Goal: Task Accomplishment & Management: Manage account settings

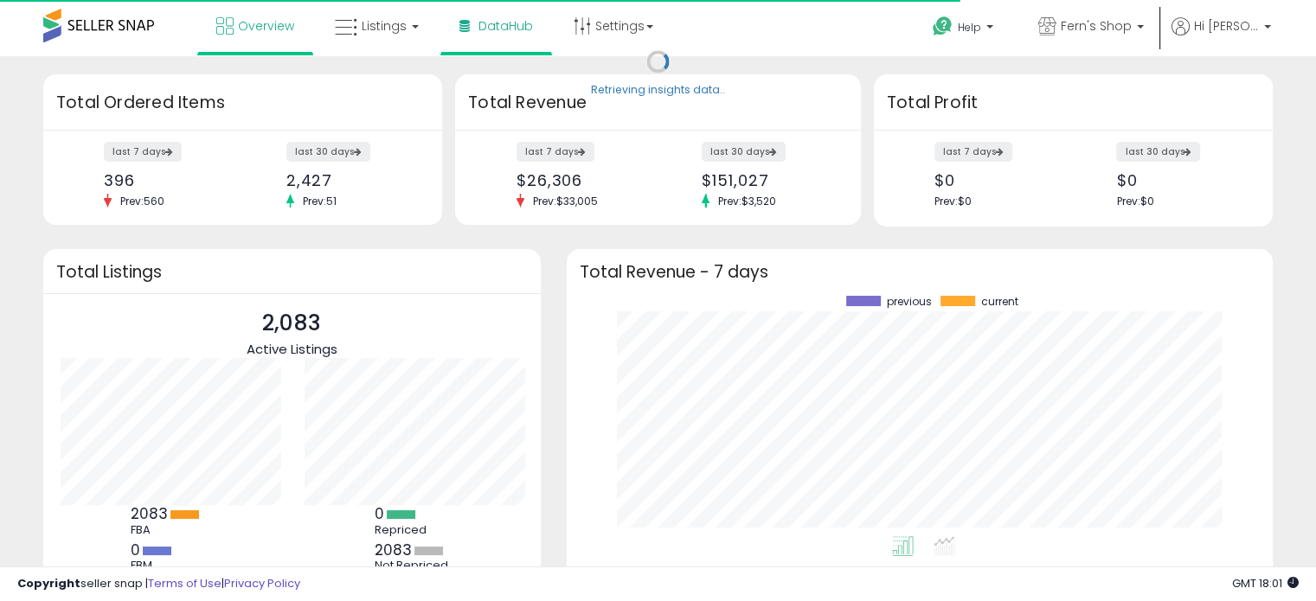
scroll to position [240, 671]
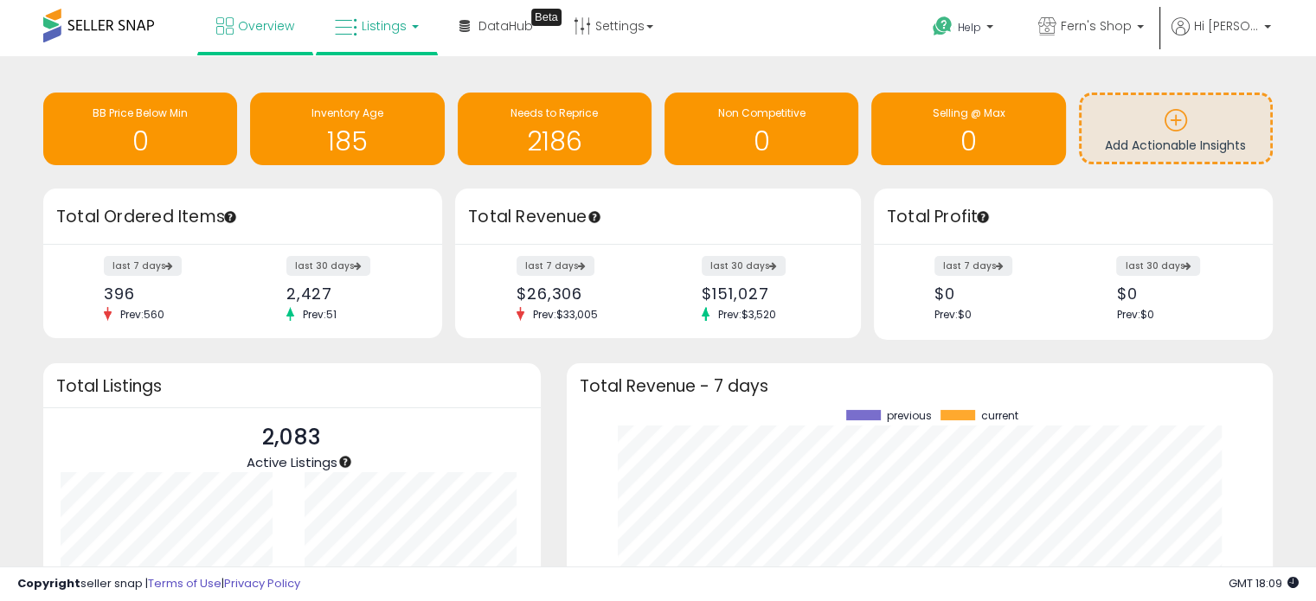
click at [372, 30] on span "Listings" at bounding box center [384, 25] width 45 height 17
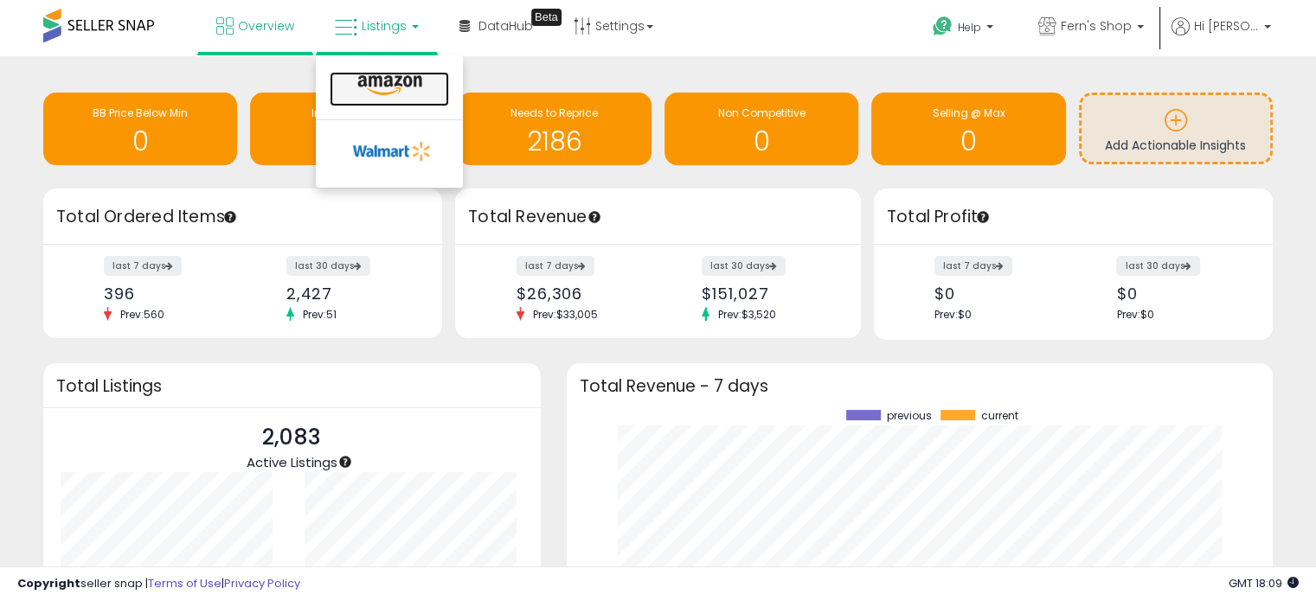
click at [375, 86] on icon at bounding box center [389, 85] width 75 height 22
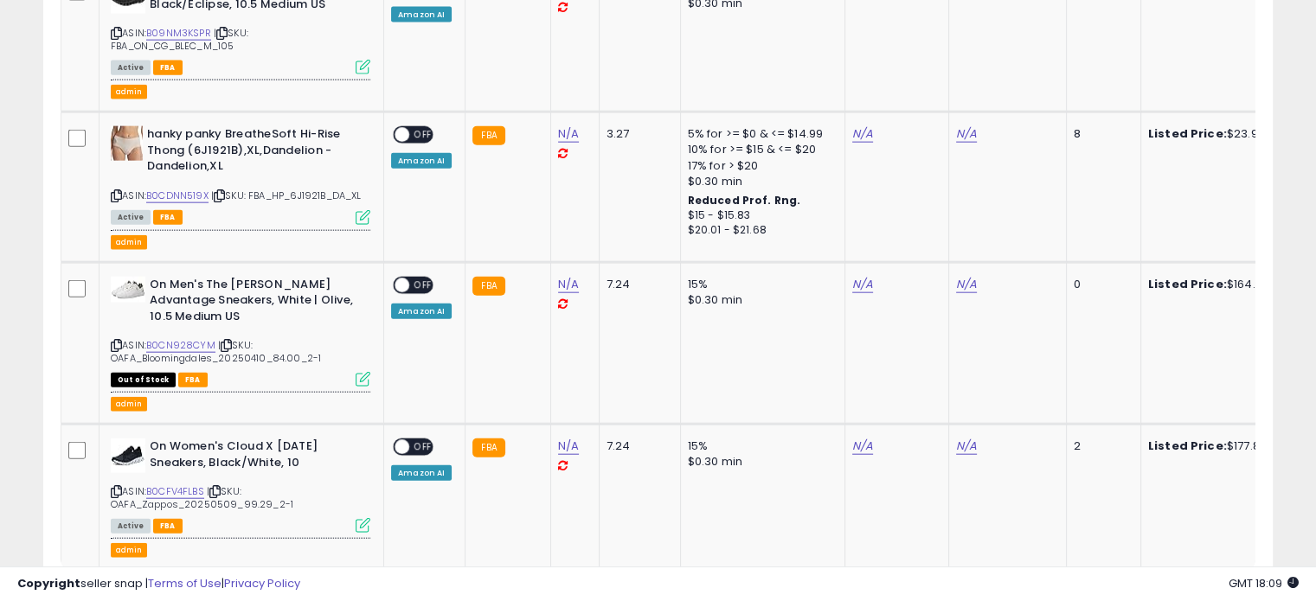
scroll to position [4119, 0]
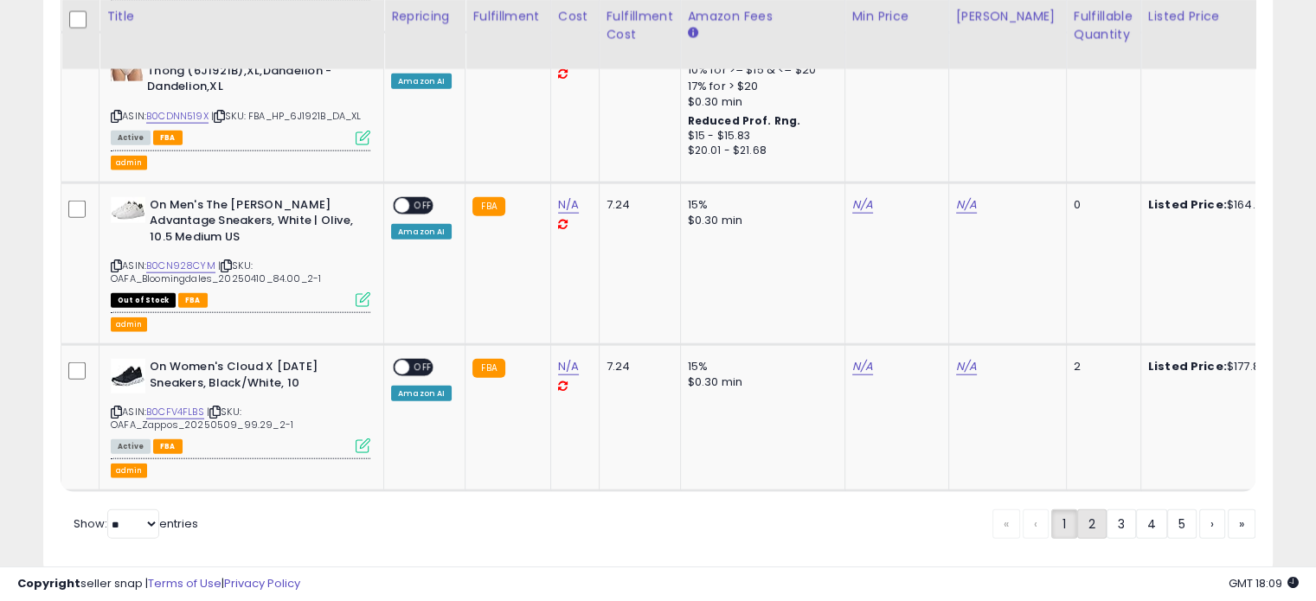
click at [1079, 509] on link "2" at bounding box center [1091, 523] width 29 height 29
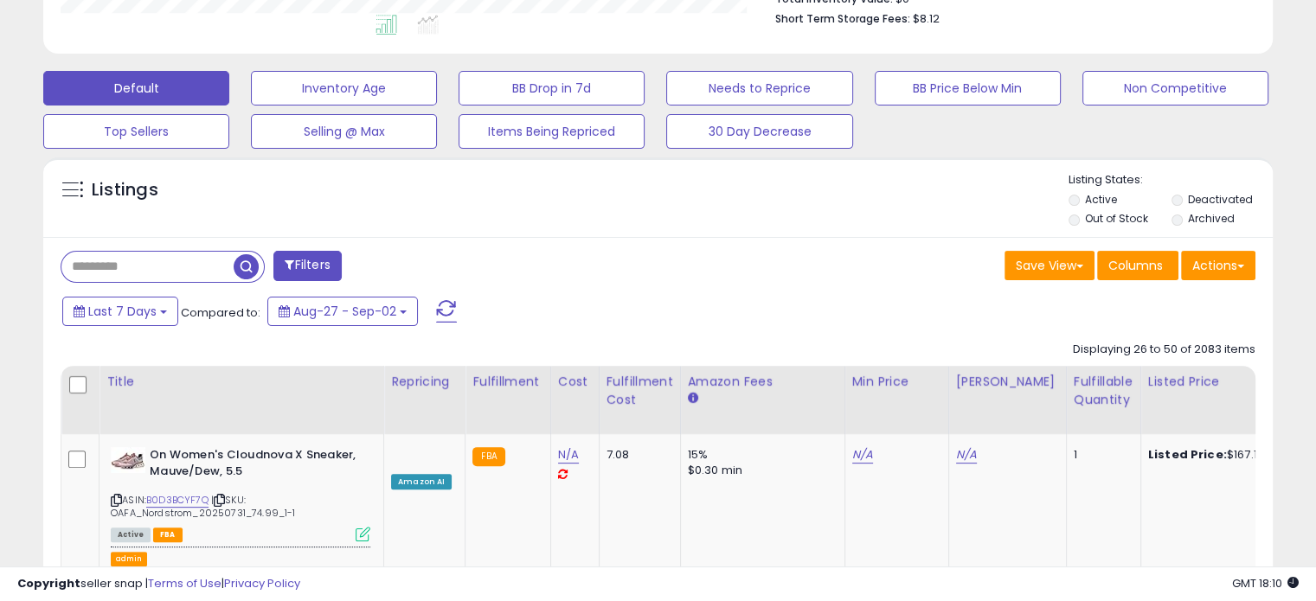
scroll to position [0, 0]
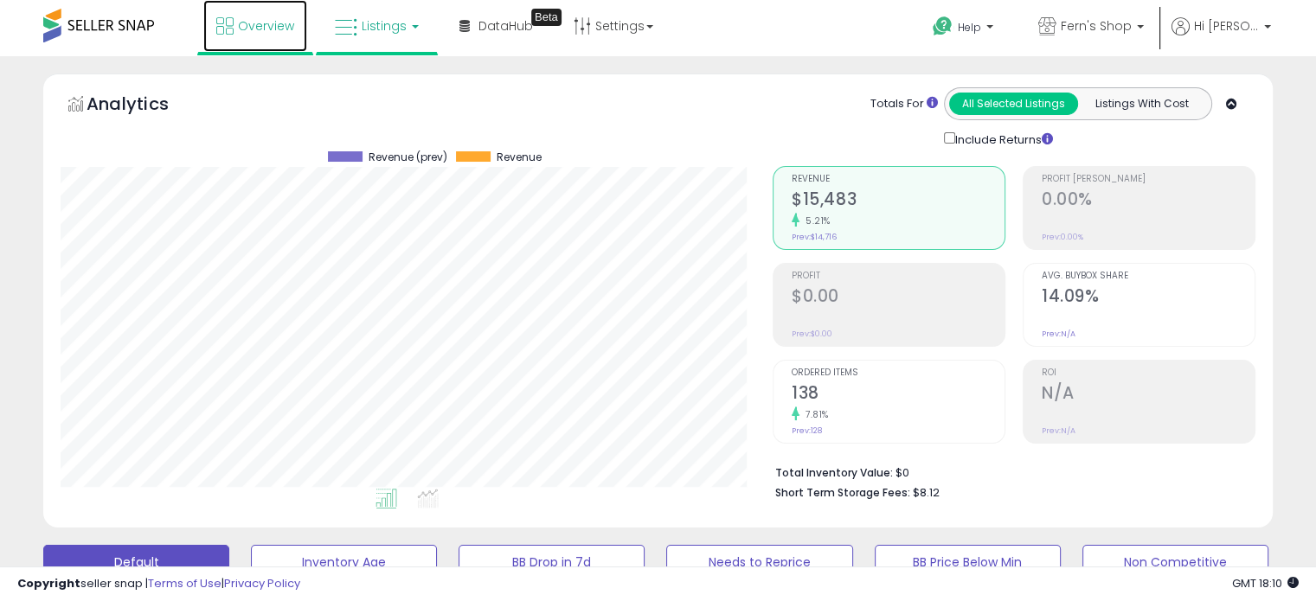
click at [264, 19] on span "Overview" at bounding box center [266, 25] width 56 height 17
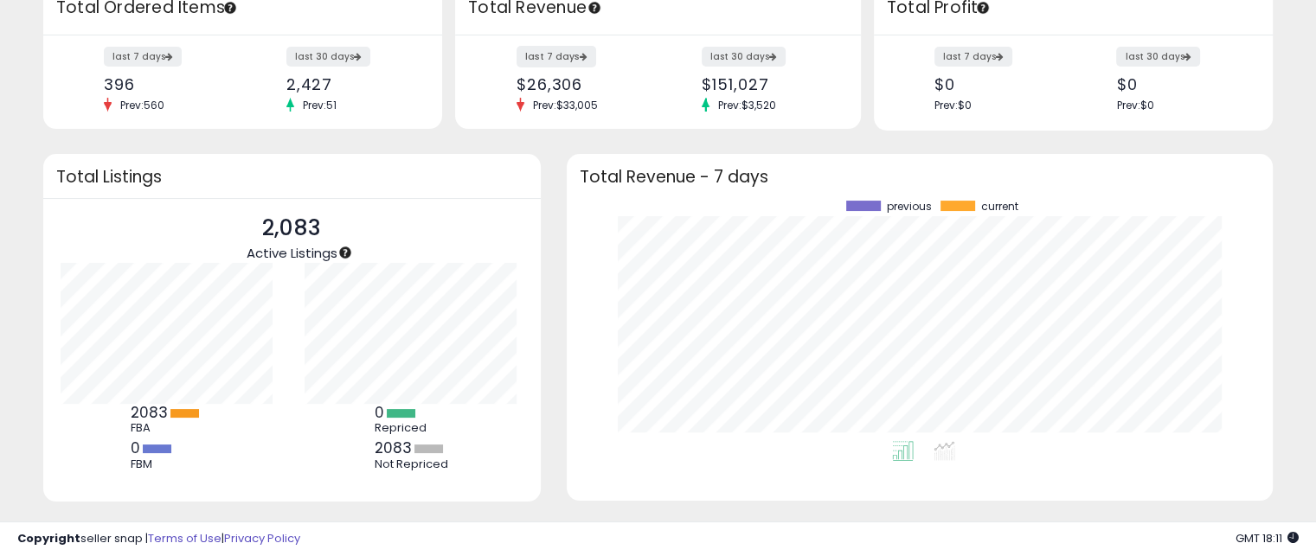
scroll to position [241, 0]
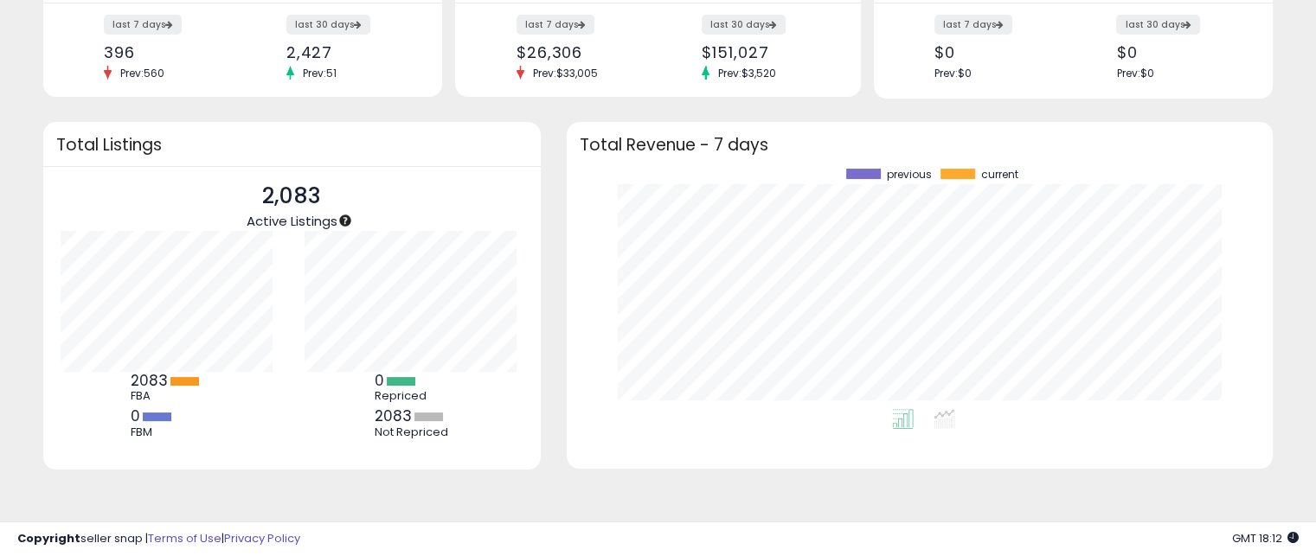
click at [569, 431] on ul at bounding box center [906, 422] width 698 height 31
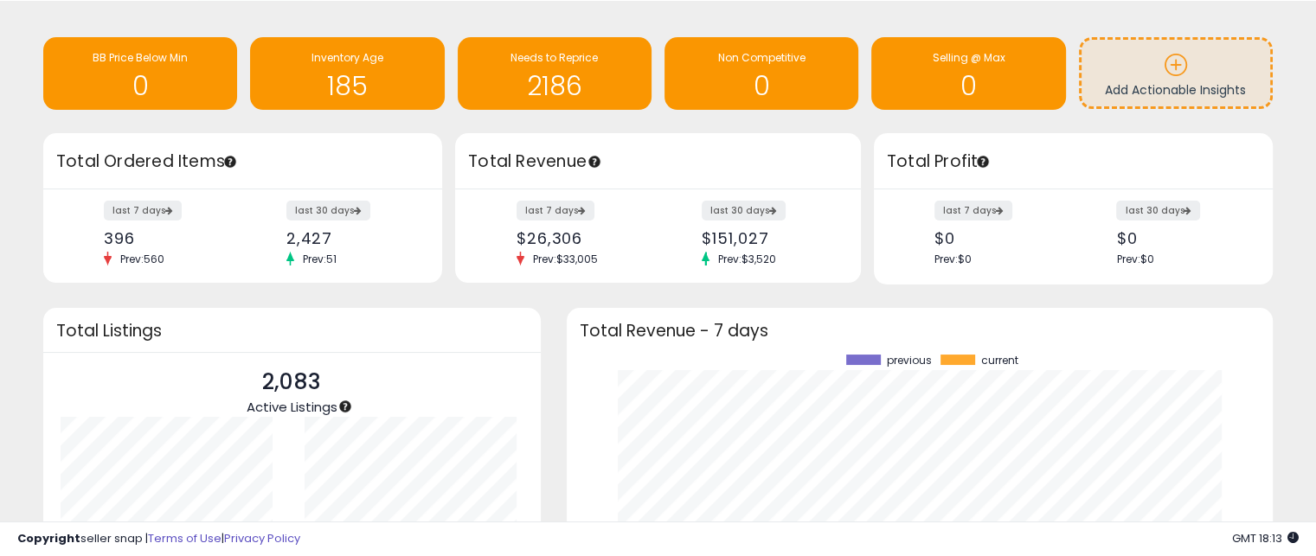
scroll to position [0, 0]
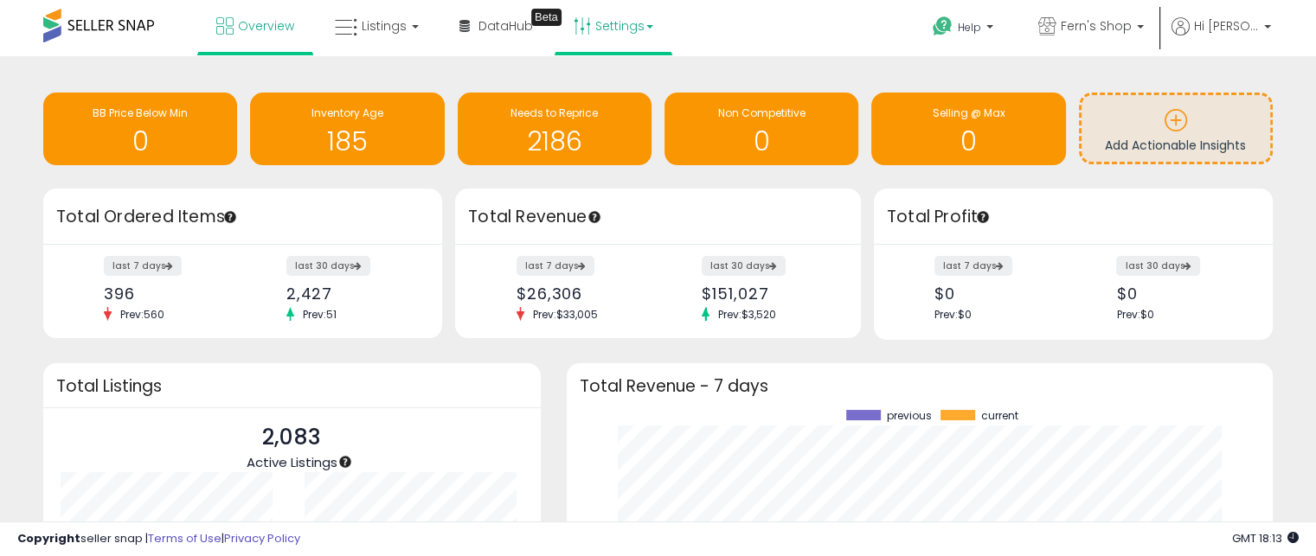
click at [640, 41] on link "Settings" at bounding box center [613, 26] width 106 height 52
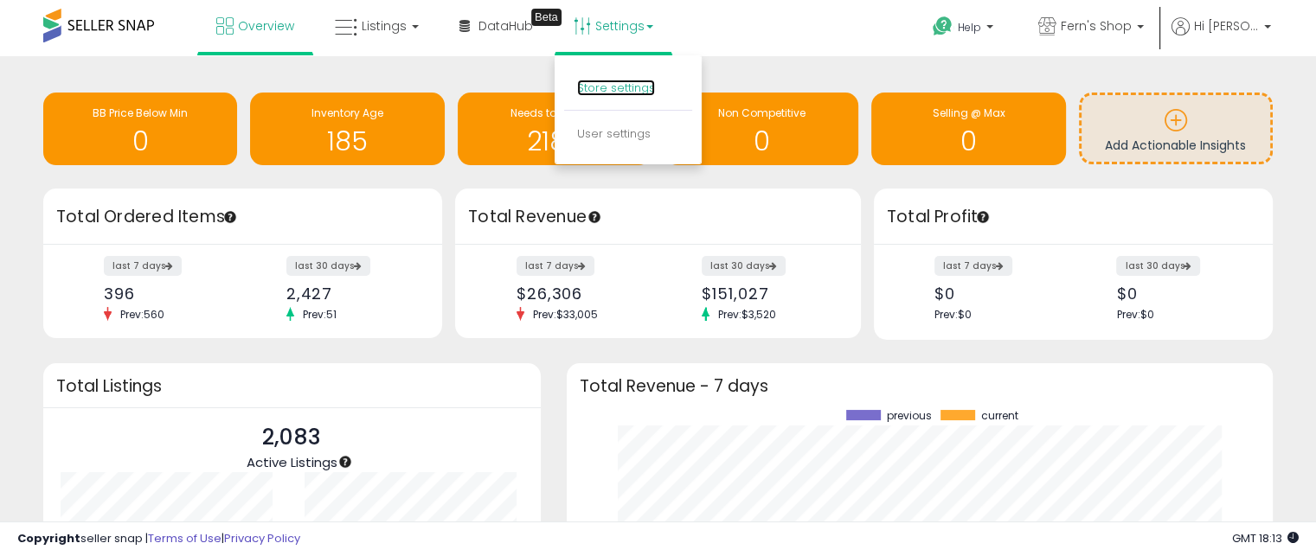
click at [625, 92] on link "Store settings" at bounding box center [616, 88] width 78 height 16
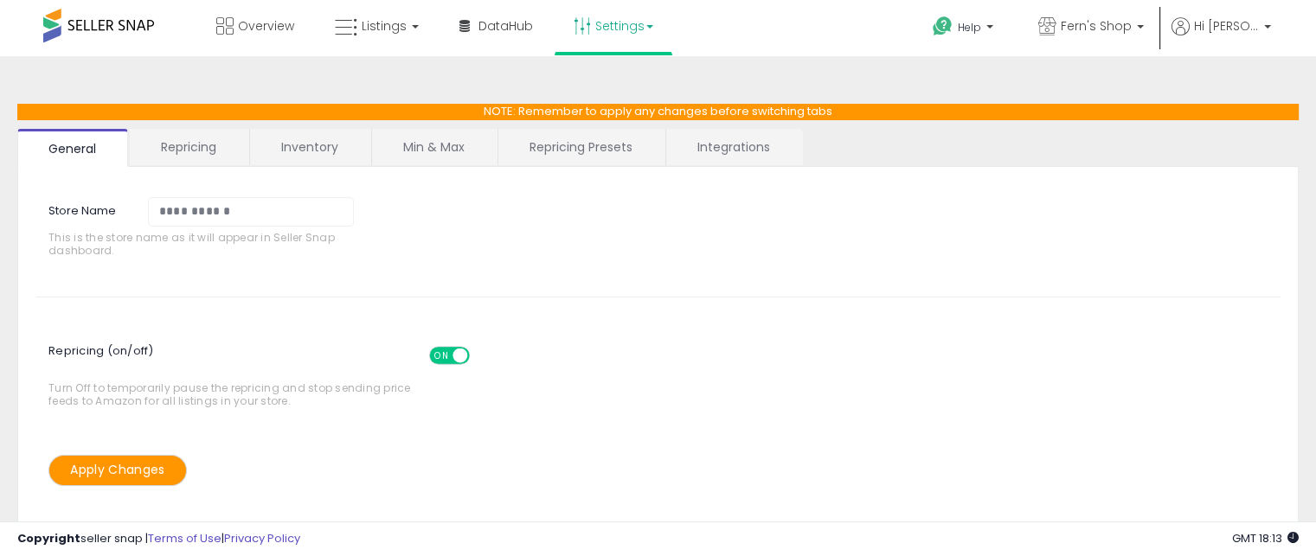
click at [716, 149] on link "Integrations" at bounding box center [733, 147] width 135 height 36
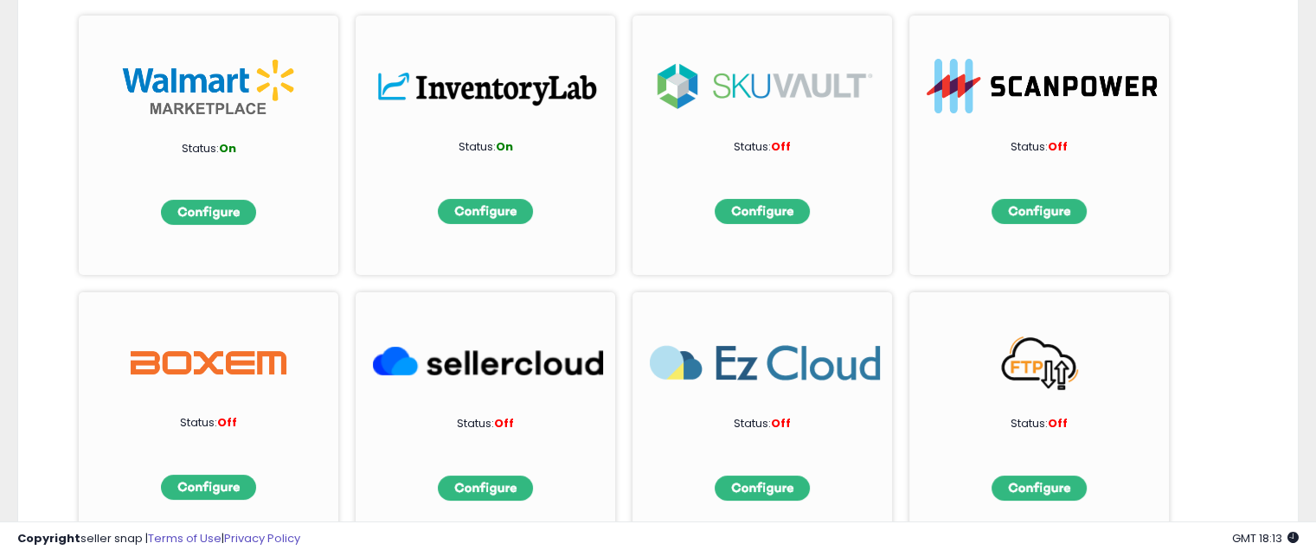
scroll to position [289, 0]
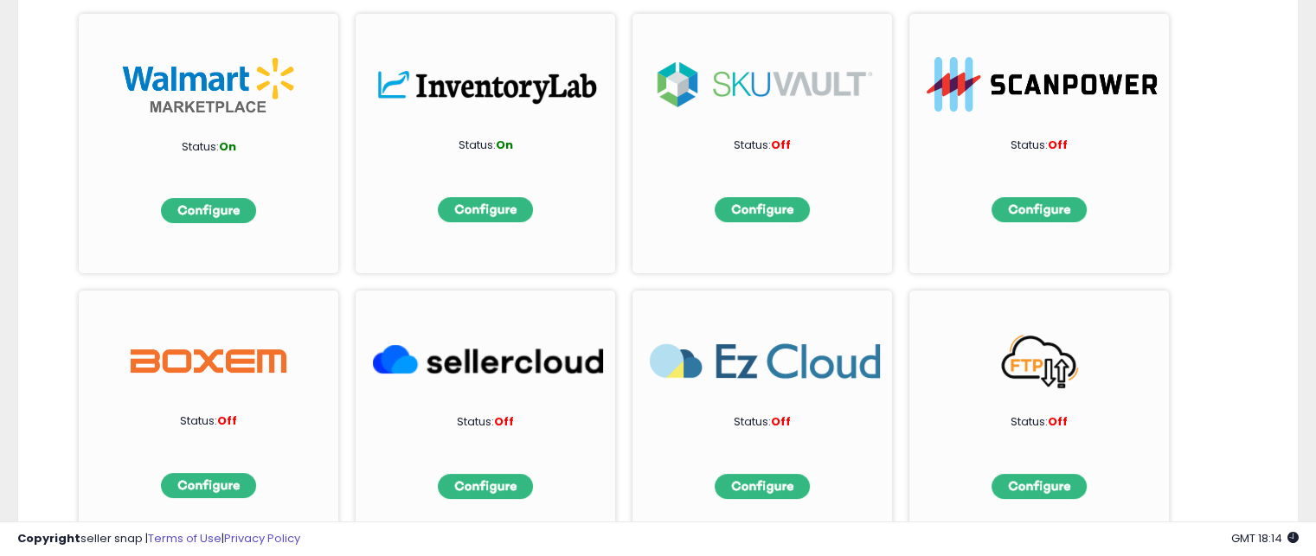
click at [58, 272] on div "System Integrations Status: On Status: On Status: Off Status: Off Status: Off S…" at bounding box center [657, 223] width 1281 height 690
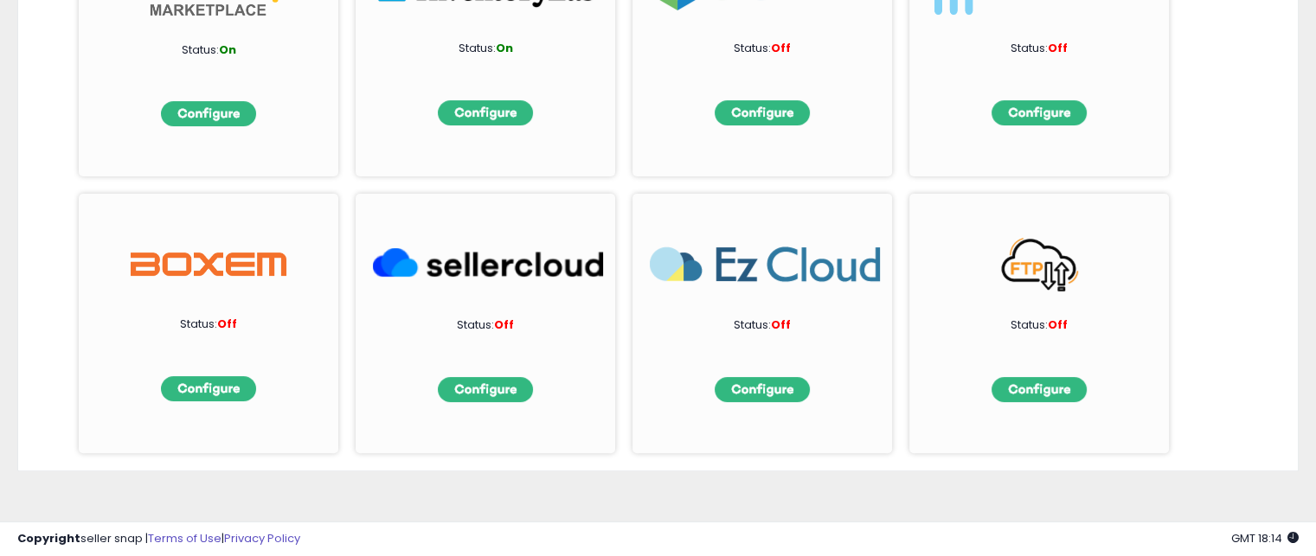
drag, startPoint x: 580, startPoint y: 523, endPoint x: 612, endPoint y: 515, distance: 33.1
click at [612, 515] on div "**********" at bounding box center [658, 113] width 1316 height 887
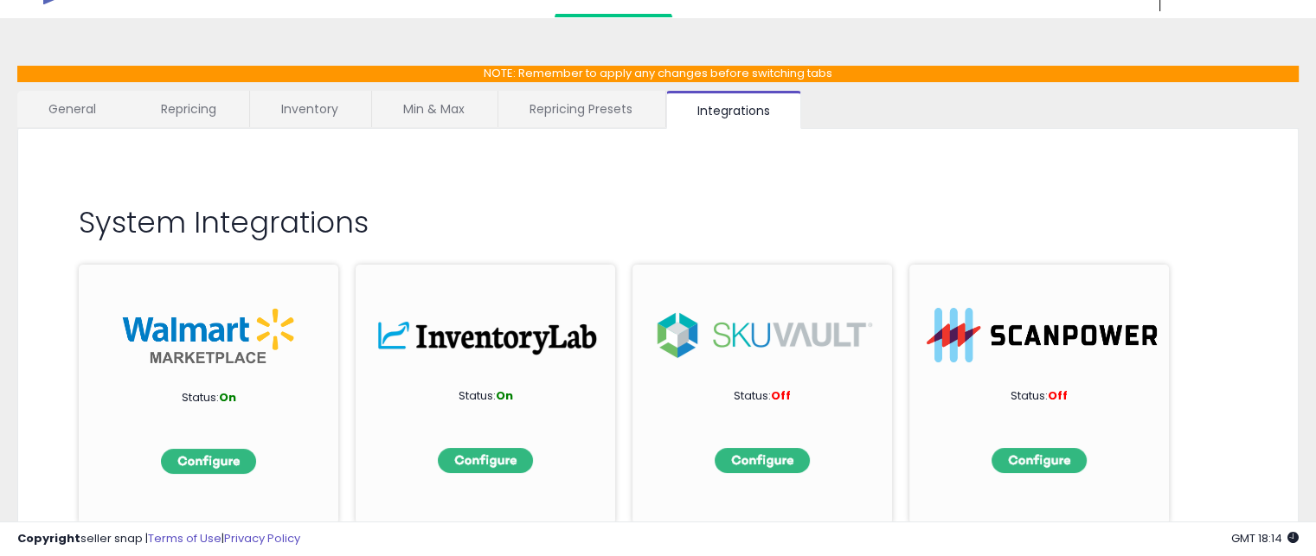
scroll to position [0, 0]
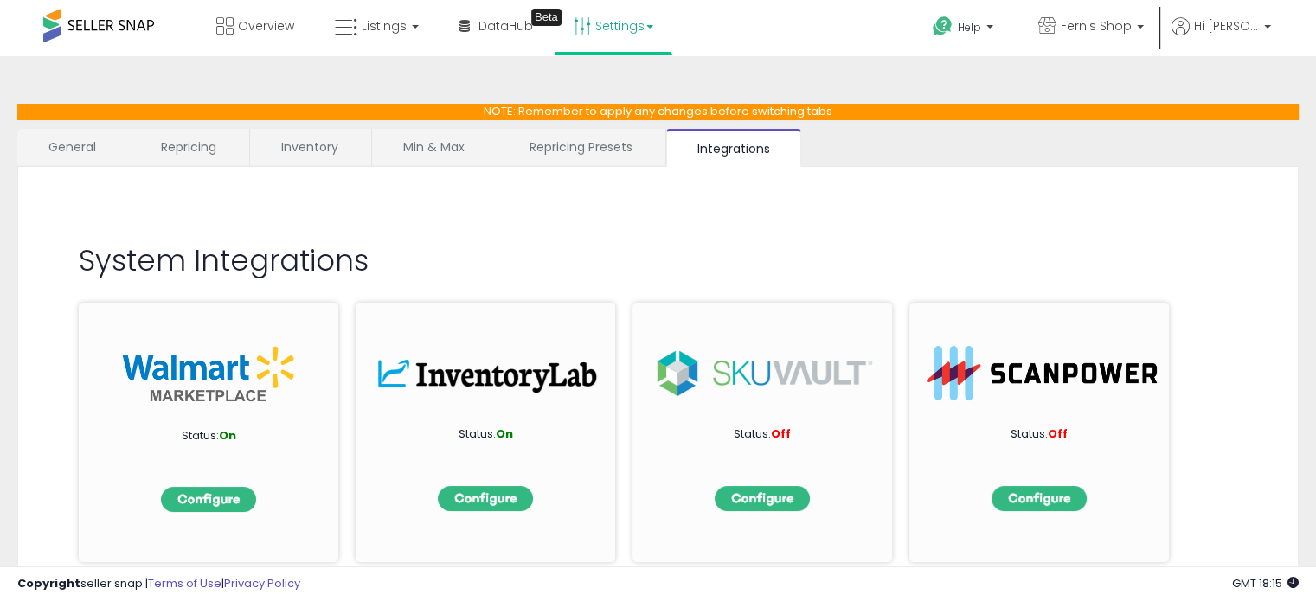
click at [525, 155] on link "Repricing Presets" at bounding box center [580, 147] width 165 height 36
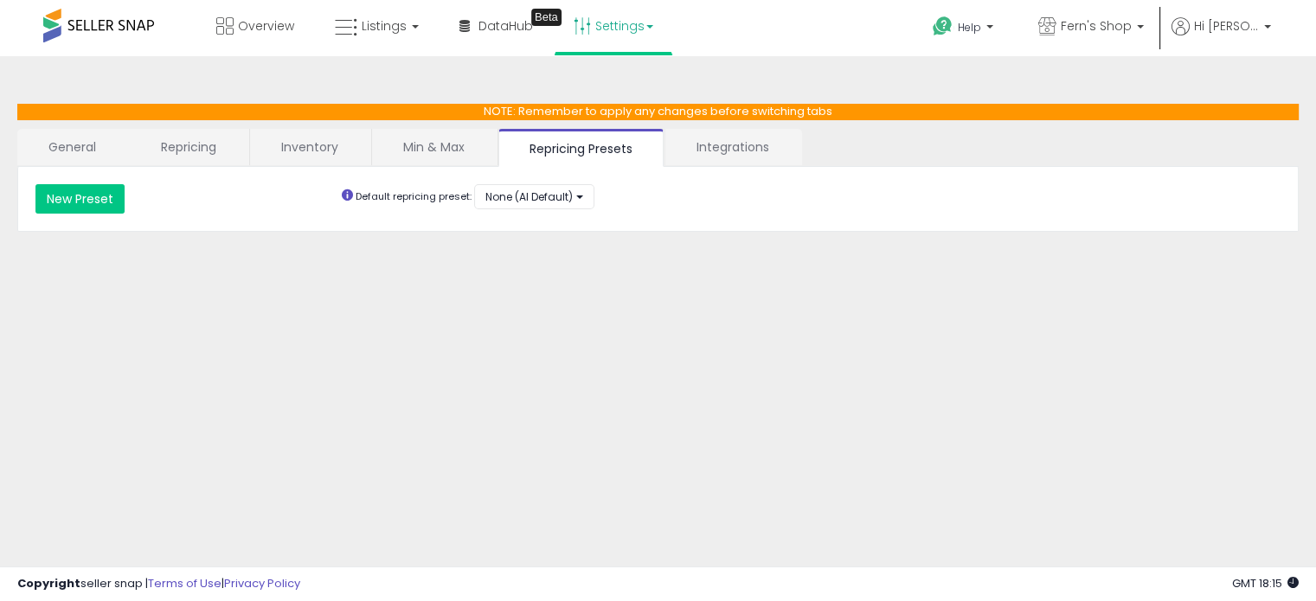
click at [488, 246] on div "**********" at bounding box center [658, 433] width 1298 height 718
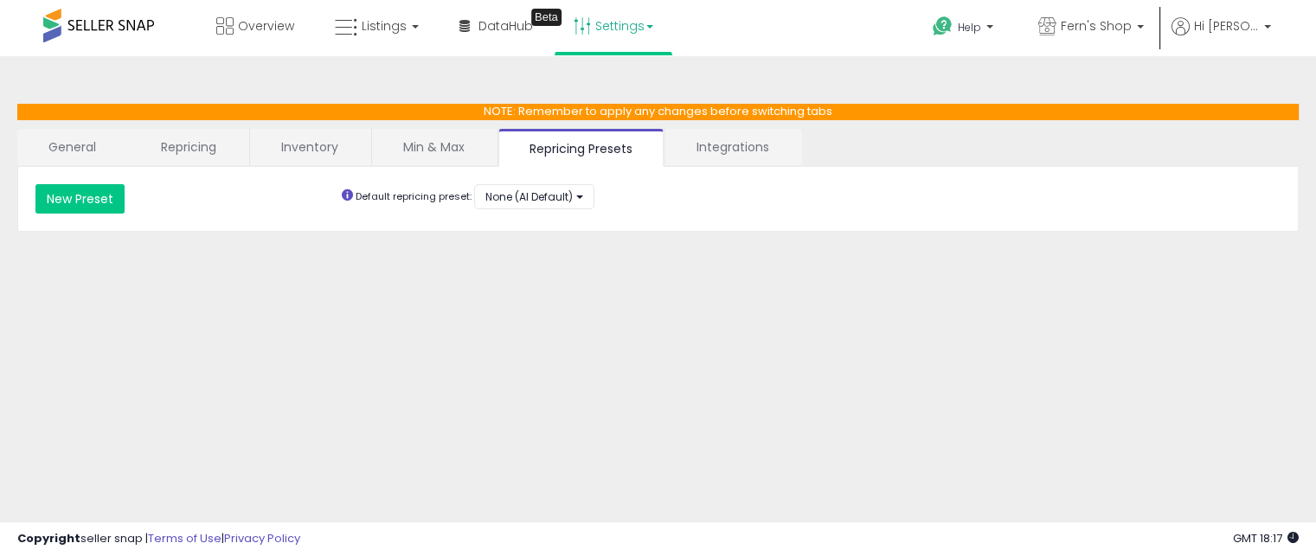
click at [407, 147] on link "Min & Max" at bounding box center [434, 147] width 124 height 36
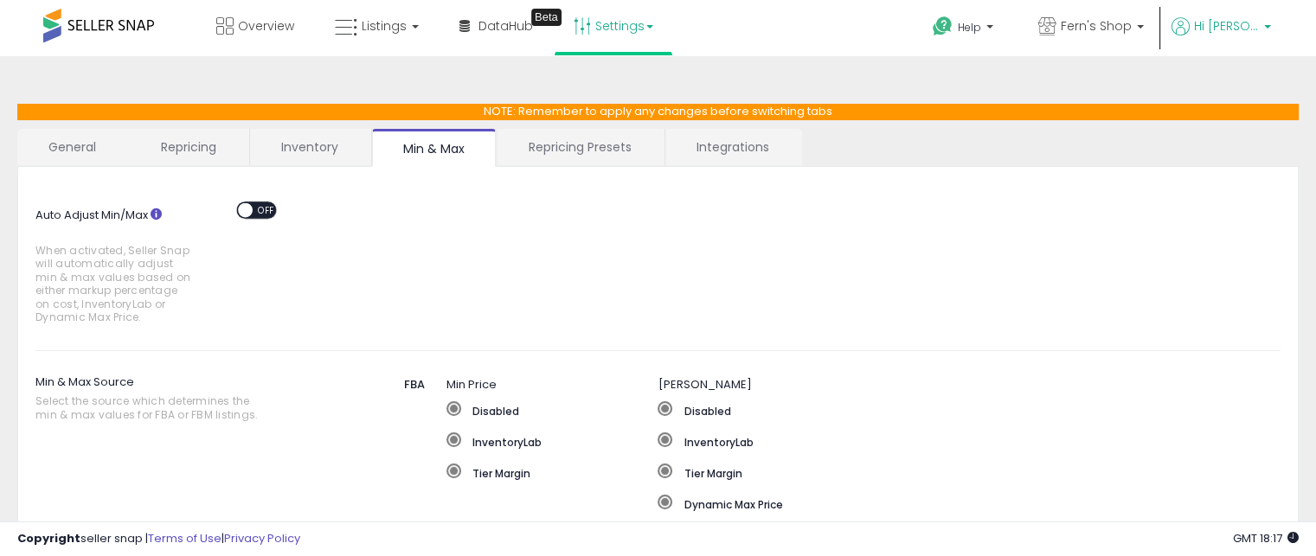
click at [1209, 44] on link "Hi [PERSON_NAME]" at bounding box center [1220, 36] width 99 height 39
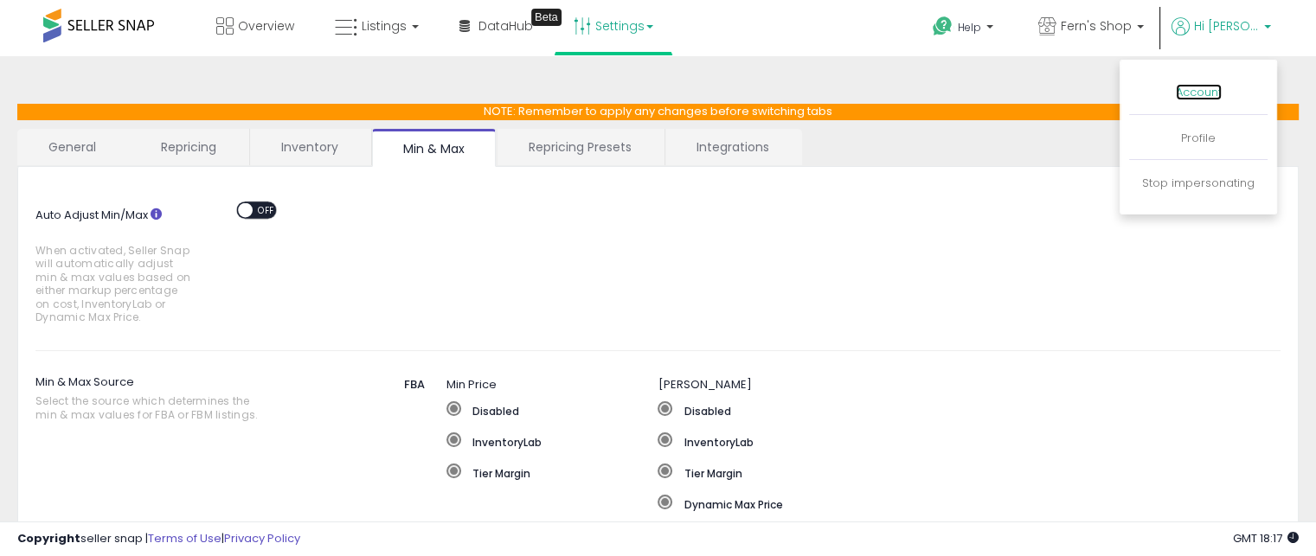
click at [1191, 97] on link "Account" at bounding box center [1198, 92] width 46 height 16
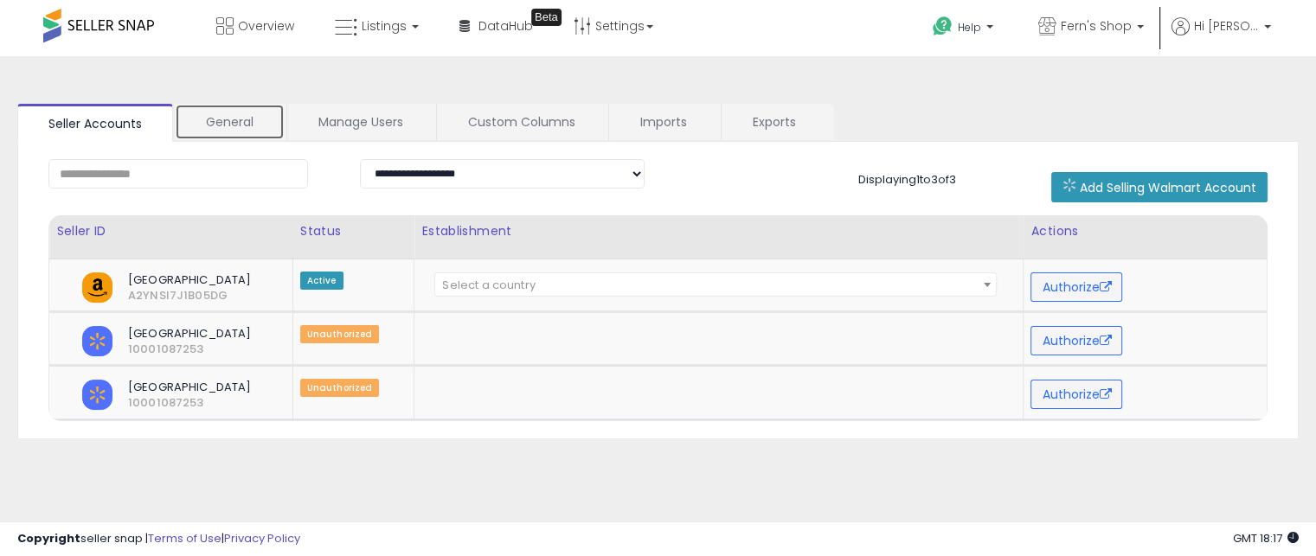
click at [243, 135] on link "General" at bounding box center [230, 122] width 110 height 36
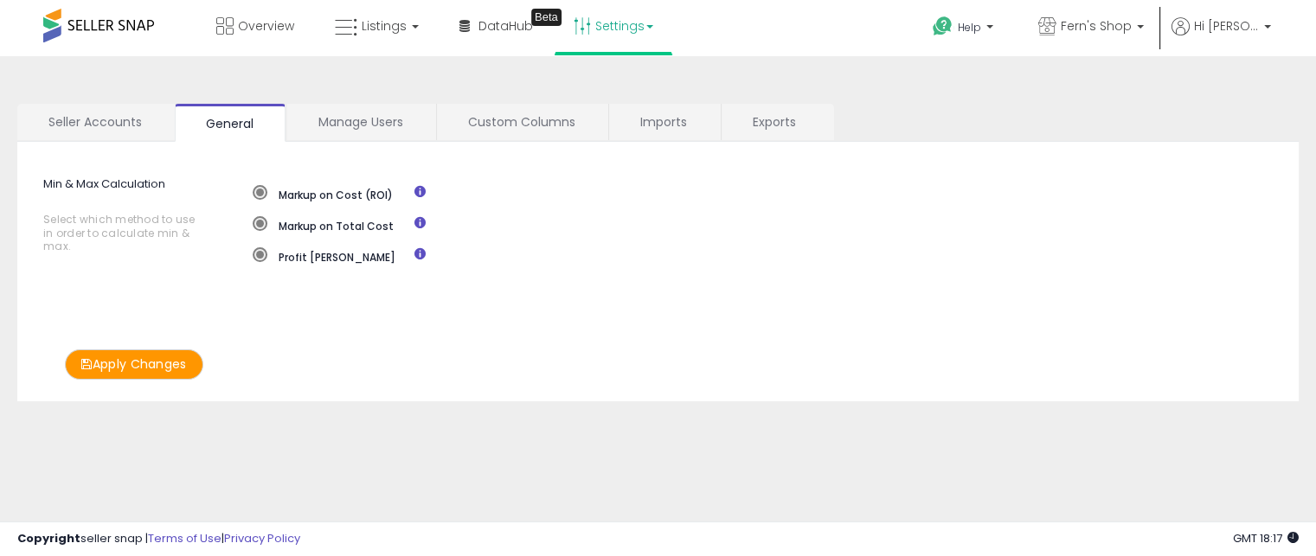
click at [611, 22] on link "Settings" at bounding box center [613, 26] width 106 height 52
click at [602, 87] on link "Store settings" at bounding box center [616, 88] width 78 height 16
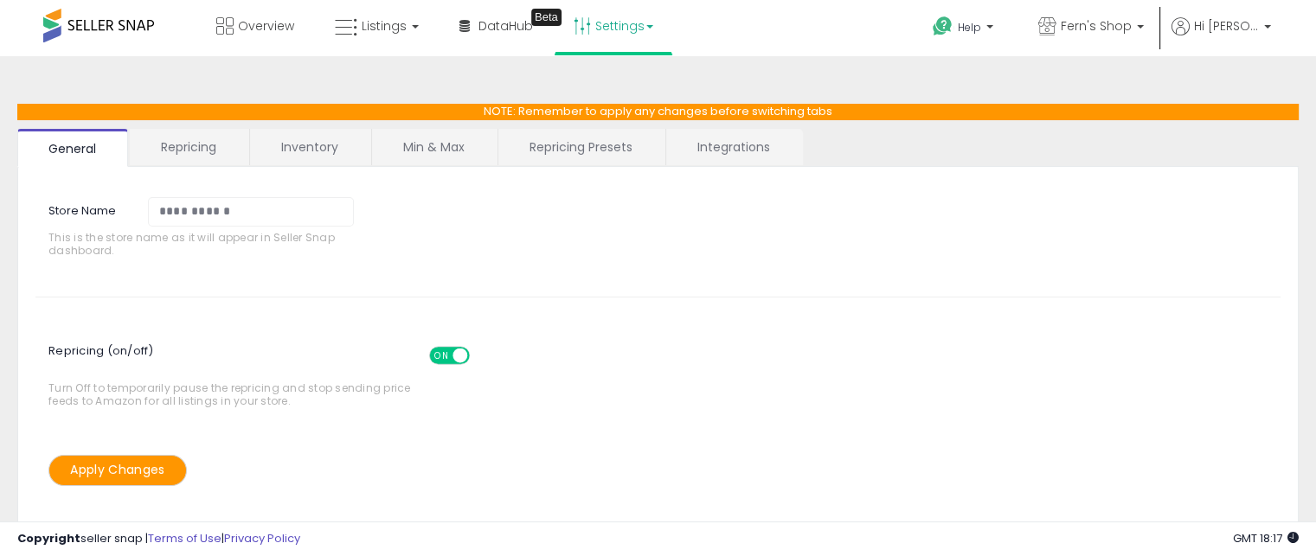
click at [398, 136] on link "Min & Max" at bounding box center [434, 147] width 124 height 36
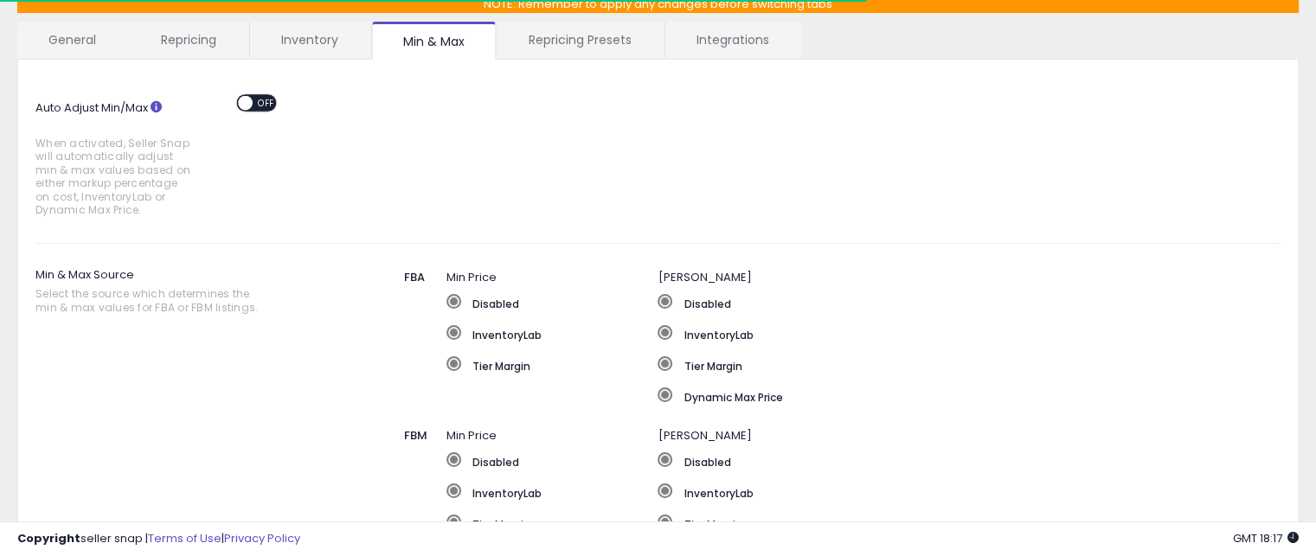
scroll to position [111, 0]
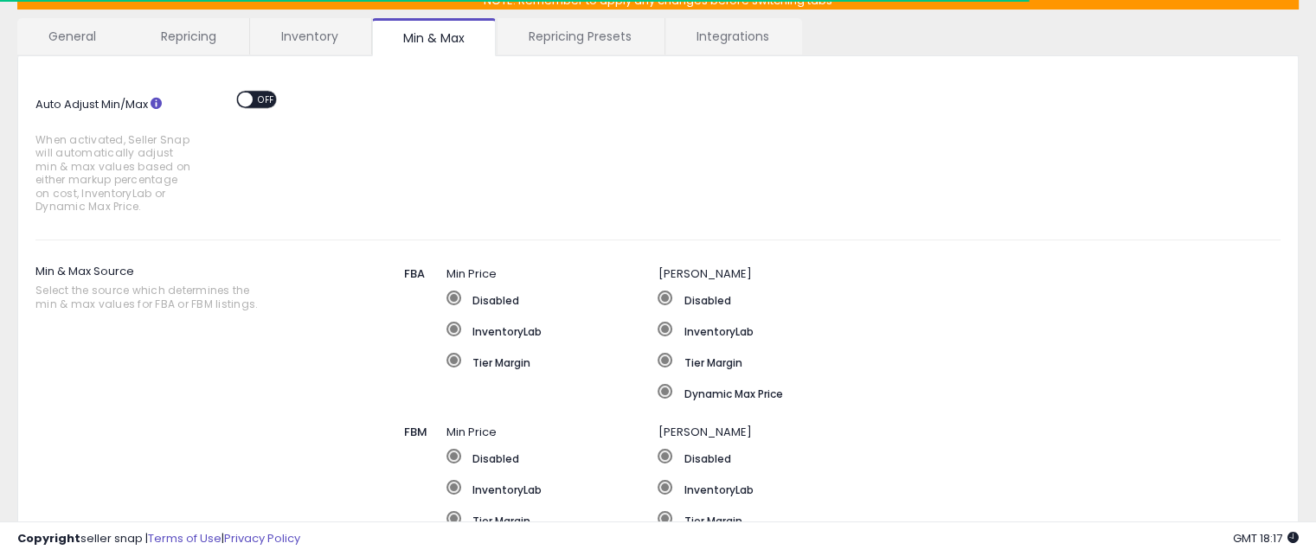
click at [250, 101] on div "ON OFF" at bounding box center [237, 99] width 41 height 15
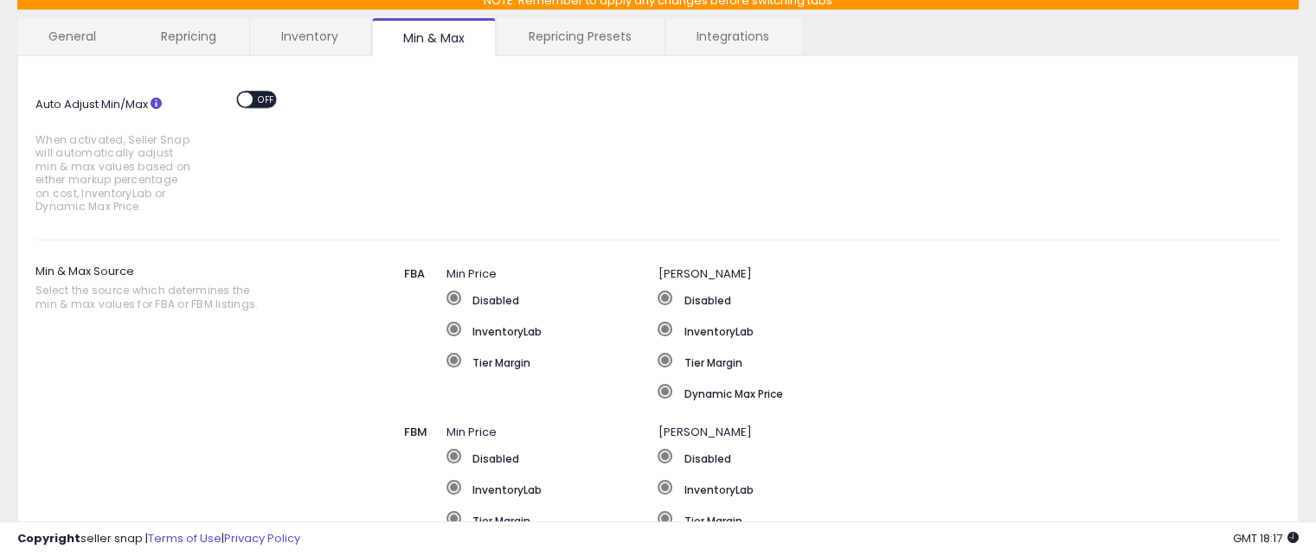
click at [250, 101] on div "ON OFF" at bounding box center [237, 99] width 41 height 15
click at [259, 92] on span "OFF" at bounding box center [267, 99] width 28 height 15
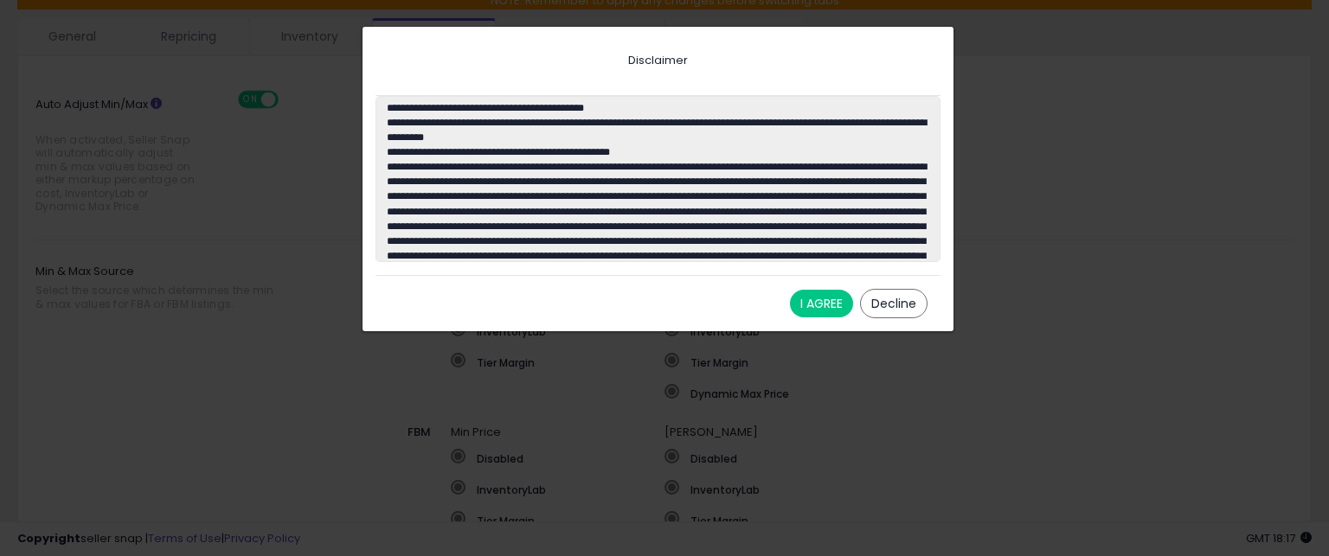
click at [829, 304] on button "I AGREE" at bounding box center [821, 304] width 63 height 28
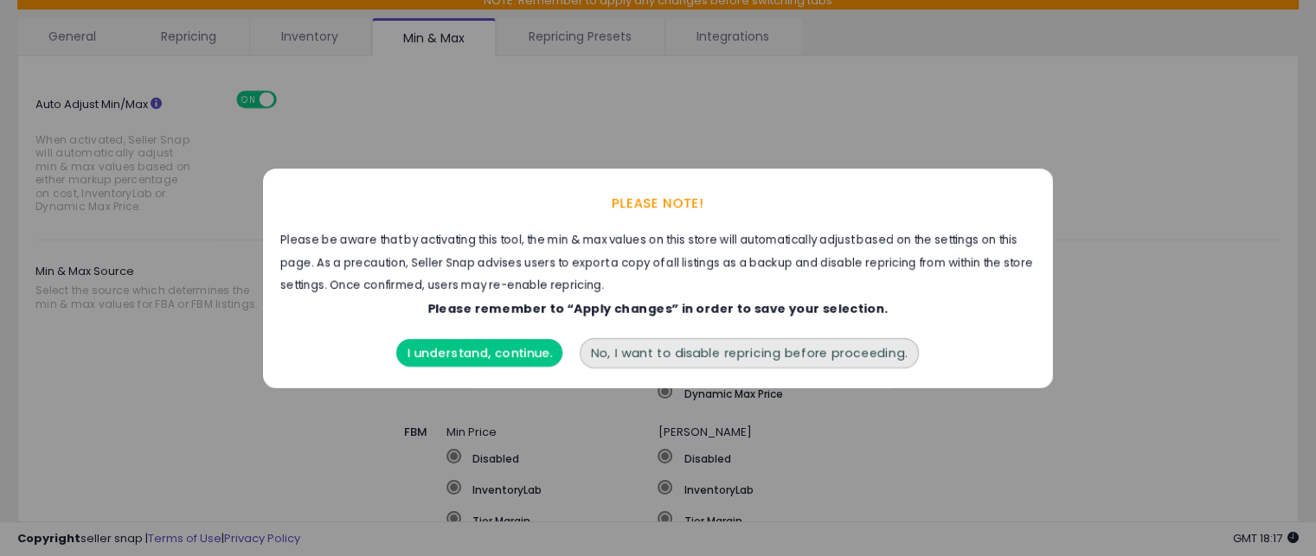
click at [532, 352] on button "I understand, continue." at bounding box center [480, 353] width 166 height 28
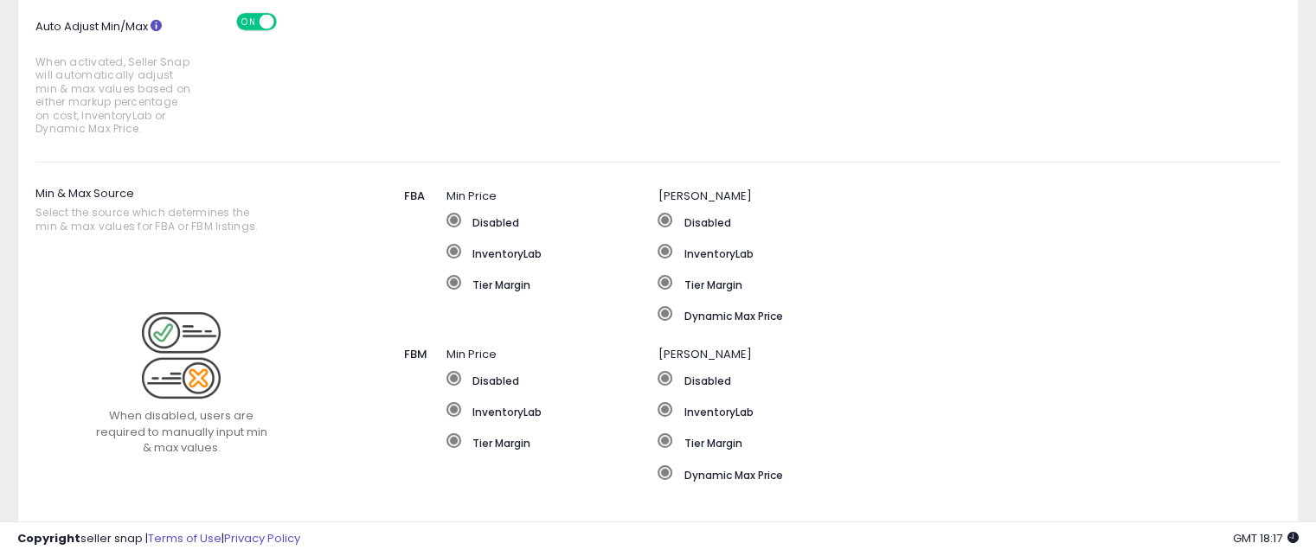
scroll to position [232, 0]
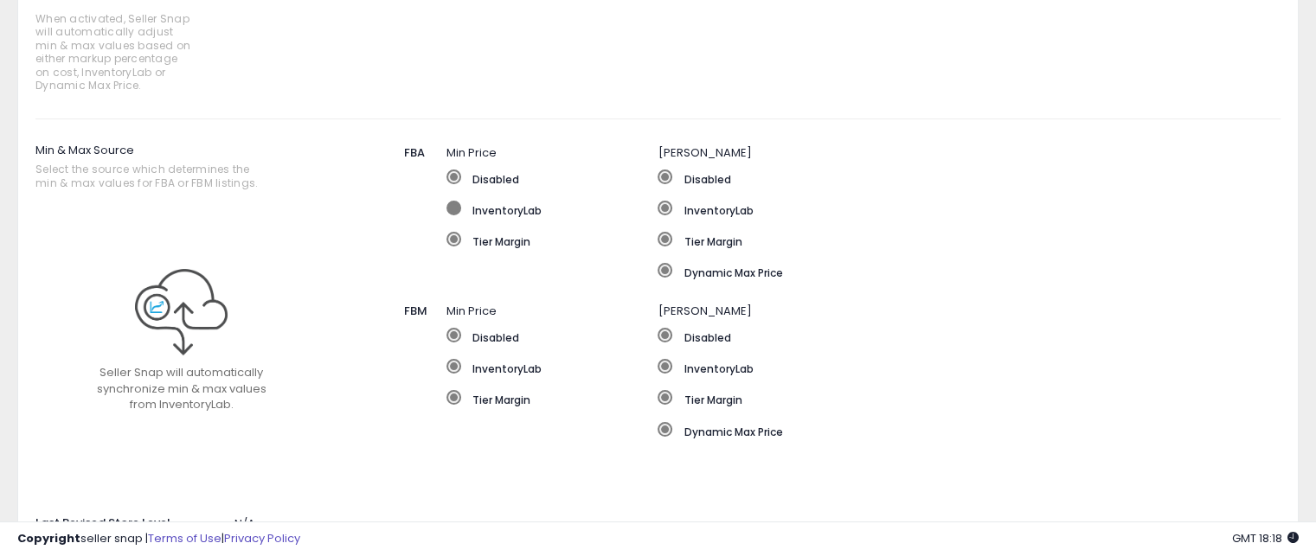
click at [509, 204] on label "InventoryLab" at bounding box center [552, 209] width 212 height 17
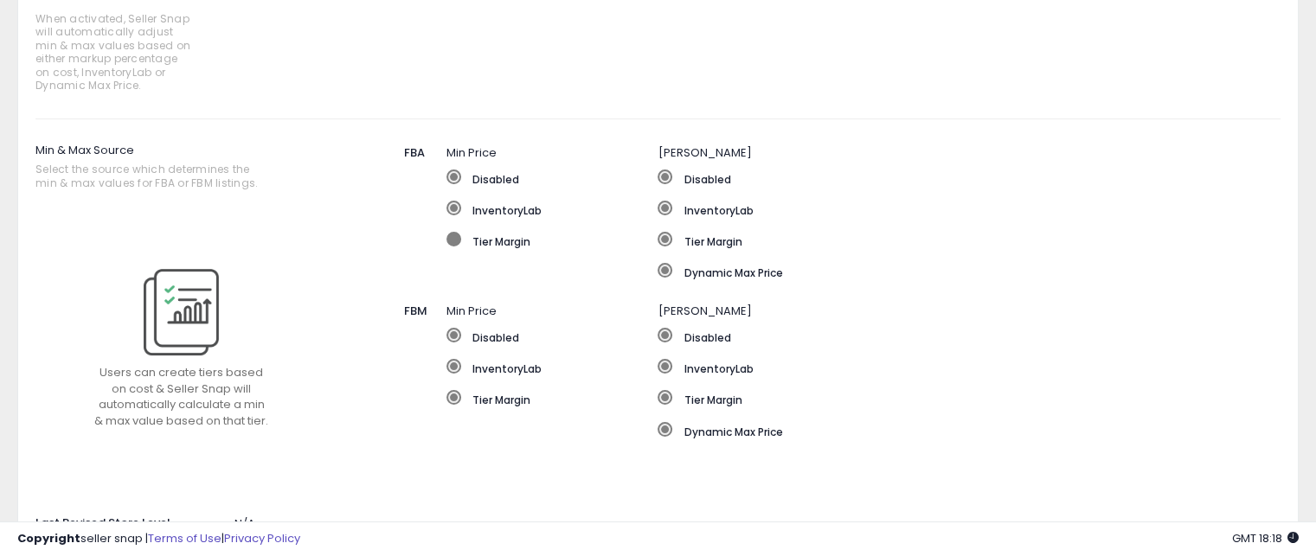
click at [495, 241] on label "Tier Margin" at bounding box center [552, 240] width 212 height 17
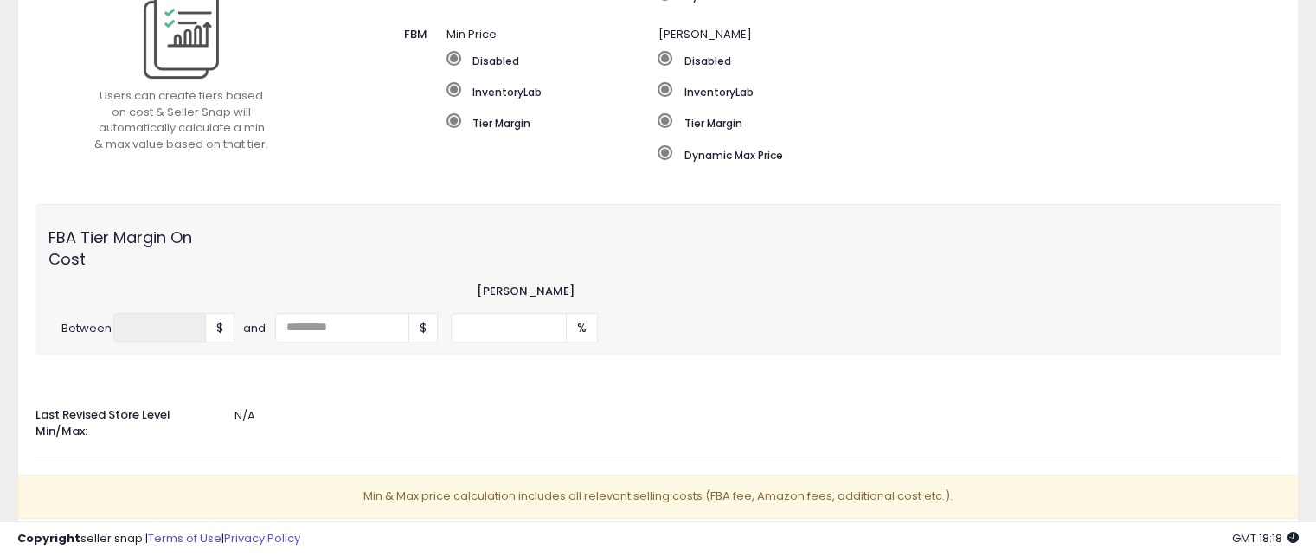
scroll to position [512, 0]
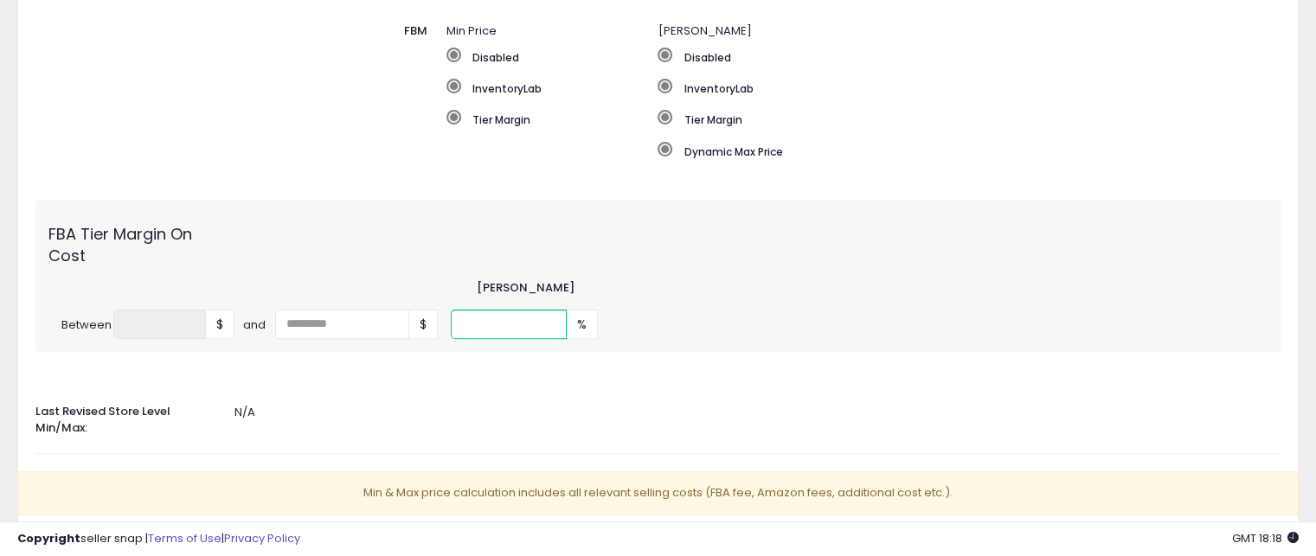
click at [473, 335] on input "number" at bounding box center [509, 324] width 116 height 29
type input "**"
click at [690, 268] on div "FBA Tier Margin On Cost Min Margin Between * $ and $ ** %" at bounding box center [657, 276] width 1245 height 151
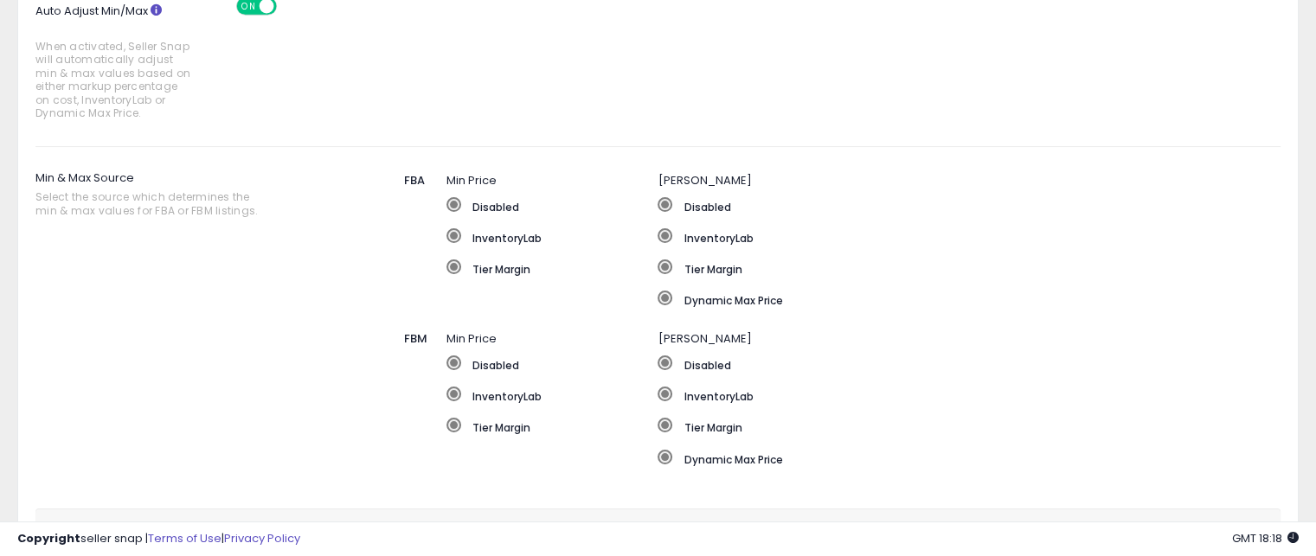
scroll to position [197, 0]
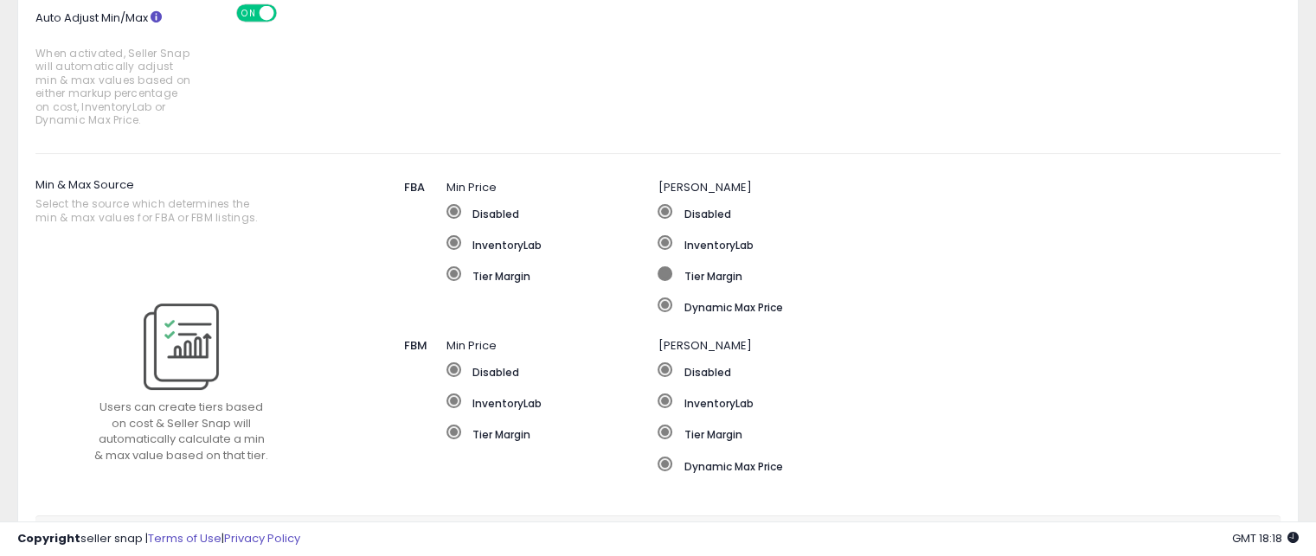
click at [695, 268] on label "Tier Margin" at bounding box center [921, 274] width 529 height 17
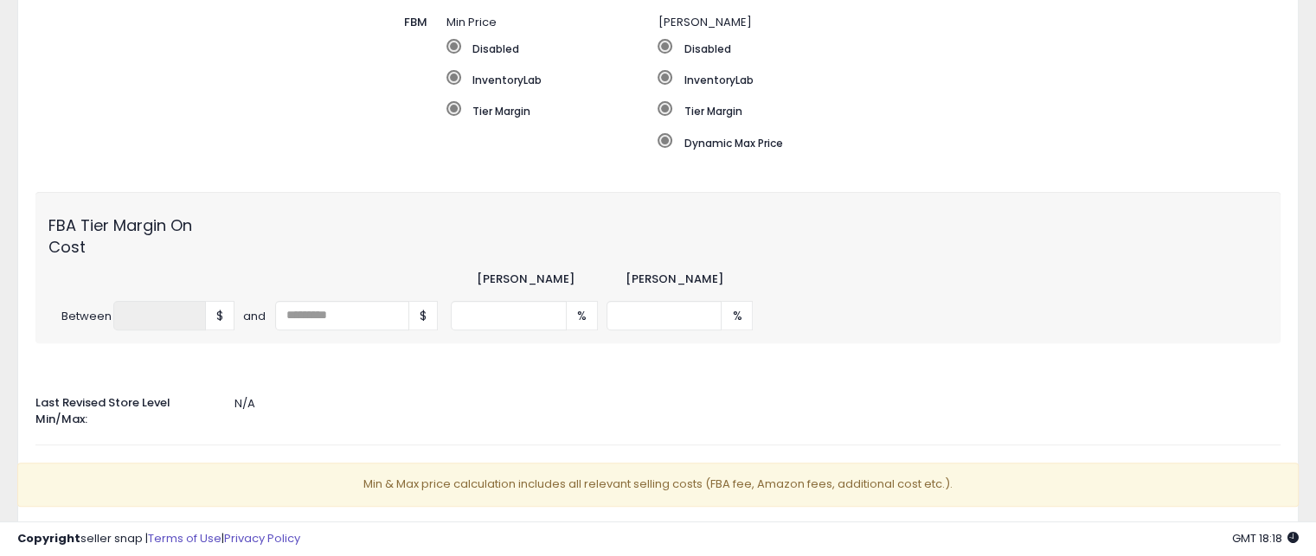
scroll to position [529, 0]
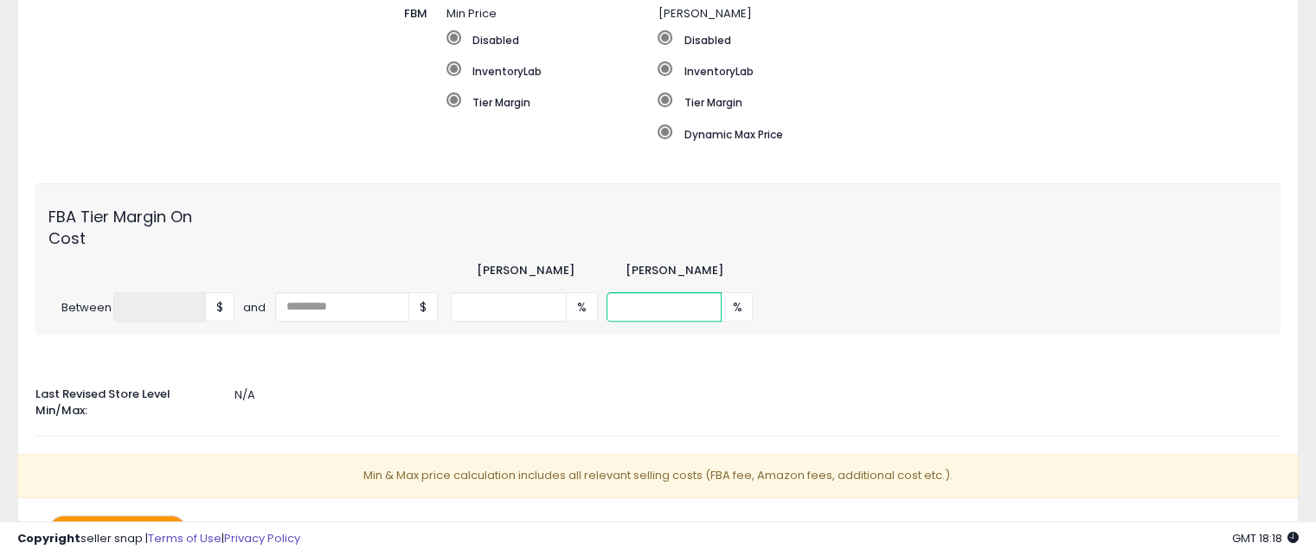
click at [643, 309] on input "number" at bounding box center [664, 306] width 116 height 29
type input "**"
click at [730, 224] on div "FBA Tier Margin On Cost" at bounding box center [657, 223] width 1245 height 54
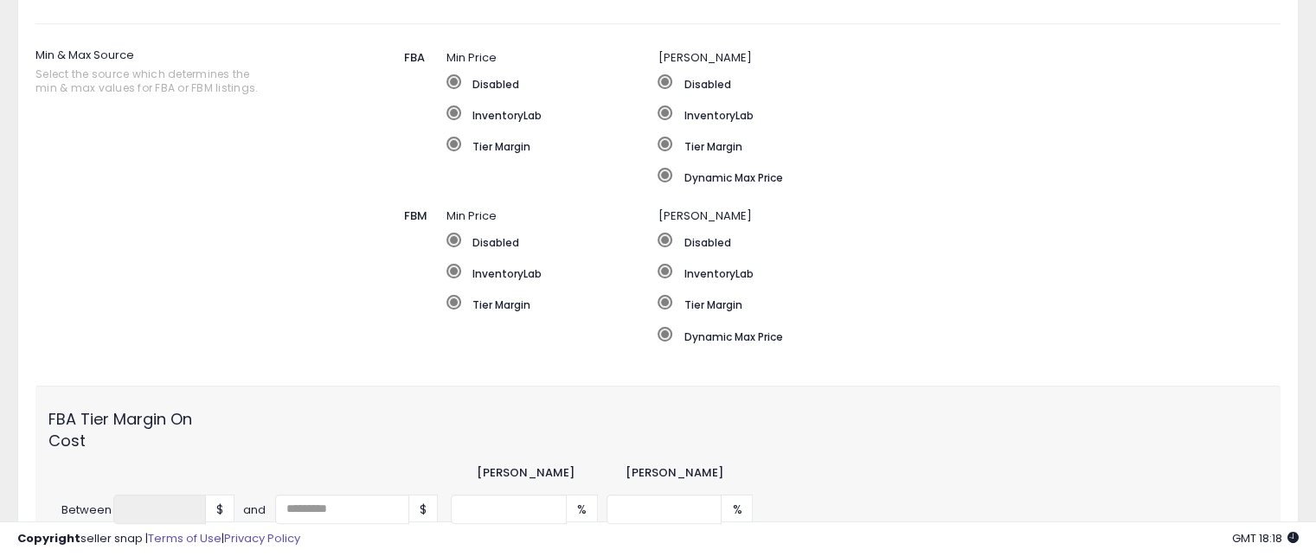
scroll to position [328, 0]
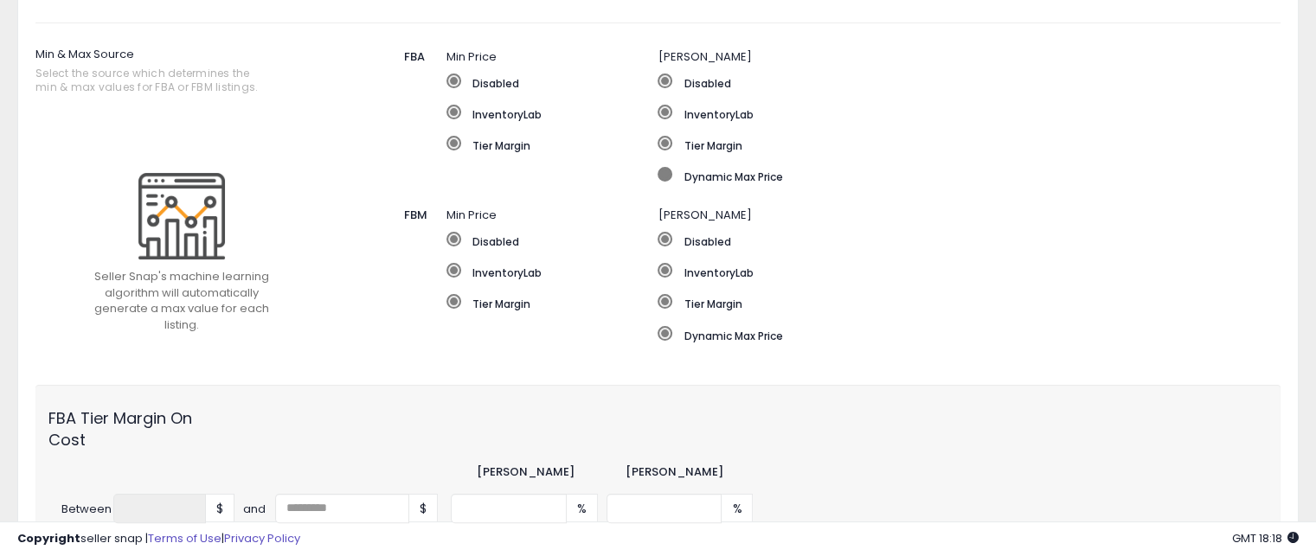
click at [663, 173] on span at bounding box center [664, 174] width 15 height 15
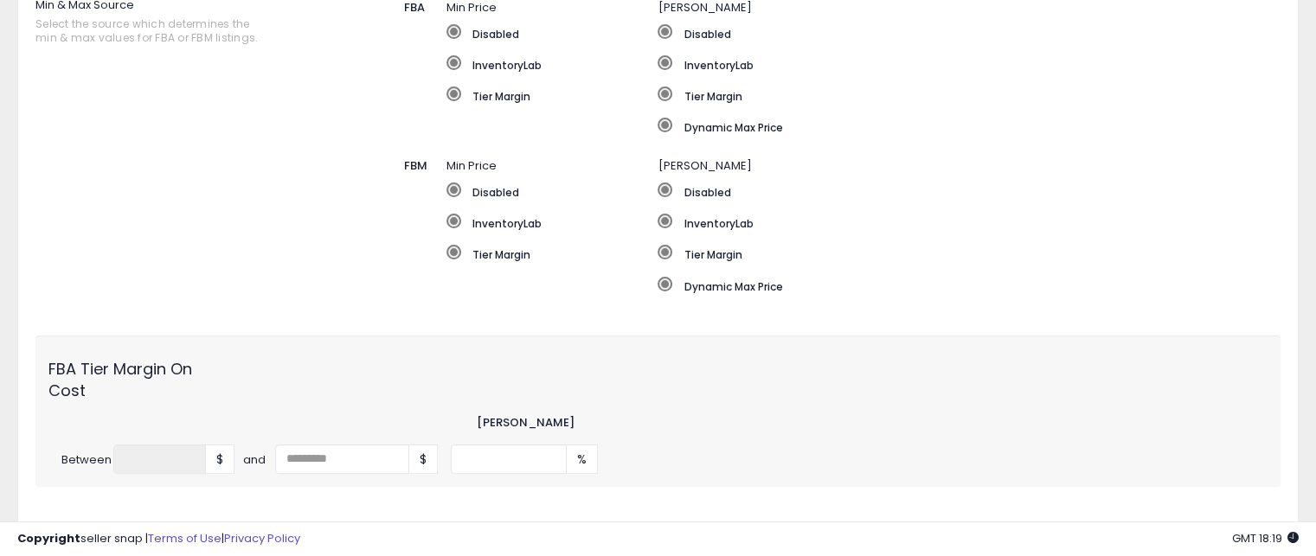
scroll to position [379, 0]
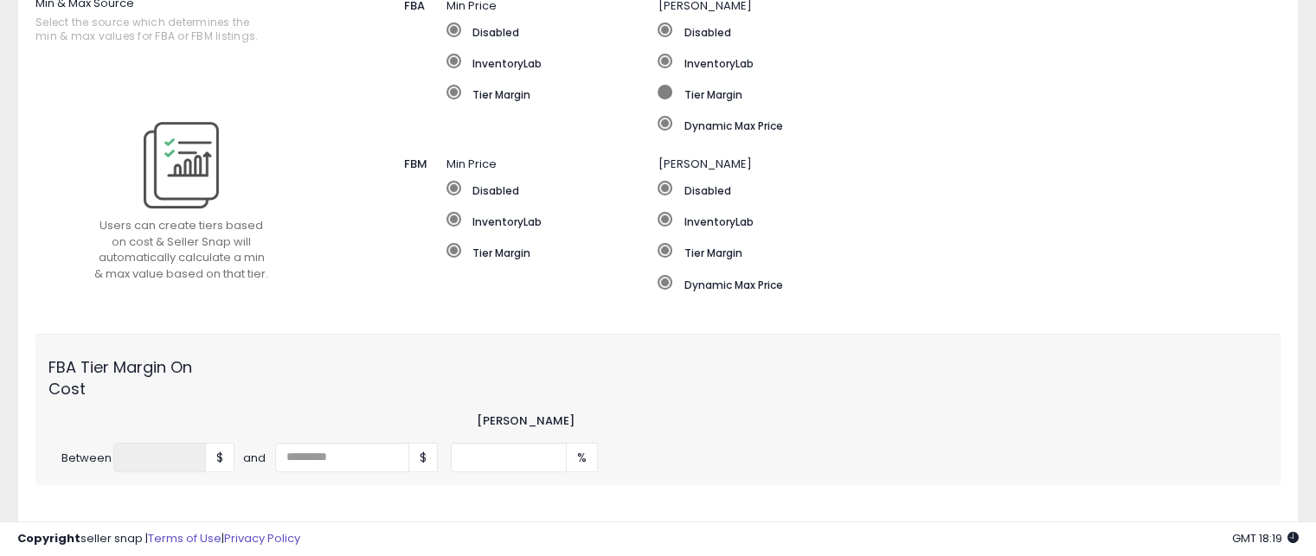
click at [673, 100] on label "Tier Margin" at bounding box center [921, 93] width 529 height 17
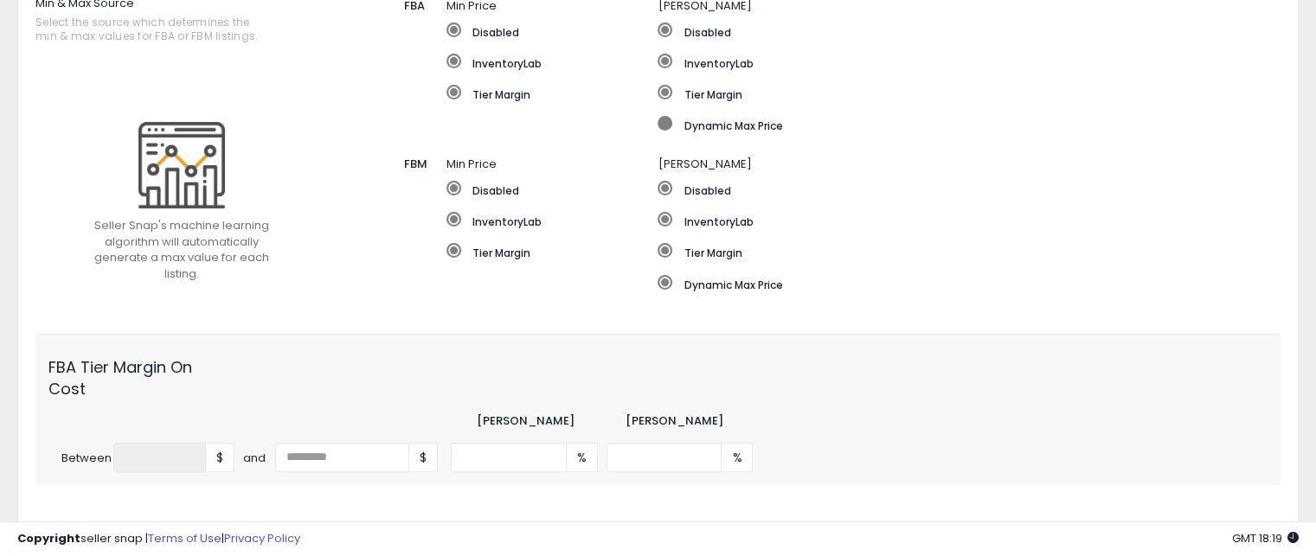
click at [665, 124] on span at bounding box center [664, 123] width 15 height 15
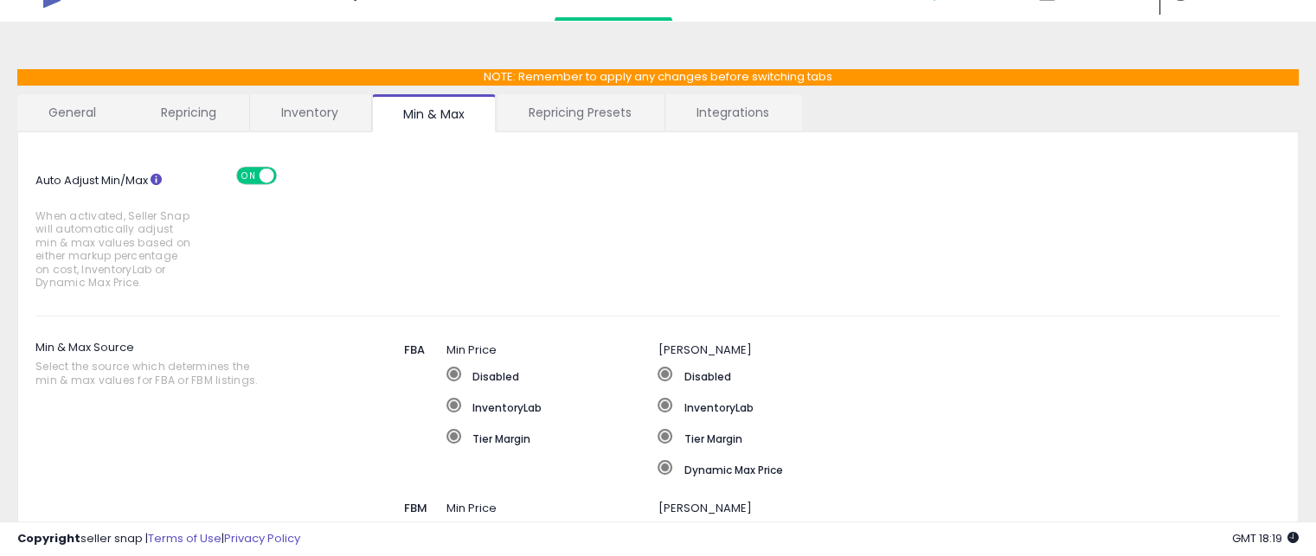
scroll to position [0, 0]
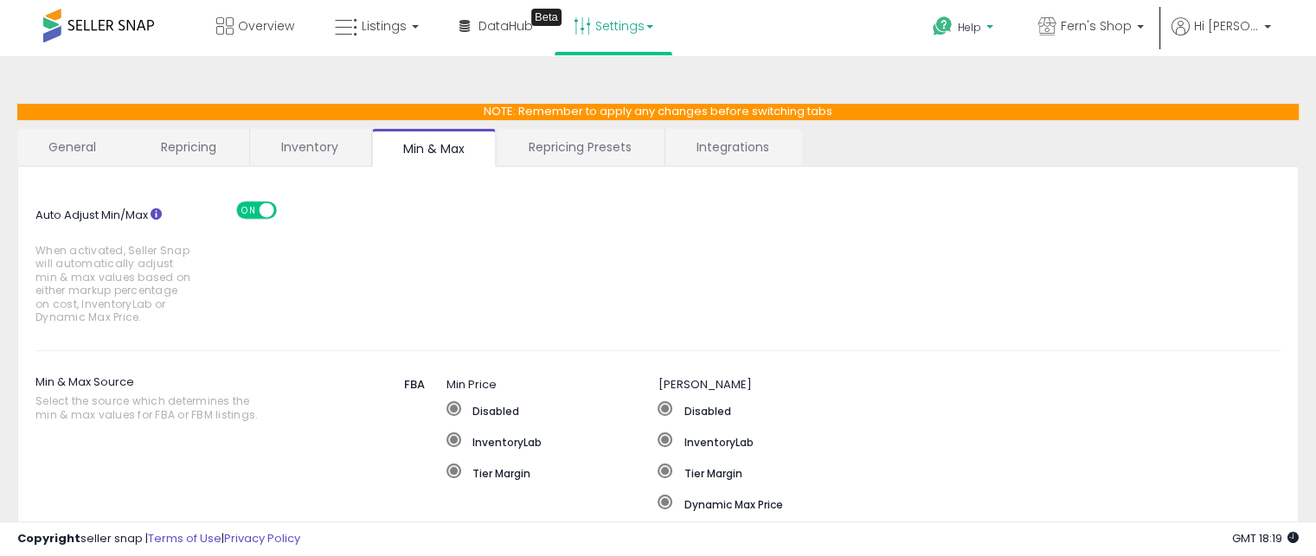
click at [945, 29] on icon at bounding box center [943, 27] width 22 height 22
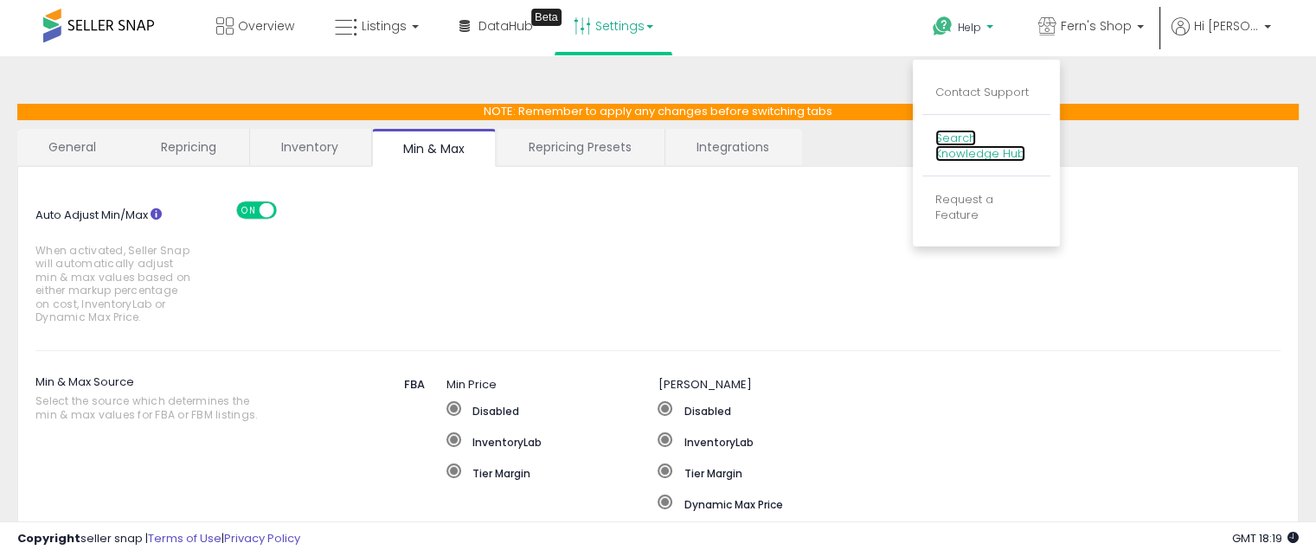
click at [961, 138] on link "Search Knowledge Hub" at bounding box center [980, 146] width 90 height 33
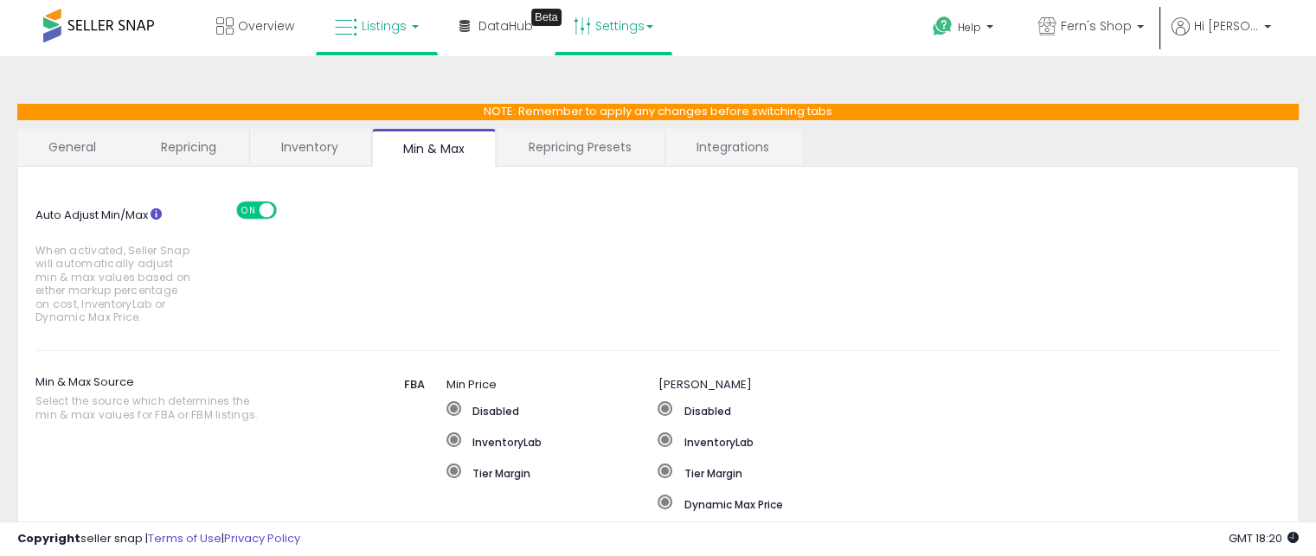
click at [406, 44] on link "Listings" at bounding box center [377, 26] width 110 height 52
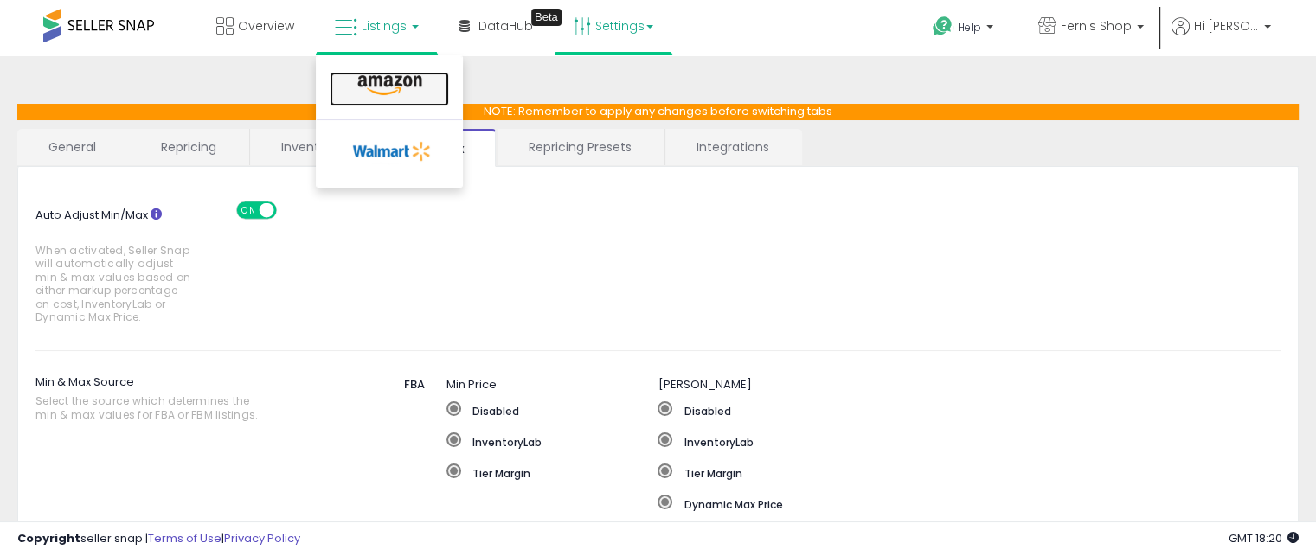
click at [404, 82] on icon at bounding box center [389, 85] width 75 height 22
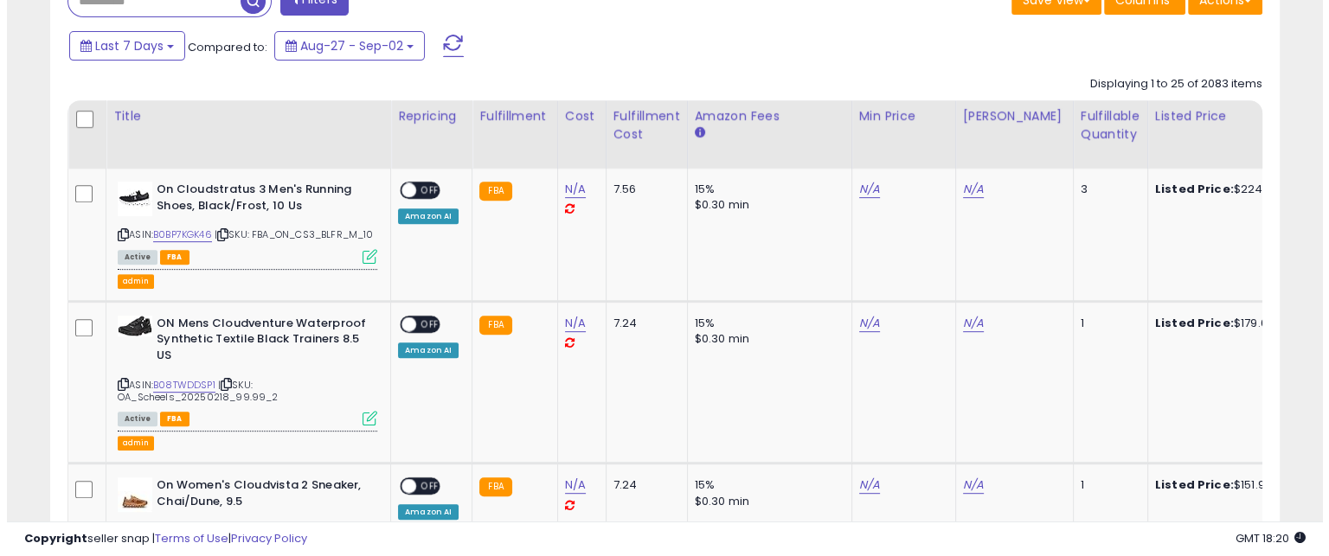
scroll to position [740, 0]
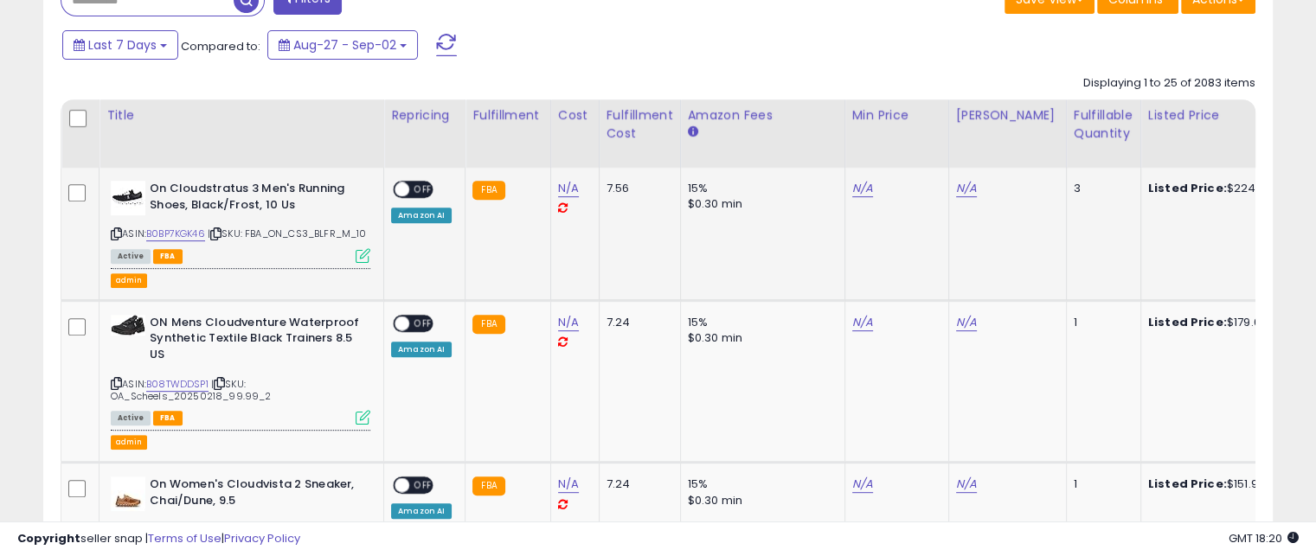
click at [365, 263] on icon at bounding box center [362, 255] width 15 height 15
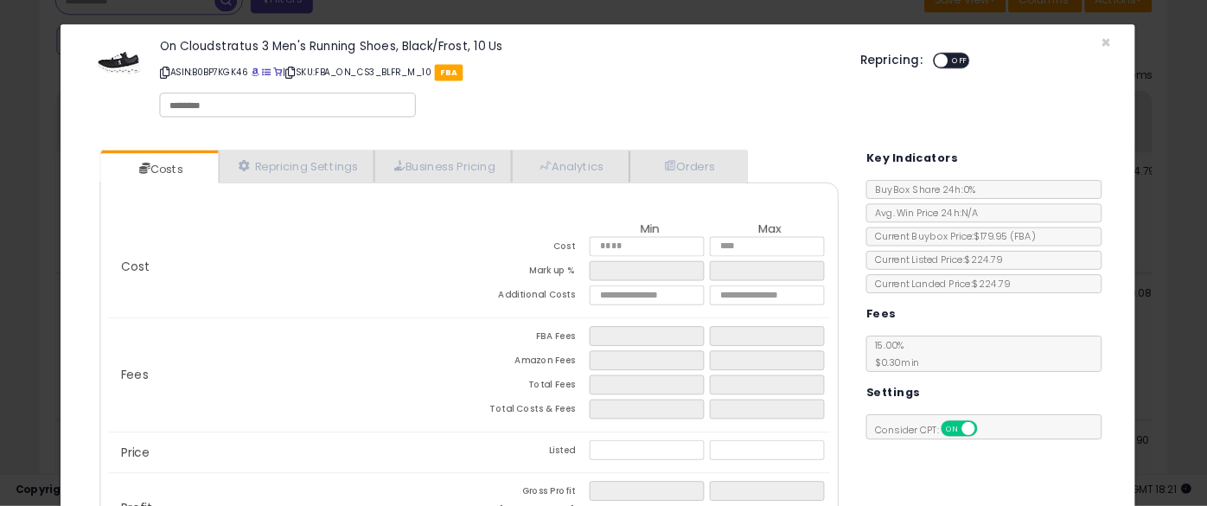
scroll to position [7, 0]
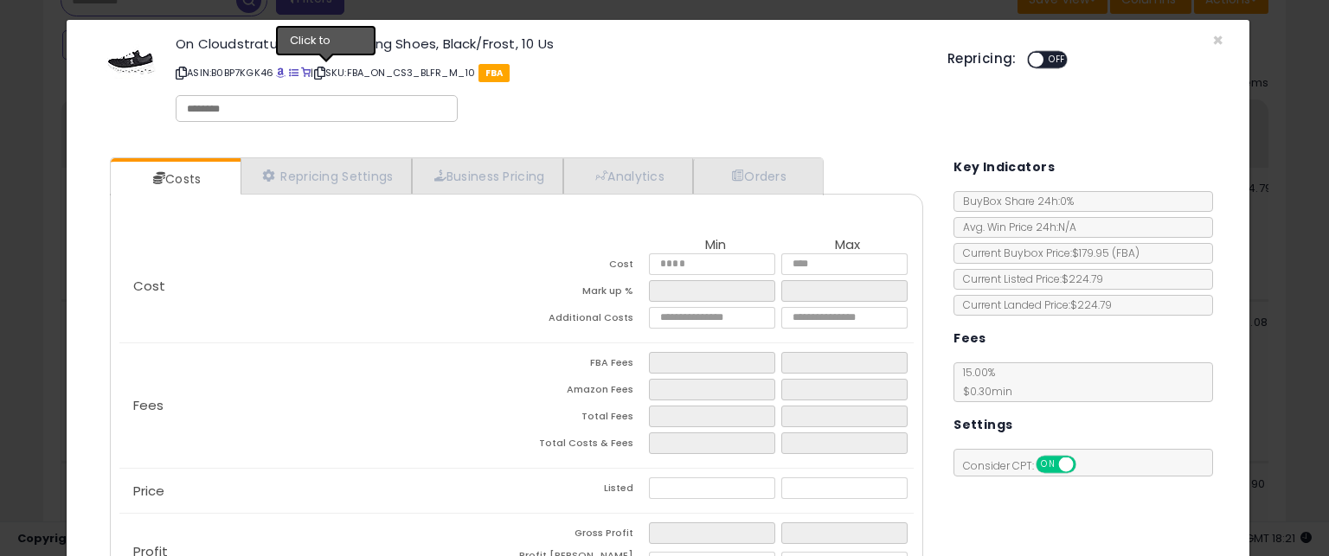
click at [323, 72] on icon at bounding box center [319, 73] width 11 height 10
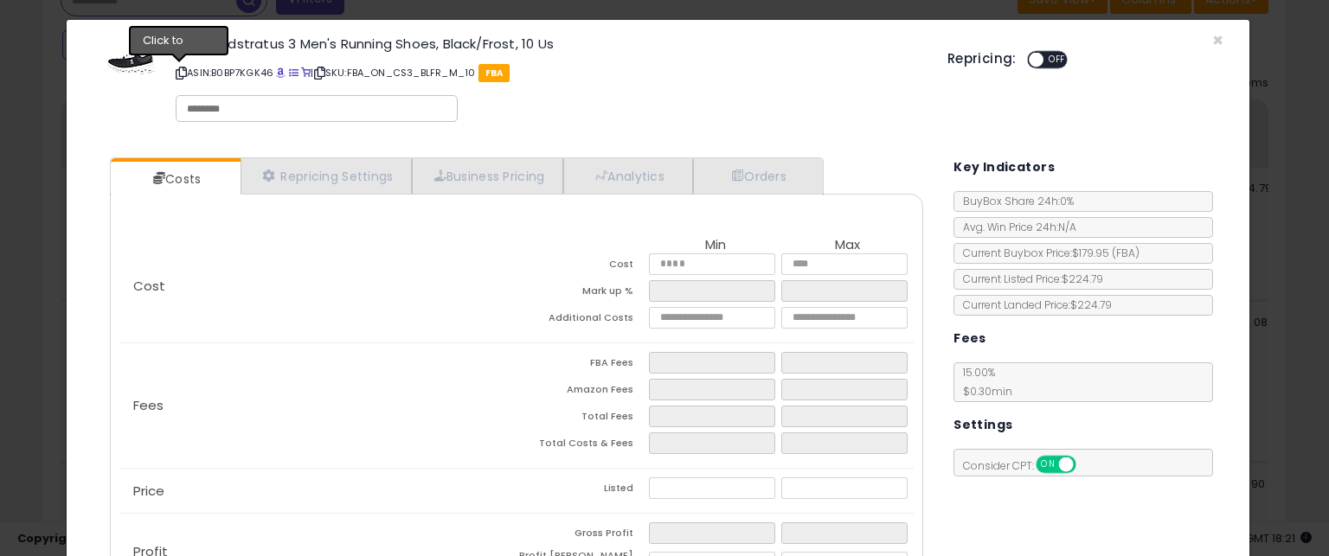
click at [182, 72] on icon at bounding box center [181, 73] width 11 height 10
click at [688, 261] on input "number" at bounding box center [711, 264] width 125 height 22
type input "*"
type input "****"
type input "**"
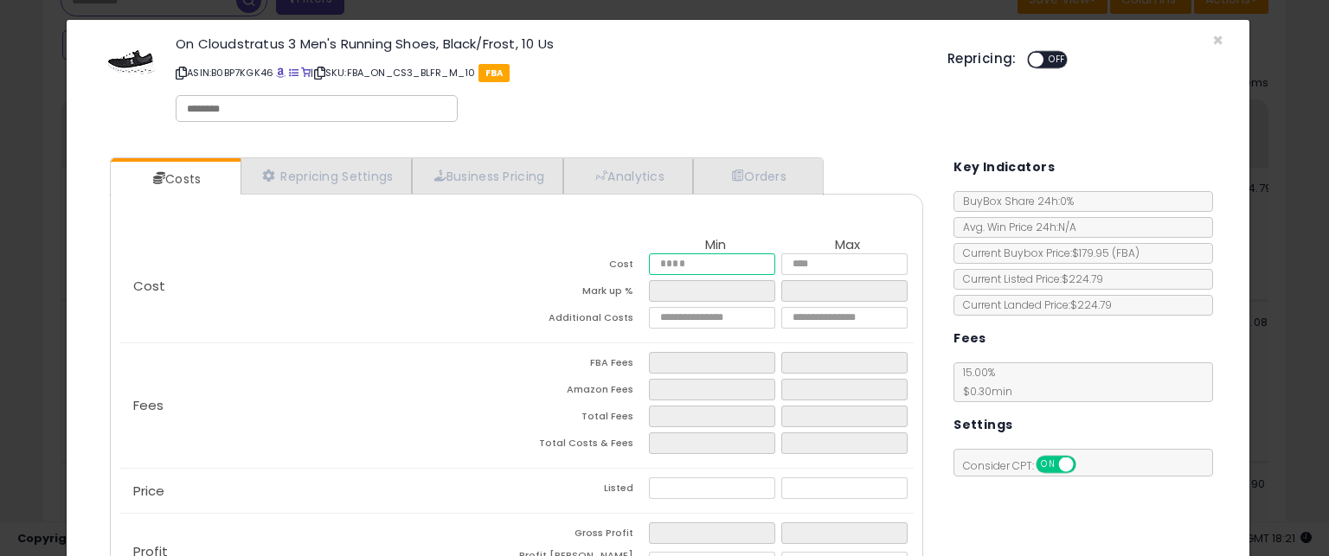
type input "*****"
type input "***"
type input "******"
click at [445, 312] on div "Cost Min Max Cost ****** ****** Mark up % Additional Costs" at bounding box center [516, 285] width 794 height 113
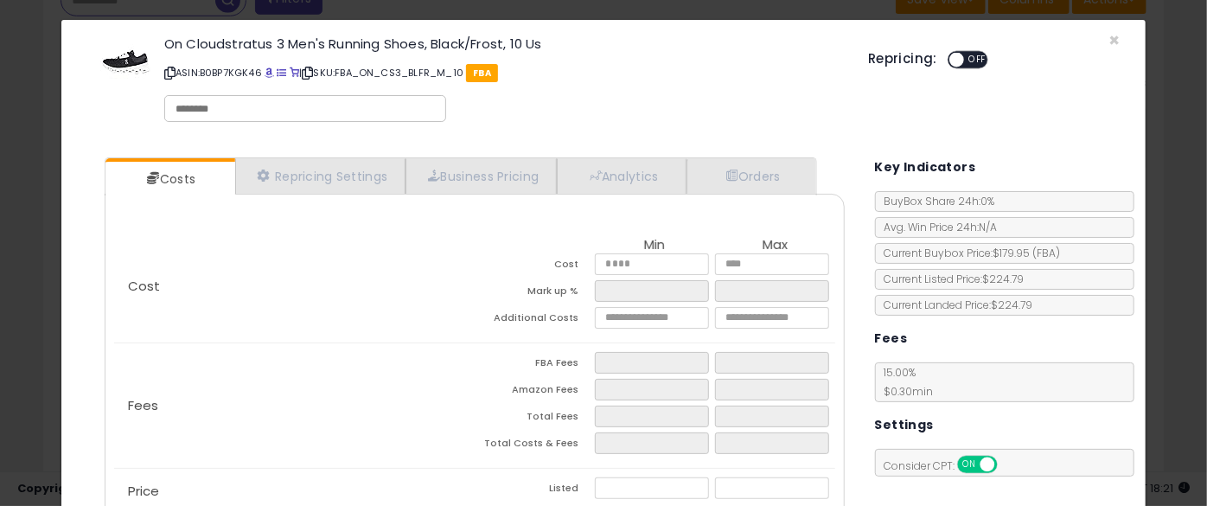
drag, startPoint x: 1216, startPoint y: 4, endPoint x: 737, endPoint y: 93, distance: 487.4
click at [737, 93] on div "On Cloudstratus 3 Men's Running Shoes, Black/Frost, 10 Us ASIN: B0BP7KGK46 | SK…" at bounding box center [503, 82] width 704 height 99
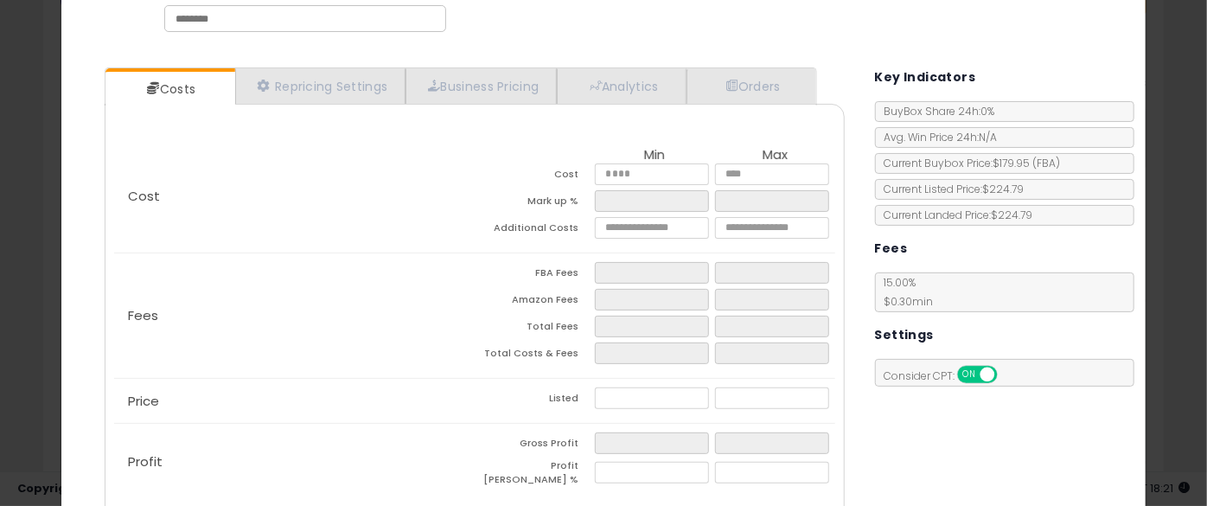
scroll to position [98, 0]
click at [595, 466] on input "number" at bounding box center [652, 472] width 114 height 22
click at [636, 461] on input "number" at bounding box center [652, 472] width 114 height 22
type input "*"
type input "**"
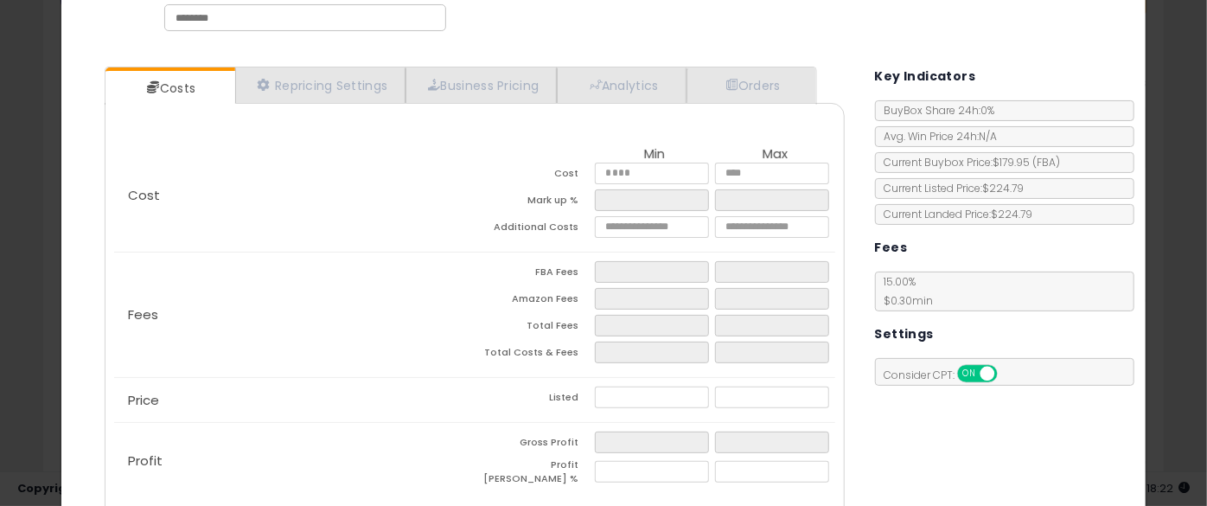
type input "*****"
type input "******"
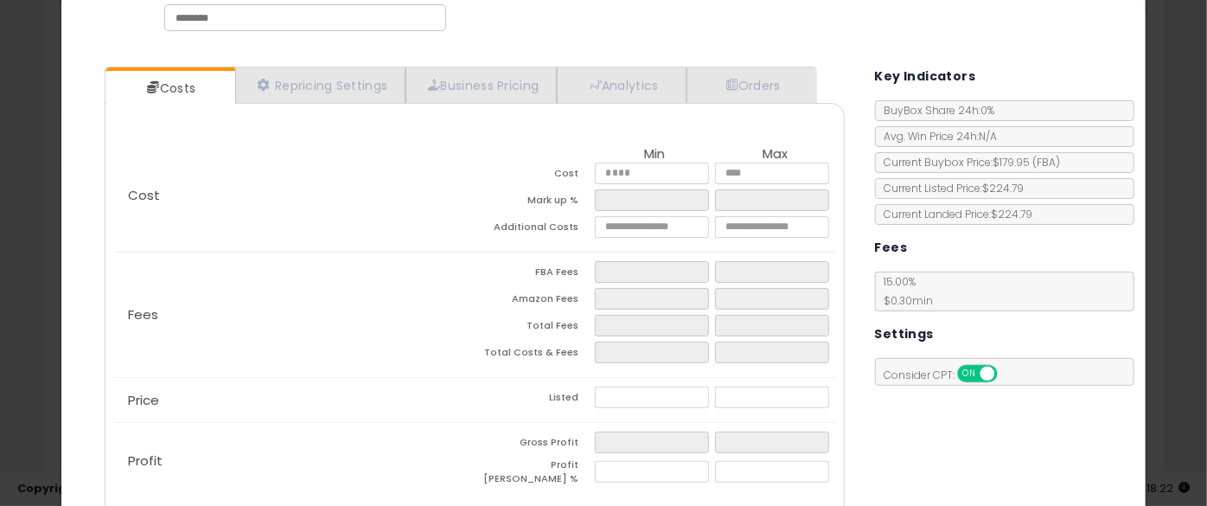
type input "*****"
click at [401, 415] on div "Price Listed ******" at bounding box center [474, 400] width 721 height 44
click at [641, 397] on input "******" at bounding box center [652, 398] width 114 height 22
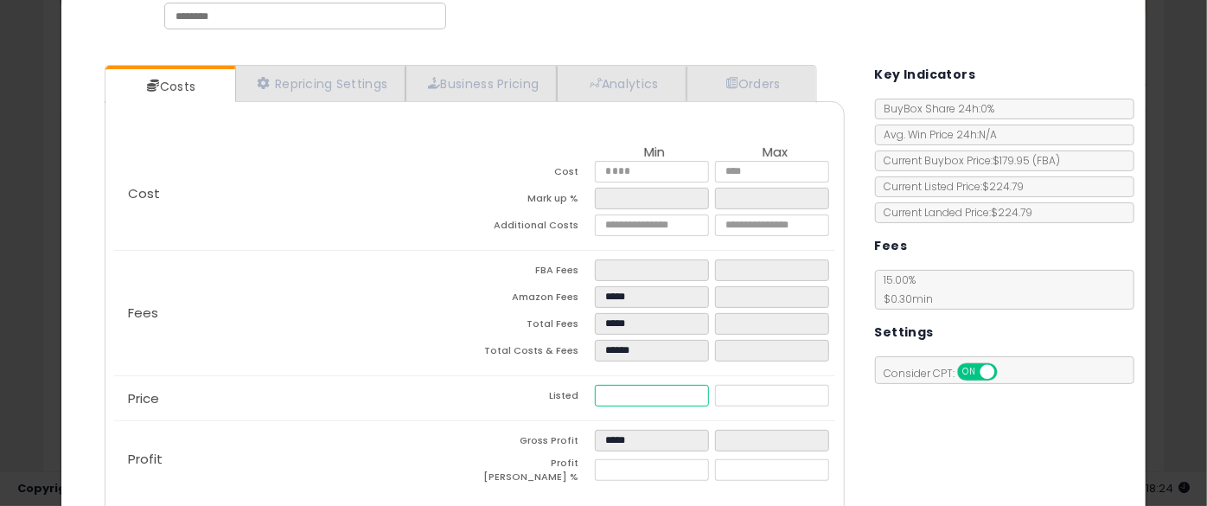
type input "*****"
type input "******"
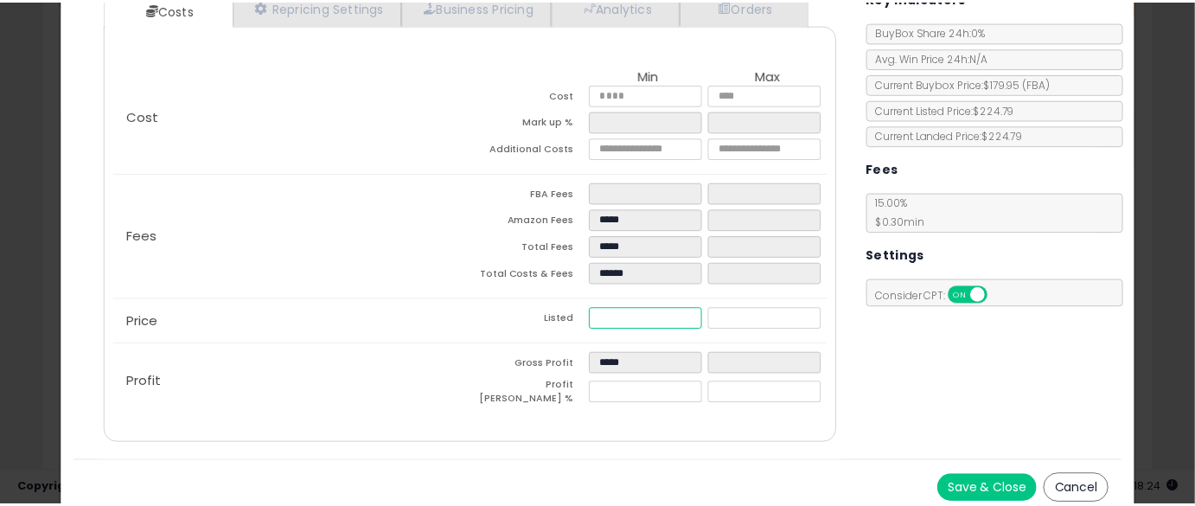
scroll to position [186, 0]
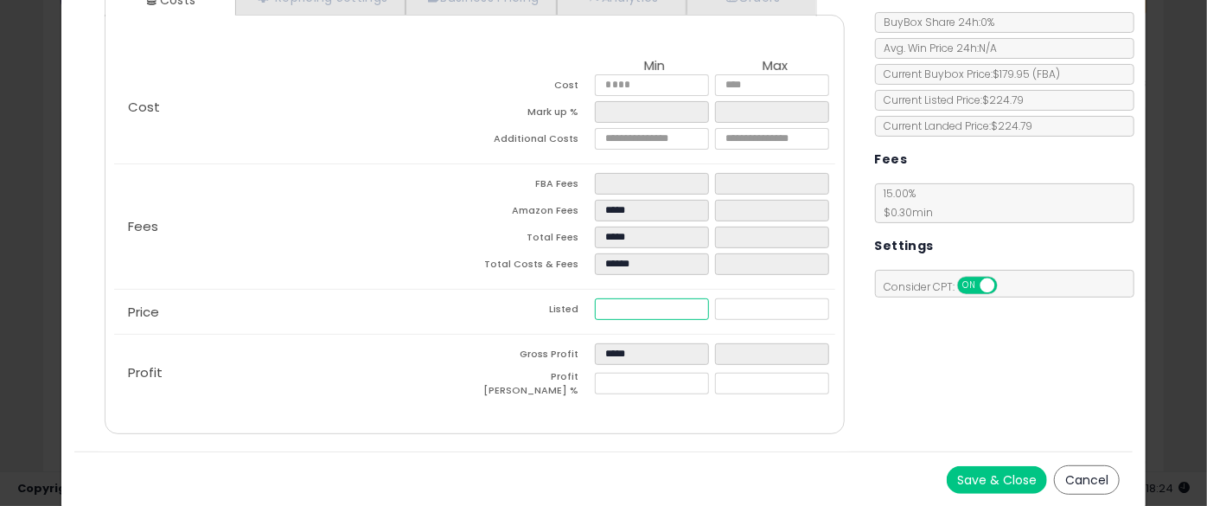
type input "******"
type input "*****"
click at [1077, 490] on button "Cancel" at bounding box center [1087, 479] width 66 height 29
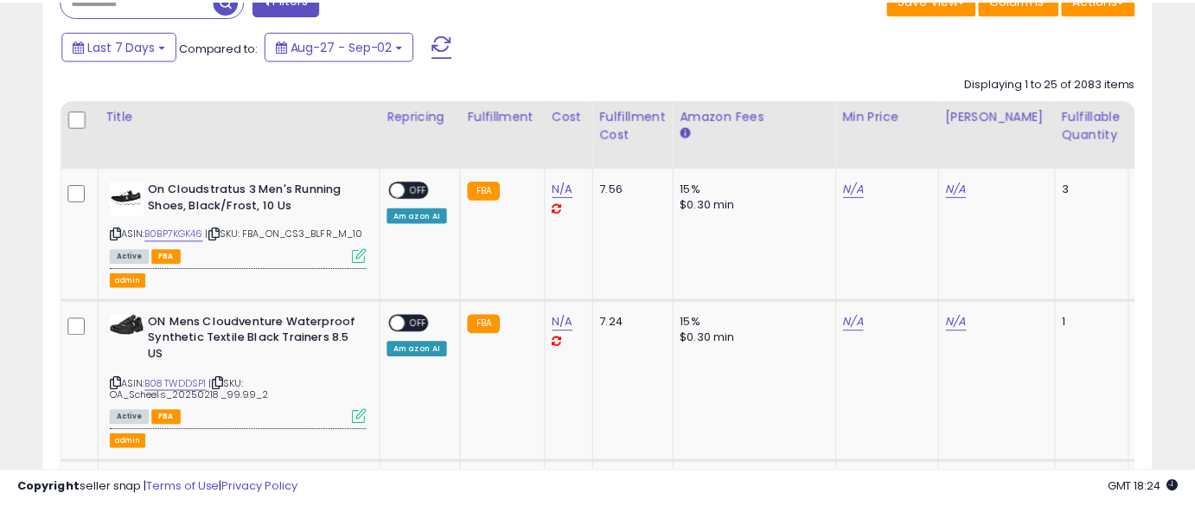
scroll to position [864555, 864268]
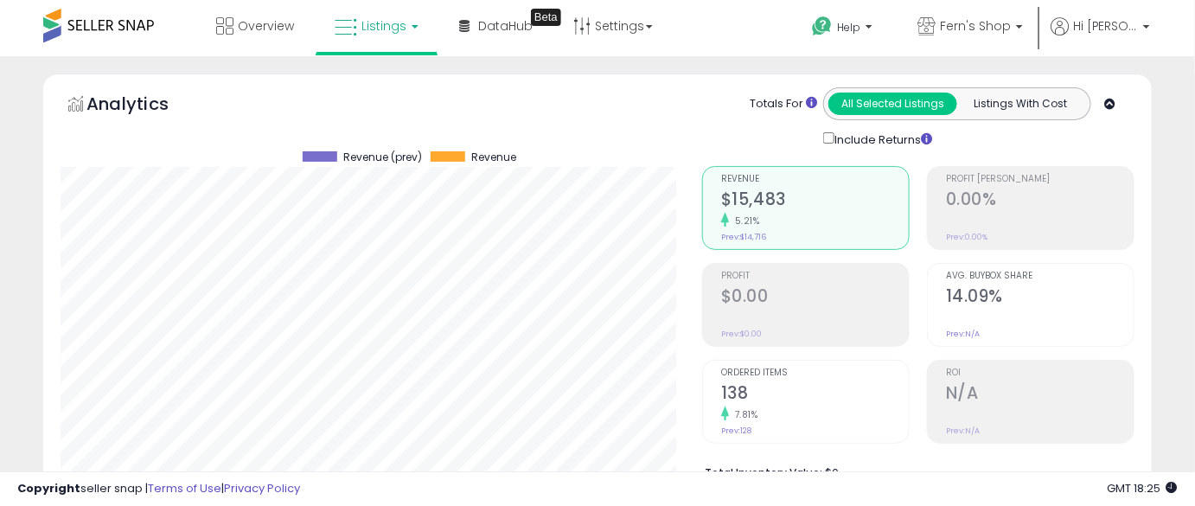
click at [363, 35] on link "Listings" at bounding box center [377, 26] width 110 height 52
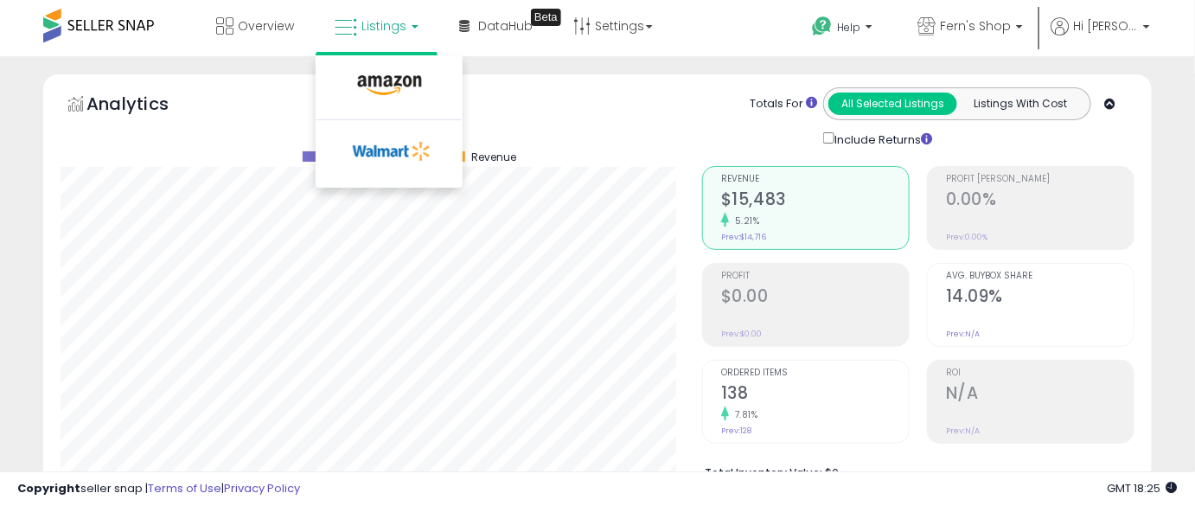
click at [515, 114] on div "Analytics Totals For All Selected Listings Listings With Cost Include Returns" at bounding box center [598, 117] width 1074 height 61
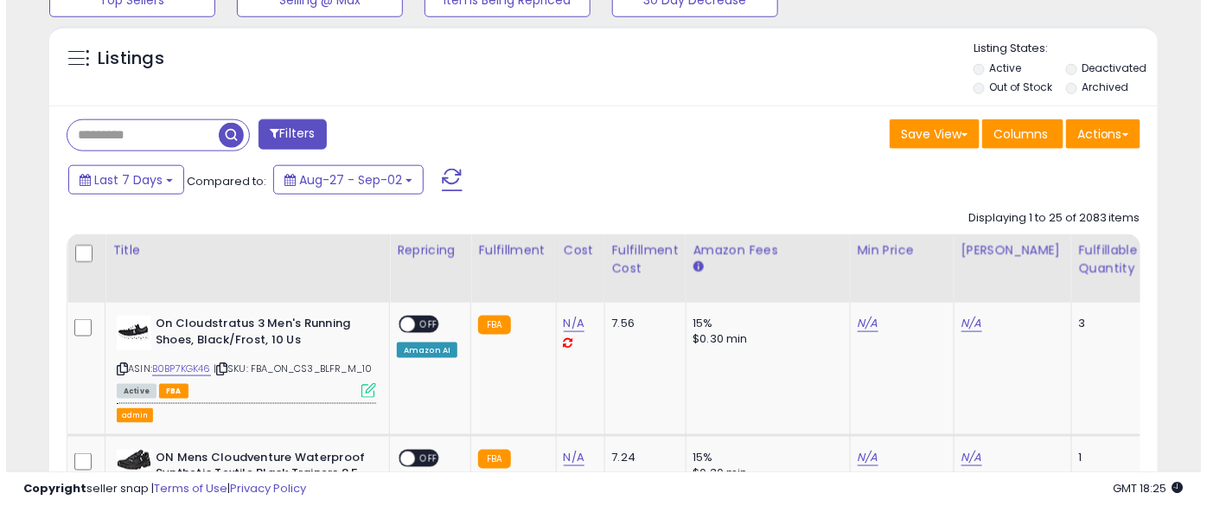
scroll to position [610, 0]
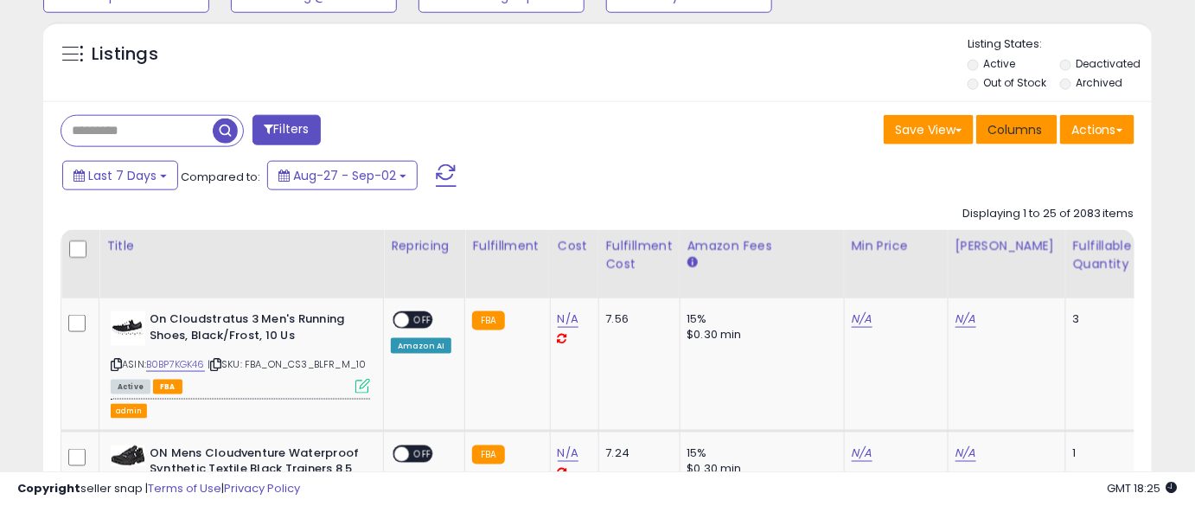
click at [995, 126] on span "Columns" at bounding box center [1015, 129] width 54 height 17
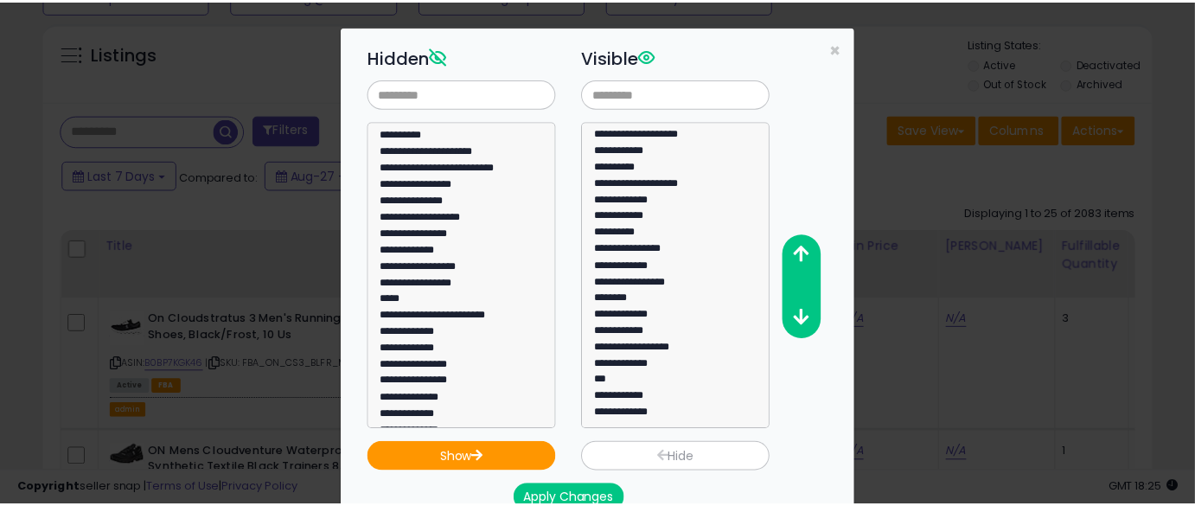
scroll to position [0, 0]
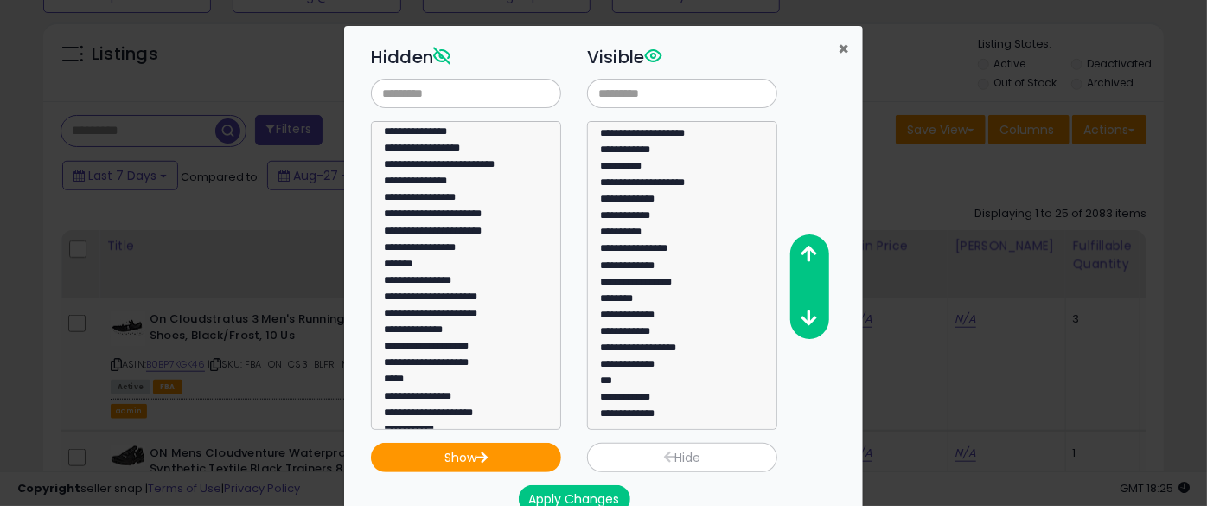
click at [838, 50] on span "×" at bounding box center [843, 48] width 11 height 25
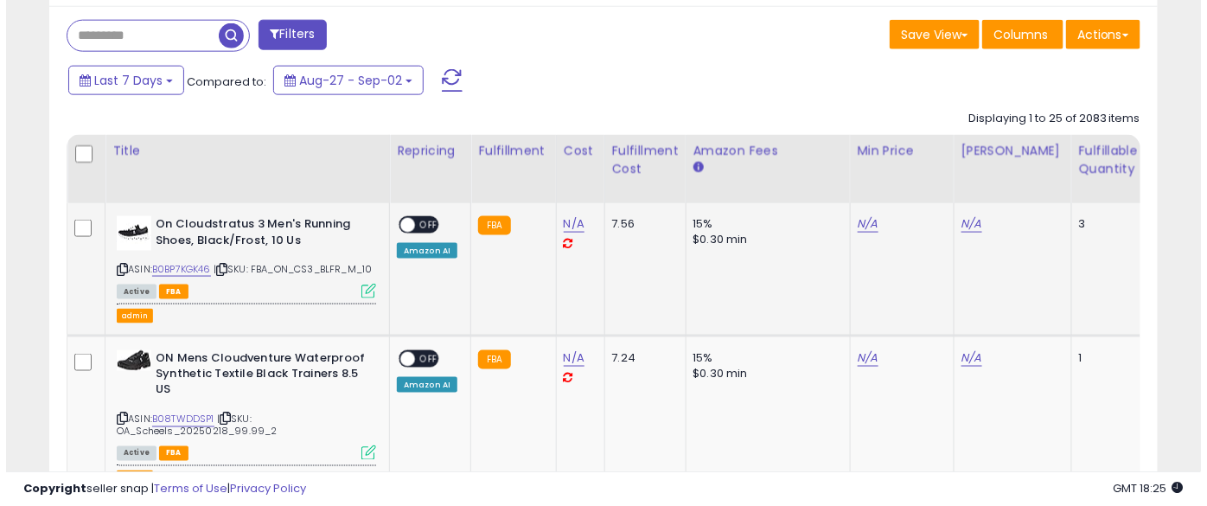
scroll to position [703, 0]
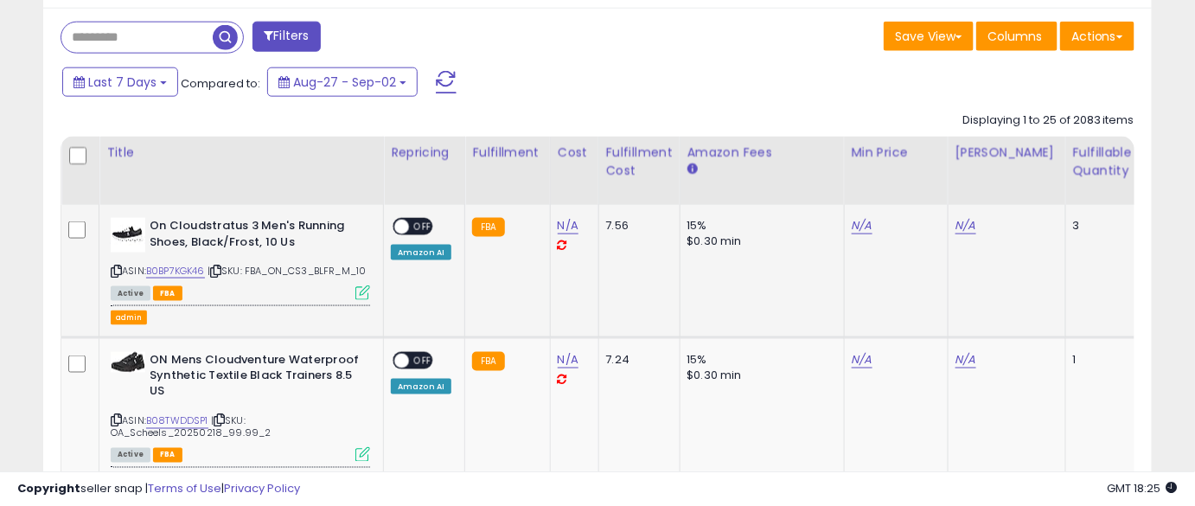
click at [357, 300] on icon at bounding box center [362, 292] width 15 height 15
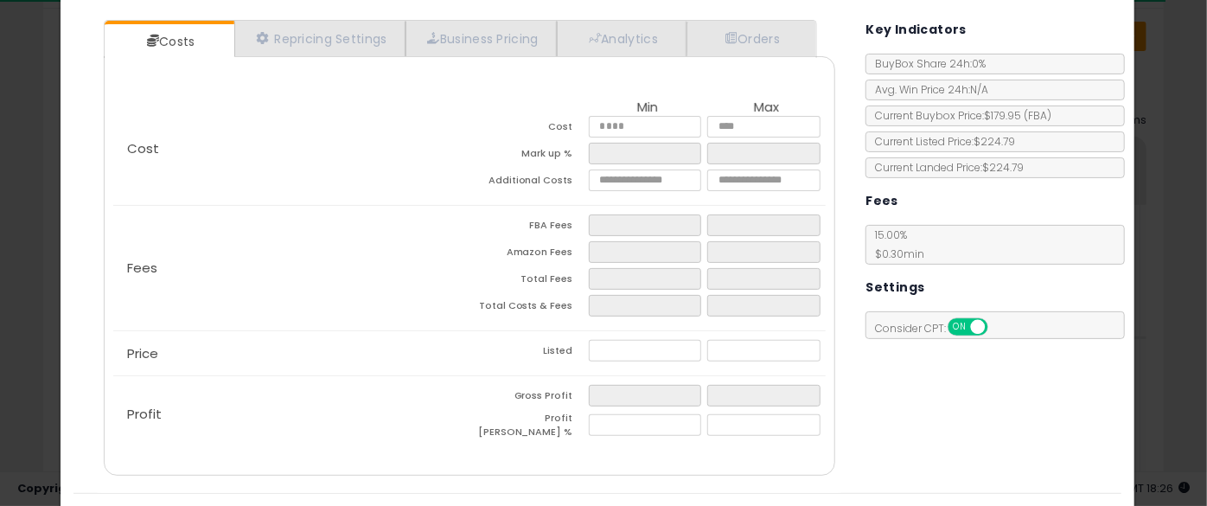
scroll to position [0, 0]
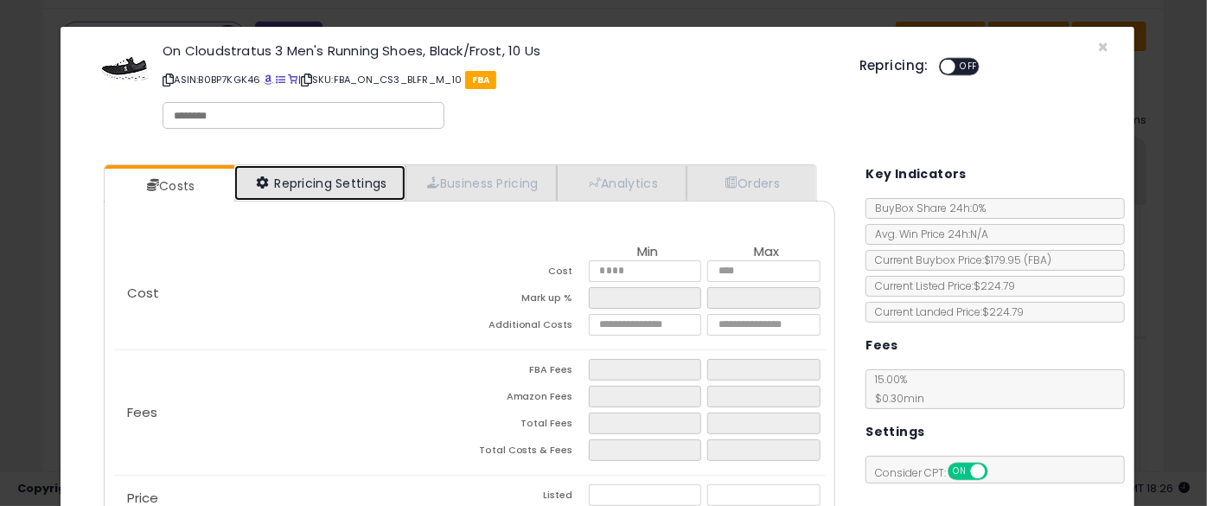
click at [333, 186] on link "Repricing Settings" at bounding box center [319, 182] width 171 height 35
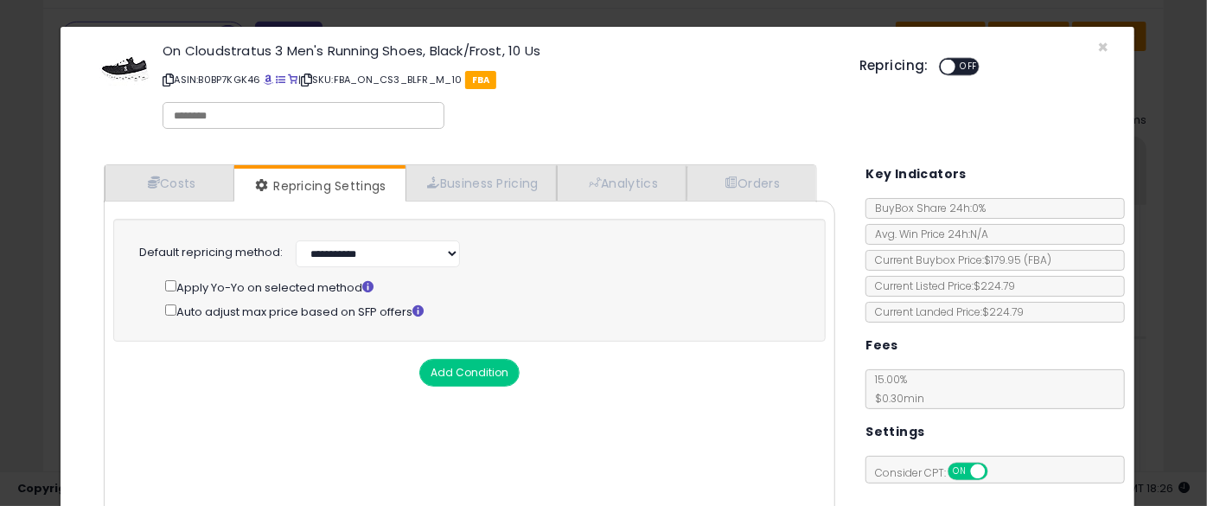
click at [445, 381] on button "Add Condition" at bounding box center [469, 373] width 100 height 28
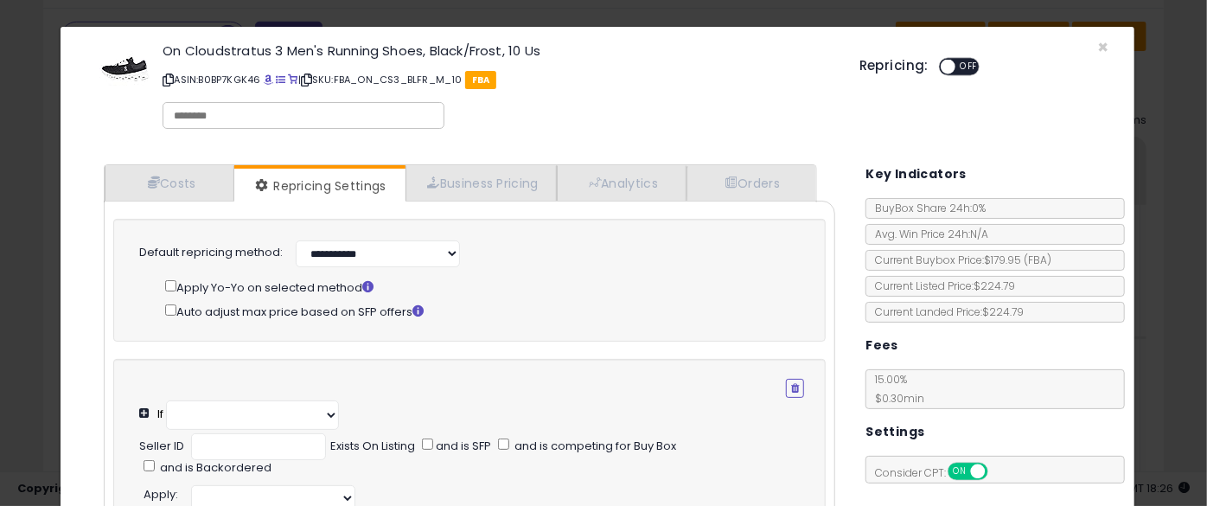
select select "**********"
select select "*********"
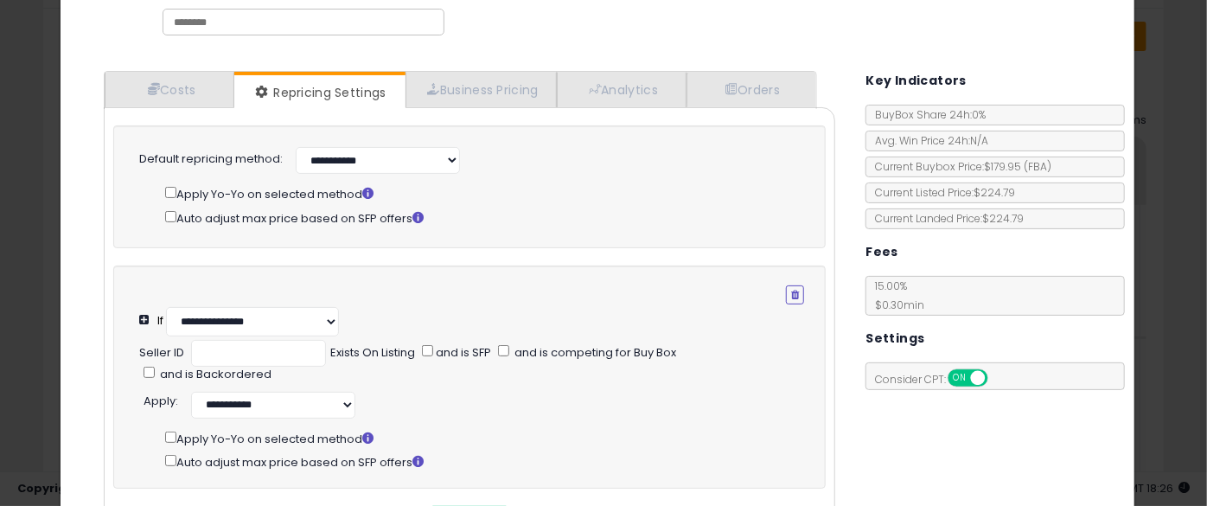
scroll to position [94, 0]
click at [242, 311] on select "**********" at bounding box center [252, 320] width 173 height 29
select select "**********"
click at [166, 306] on select "**********" at bounding box center [252, 320] width 173 height 29
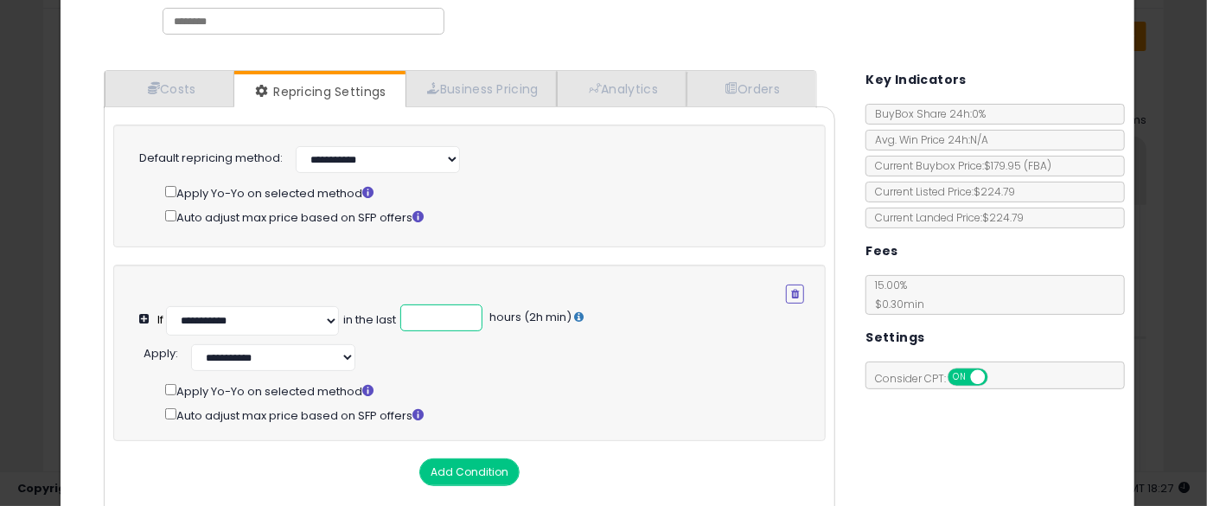
click at [407, 308] on input "number" at bounding box center [441, 317] width 82 height 27
type input "**"
click at [272, 371] on div "**********" at bounding box center [478, 382] width 678 height 84
click at [277, 362] on select "**********" at bounding box center [273, 357] width 164 height 27
select select "******"
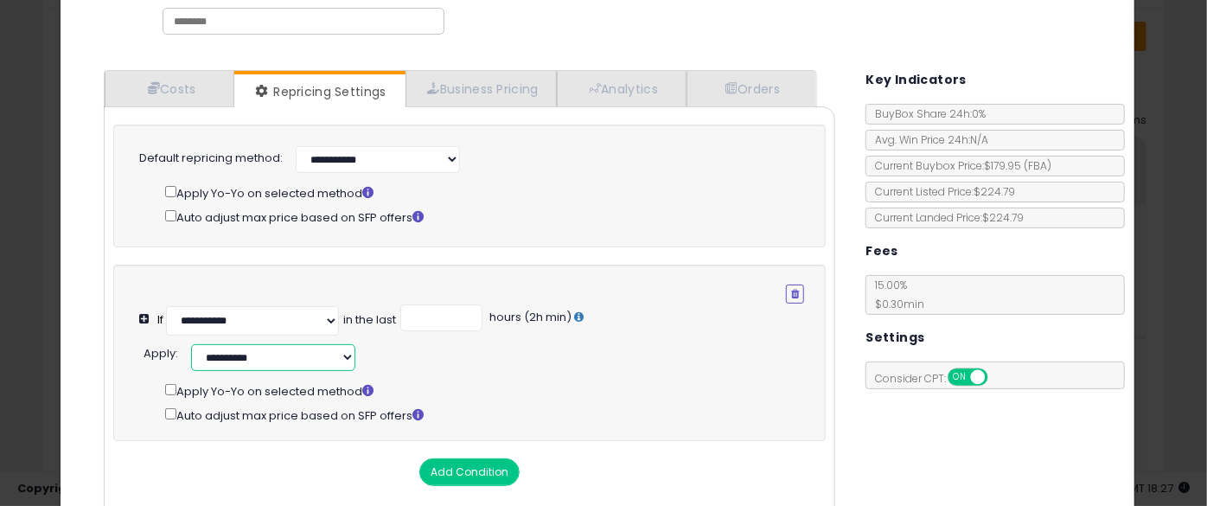
click at [191, 344] on select "**********" at bounding box center [273, 357] width 164 height 27
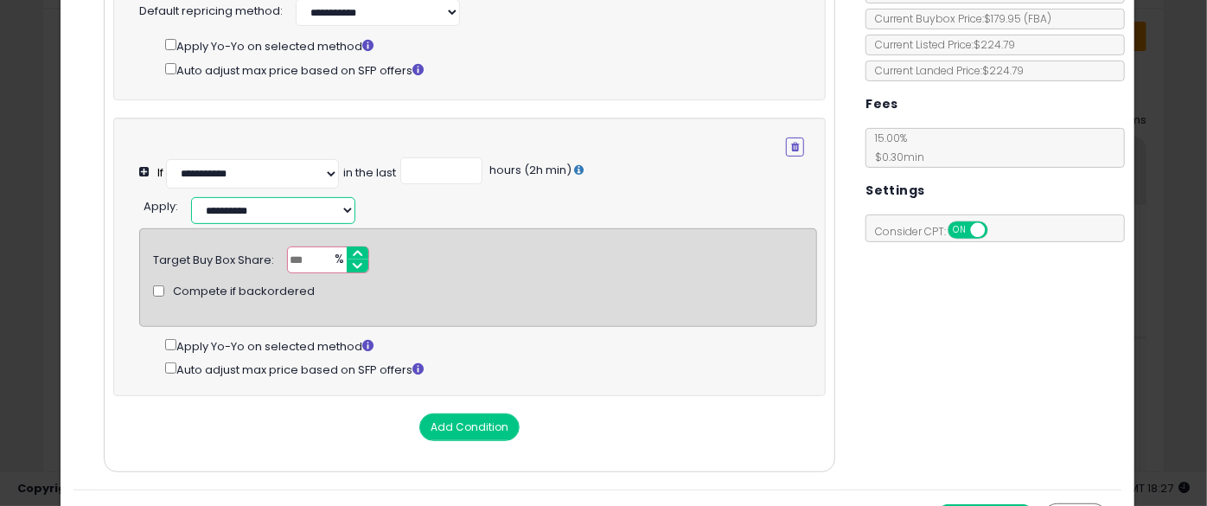
scroll to position [242, 0]
click at [786, 143] on button "button" at bounding box center [795, 146] width 18 height 19
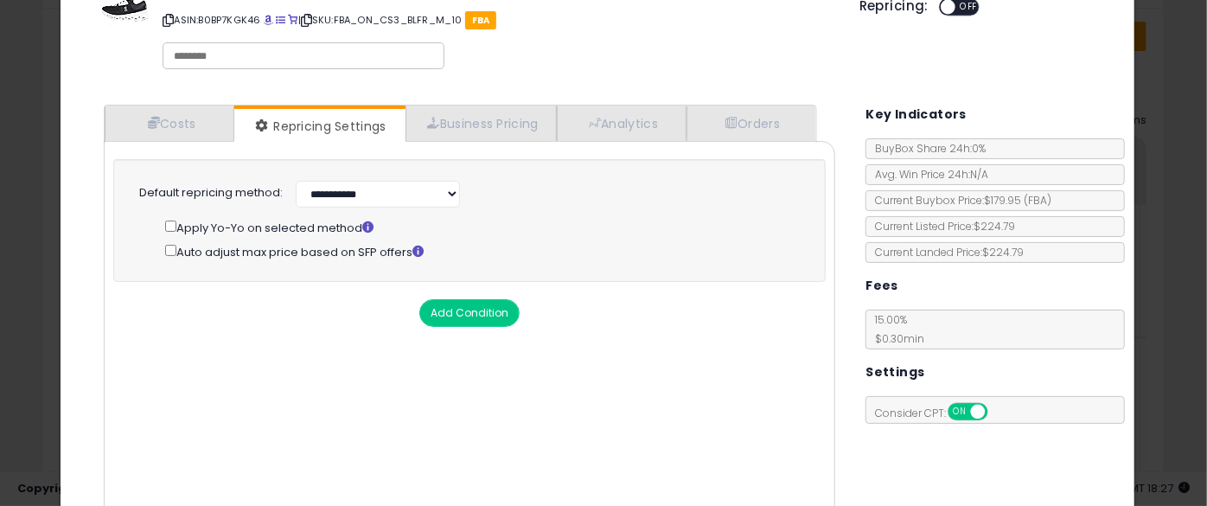
scroll to position [57, 0]
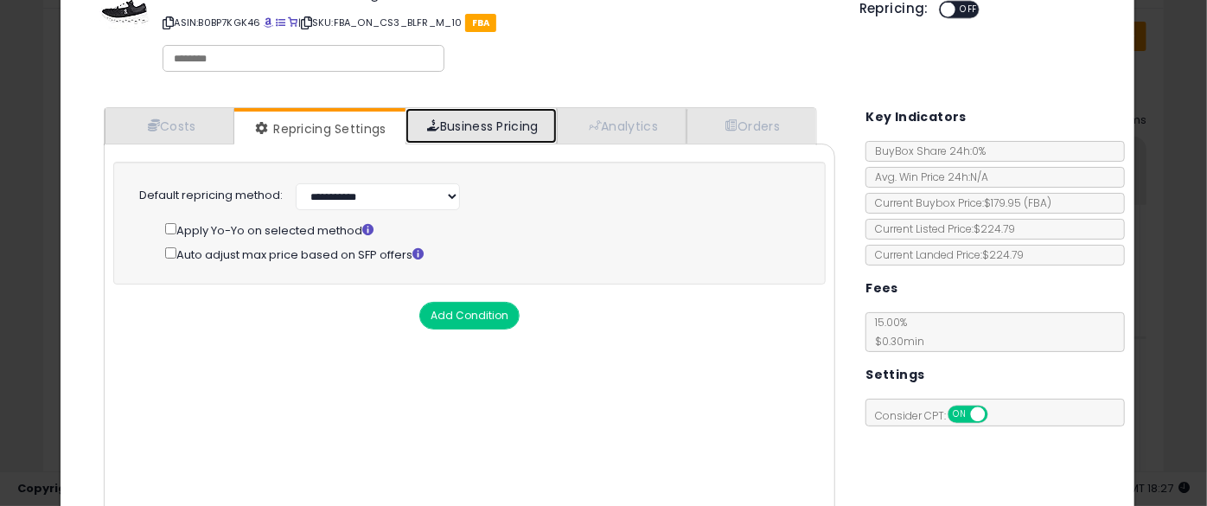
click at [490, 141] on link "Business Pricing" at bounding box center [481, 125] width 151 height 35
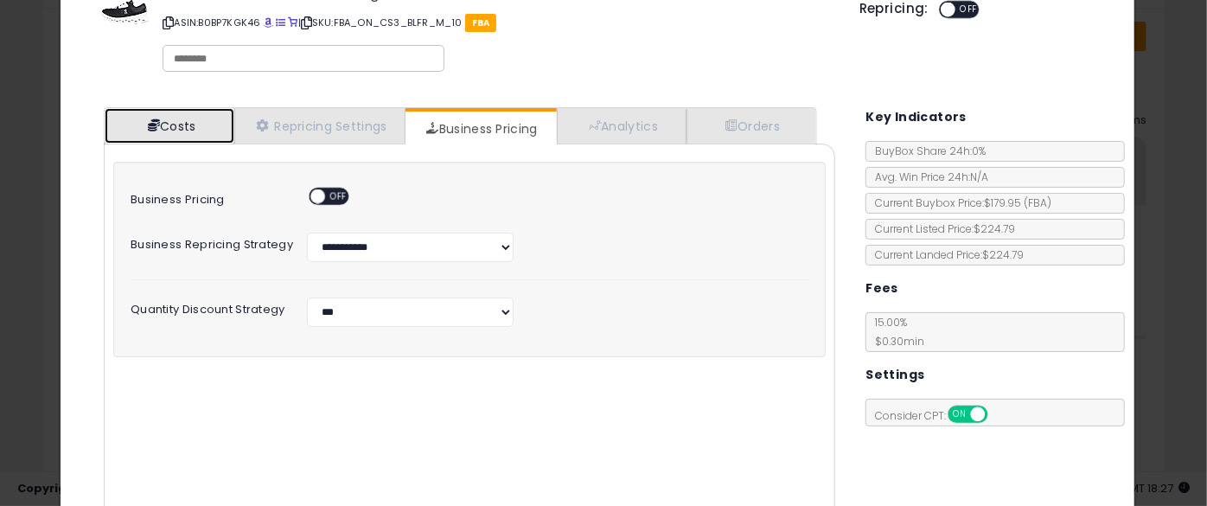
click at [180, 138] on link "Costs" at bounding box center [170, 125] width 130 height 35
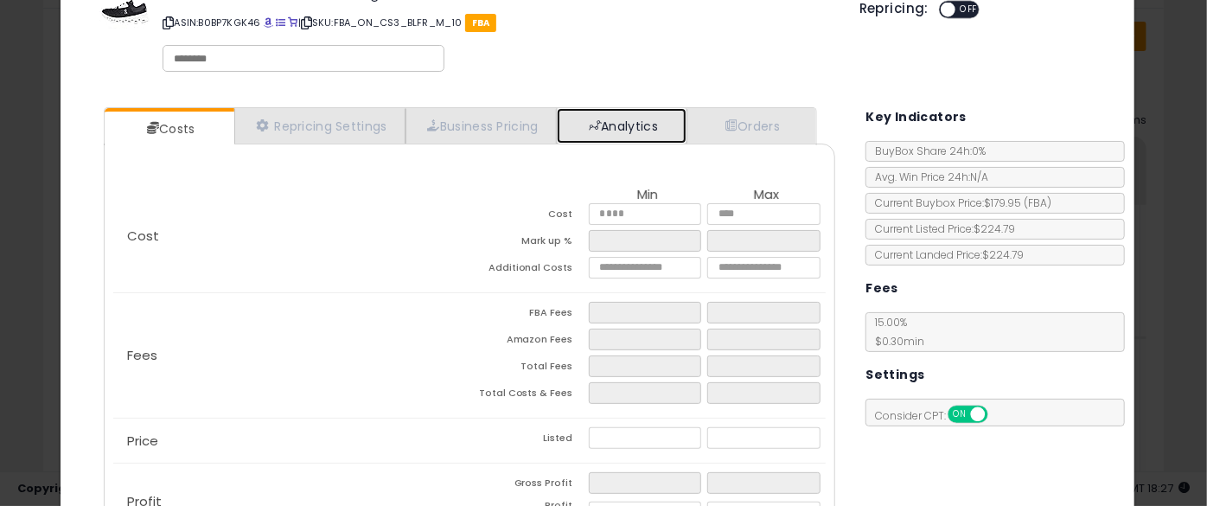
click at [613, 117] on link "Analytics" at bounding box center [622, 125] width 130 height 35
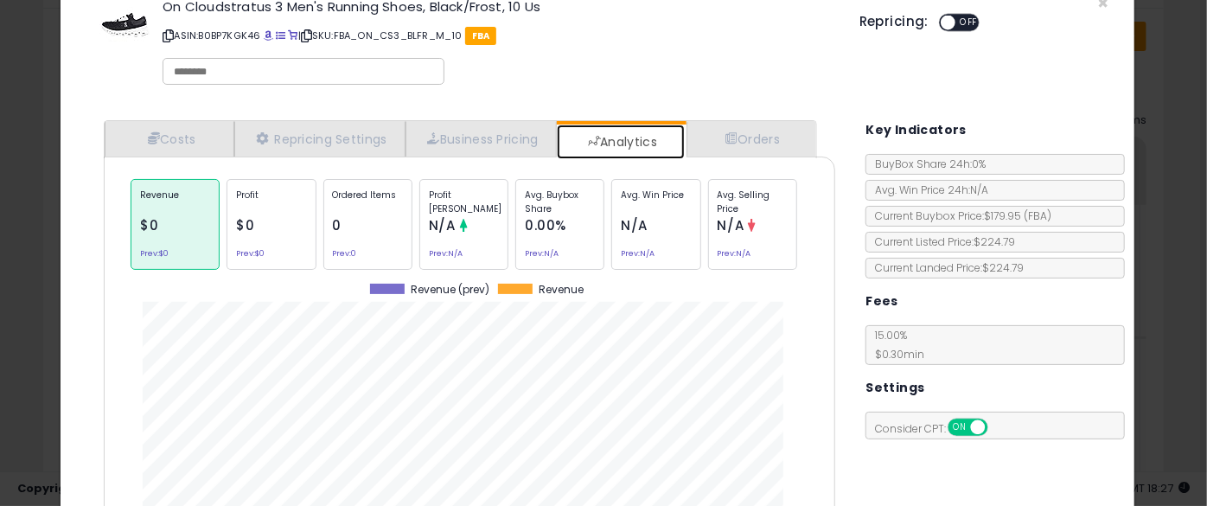
scroll to position [39, 0]
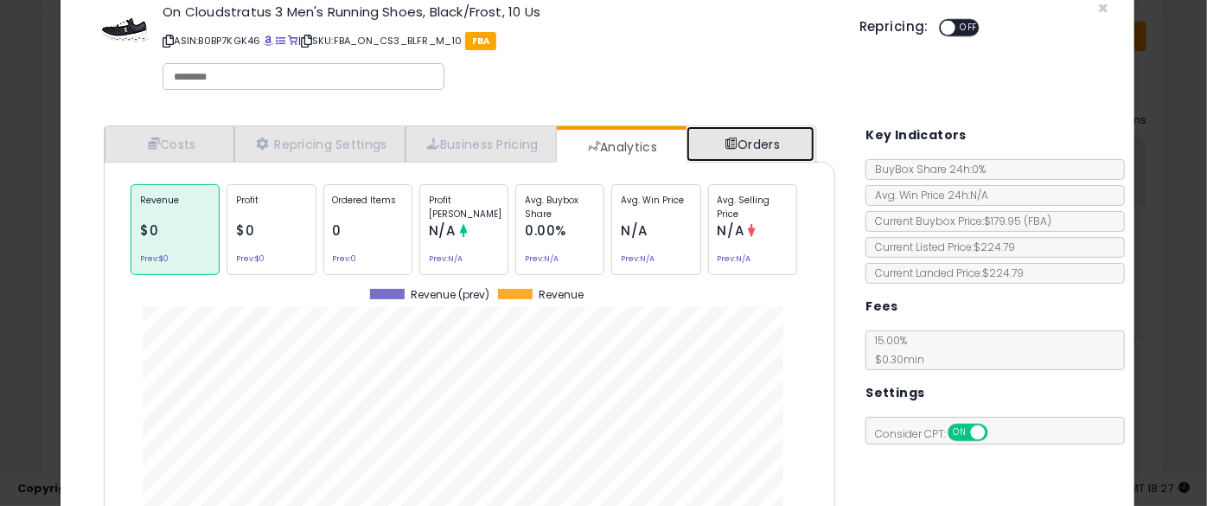
click at [752, 140] on link "Orders" at bounding box center [751, 143] width 128 height 35
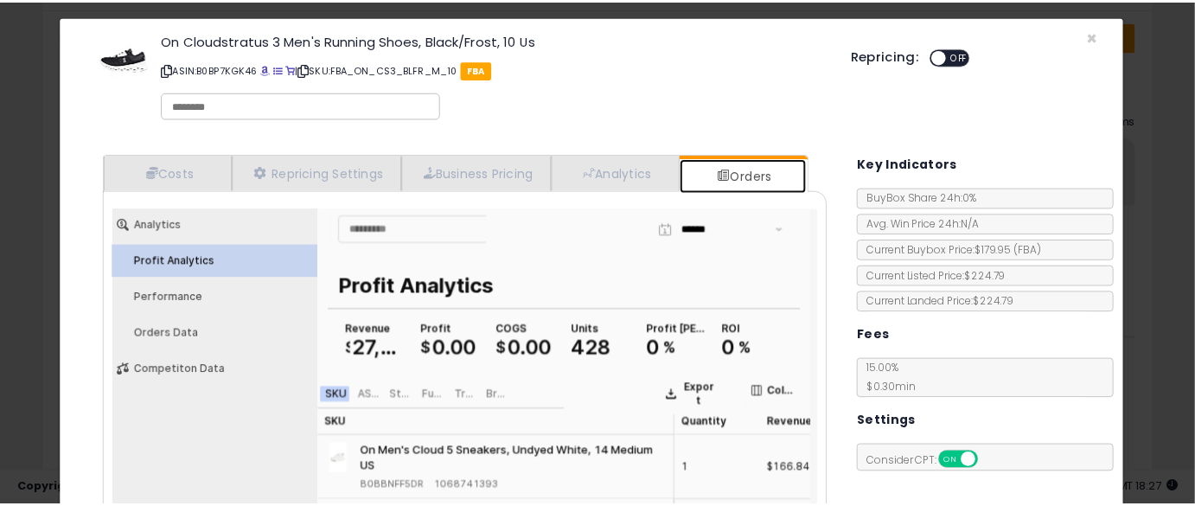
scroll to position [0, 0]
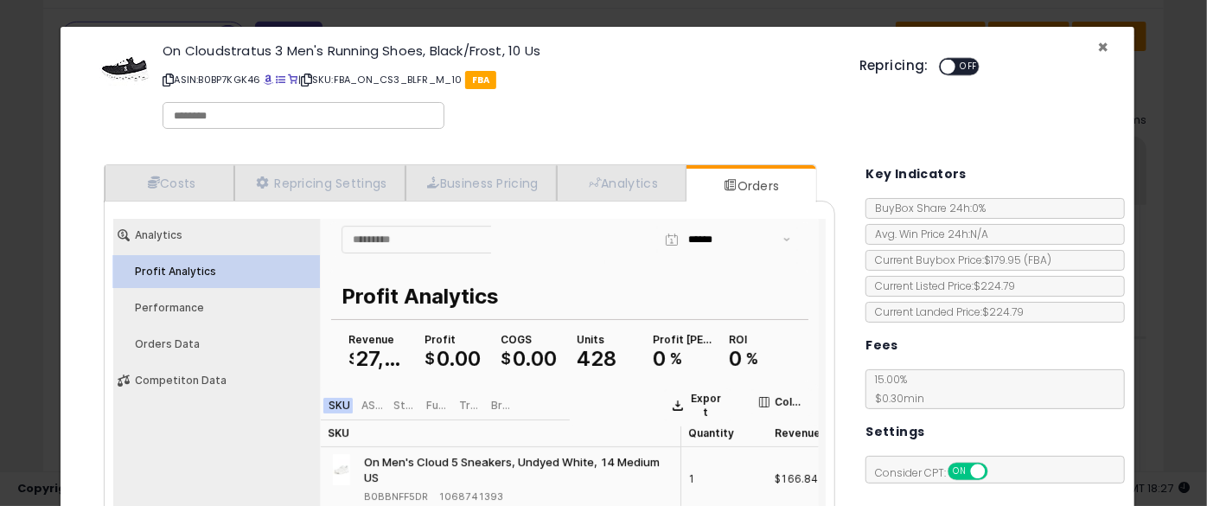
click at [1098, 49] on span "×" at bounding box center [1103, 47] width 11 height 25
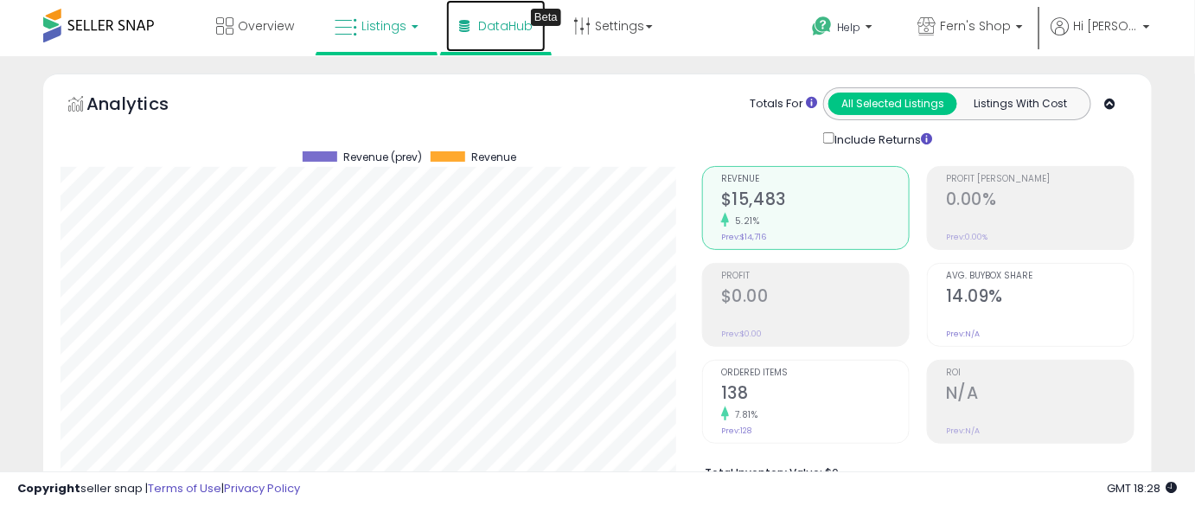
click at [498, 47] on link "DataHub Beta" at bounding box center [495, 26] width 99 height 52
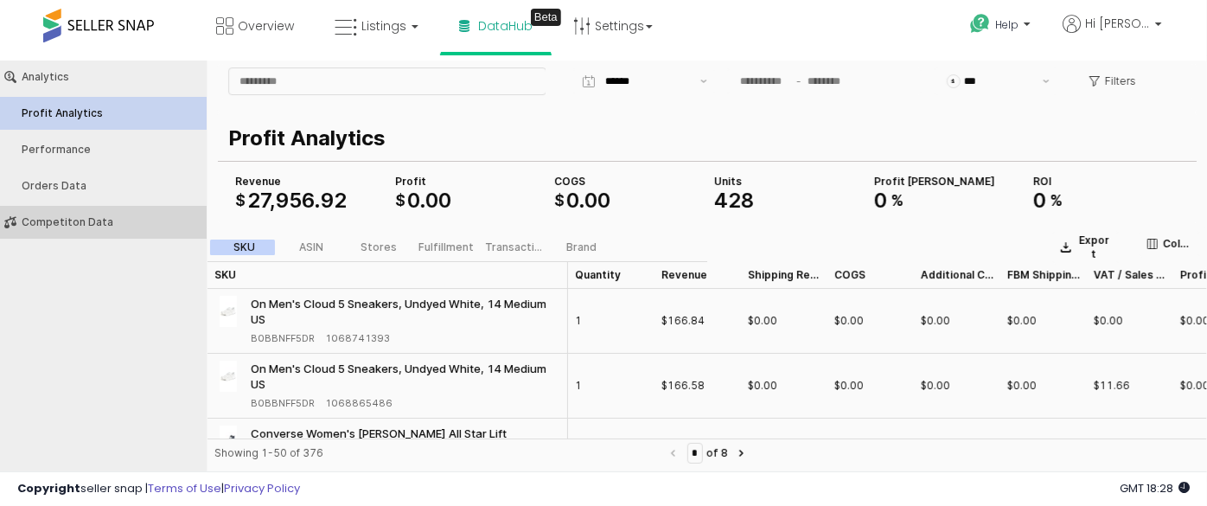
click at [83, 227] on div "Competiton Data" at bounding box center [112, 221] width 181 height 12
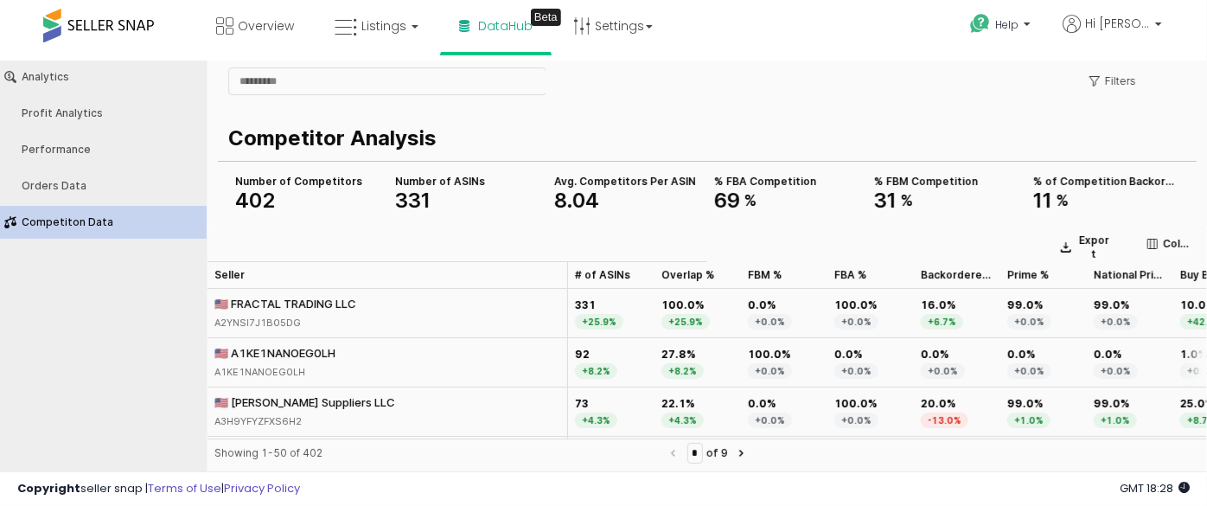
click at [328, 354] on div "🇺🇸 A1KE1NANOEG0LH" at bounding box center [274, 352] width 121 height 16
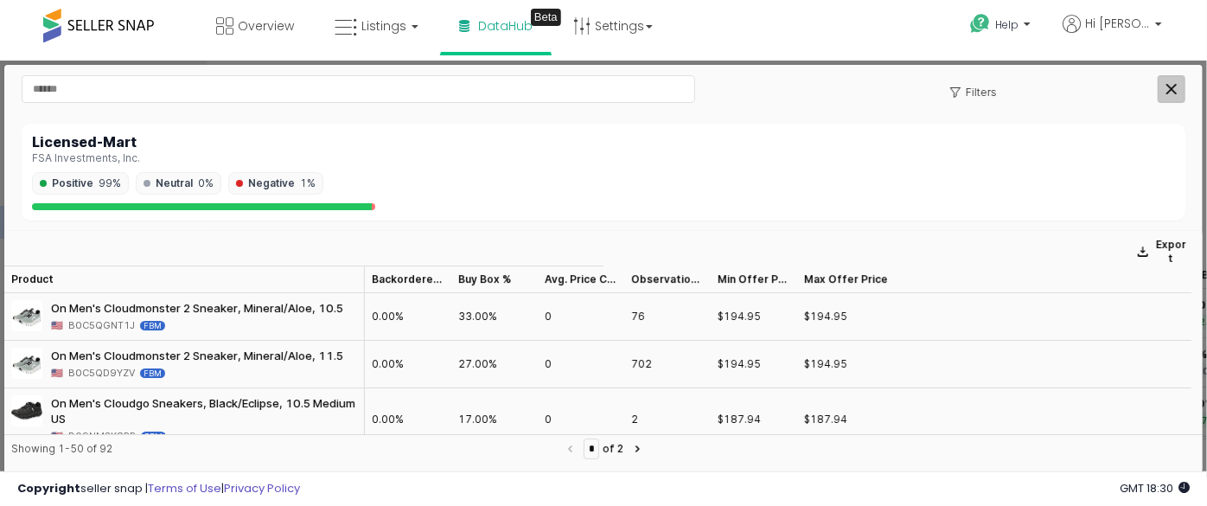
click at [1167, 95] on div "Close" at bounding box center [1172, 88] width 26 height 26
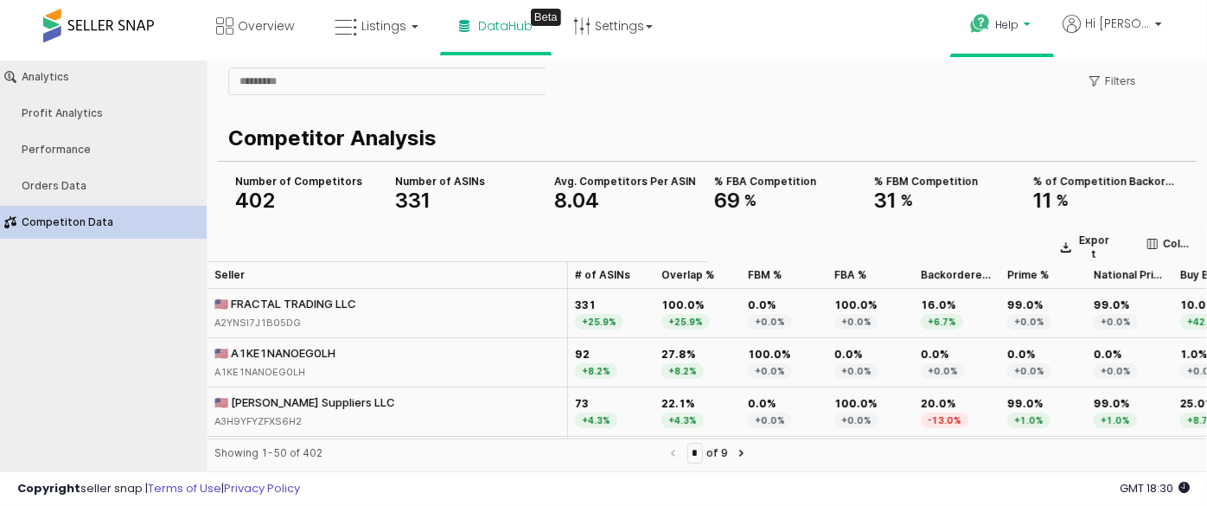
click at [986, 42] on link "Help" at bounding box center [1003, 27] width 92 height 54
click at [1011, 87] on link "Contact Support" at bounding box center [1019, 89] width 93 height 16
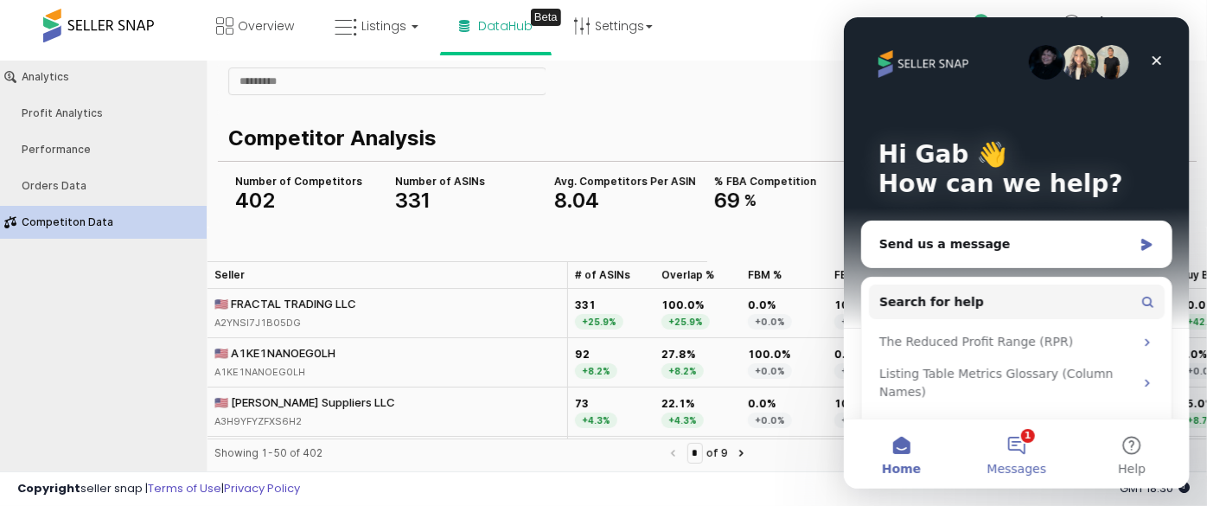
click at [1004, 469] on span "Messages" at bounding box center [1017, 469] width 60 height 12
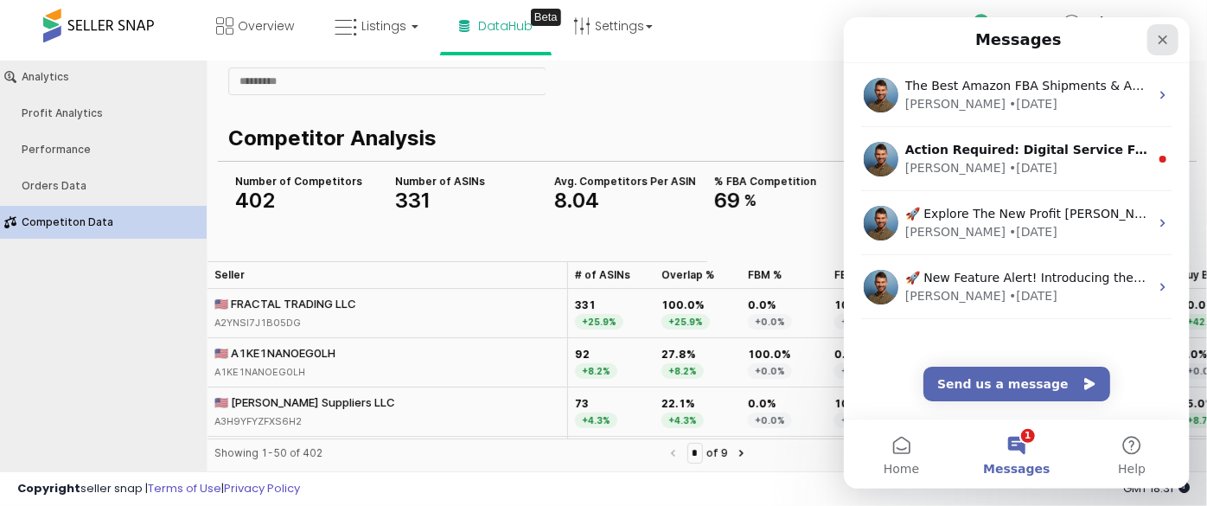
click at [1169, 42] on div "Close" at bounding box center [1162, 39] width 31 height 31
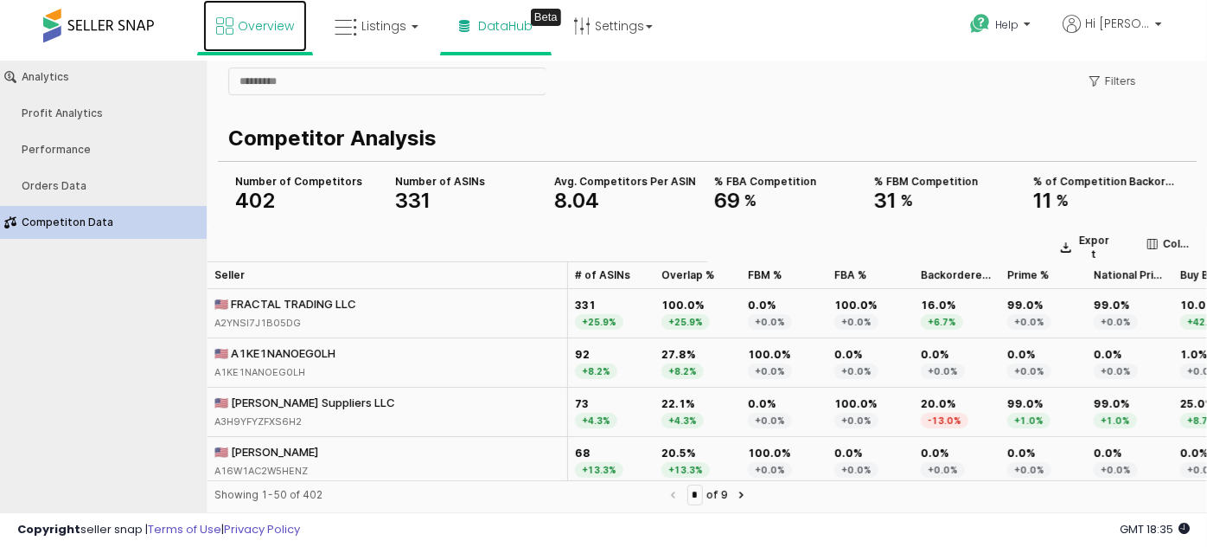
click at [262, 39] on link "Overview" at bounding box center [255, 26] width 104 height 52
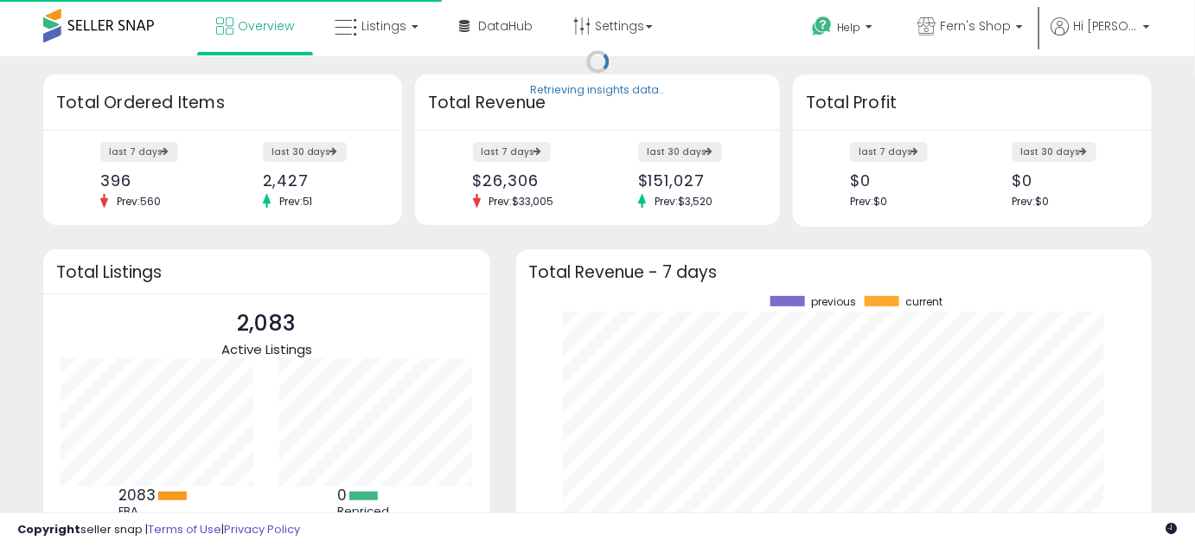
scroll to position [240, 601]
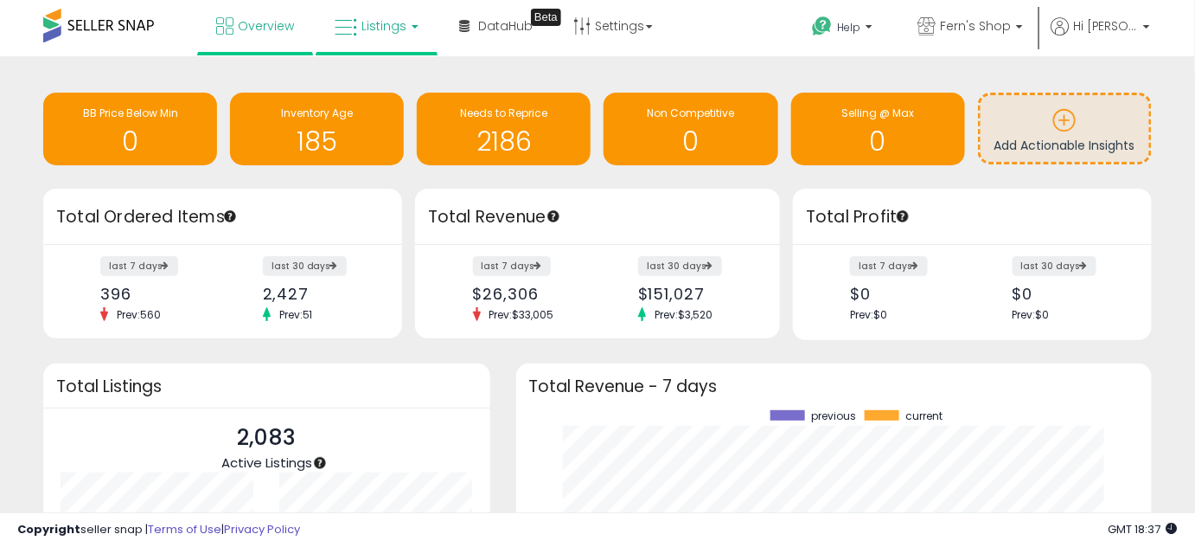
click at [421, 29] on link "Listings" at bounding box center [377, 26] width 110 height 52
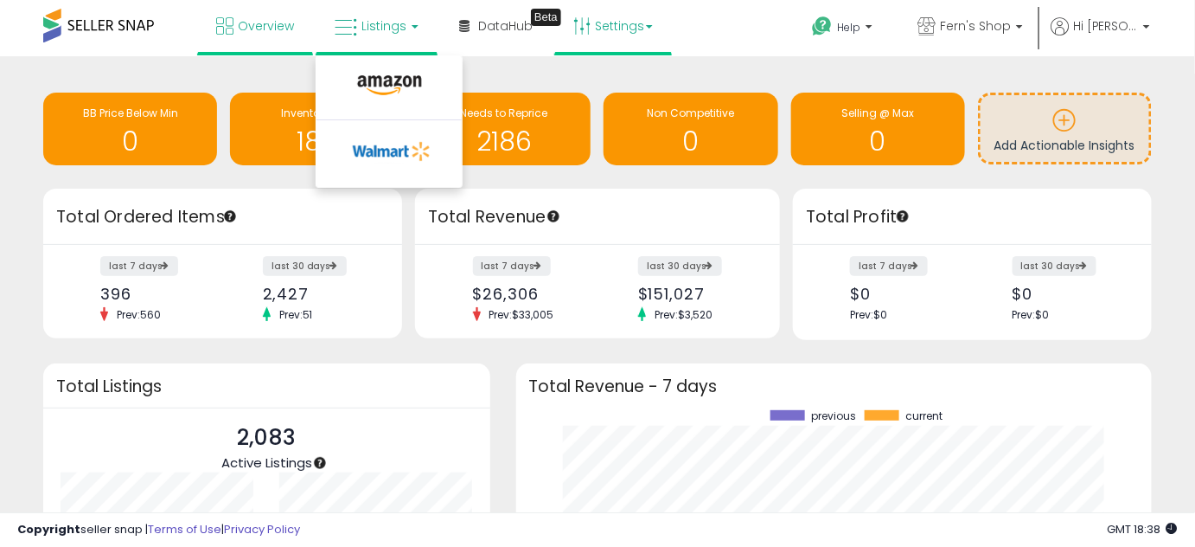
click at [595, 45] on link "Settings" at bounding box center [613, 26] width 106 height 52
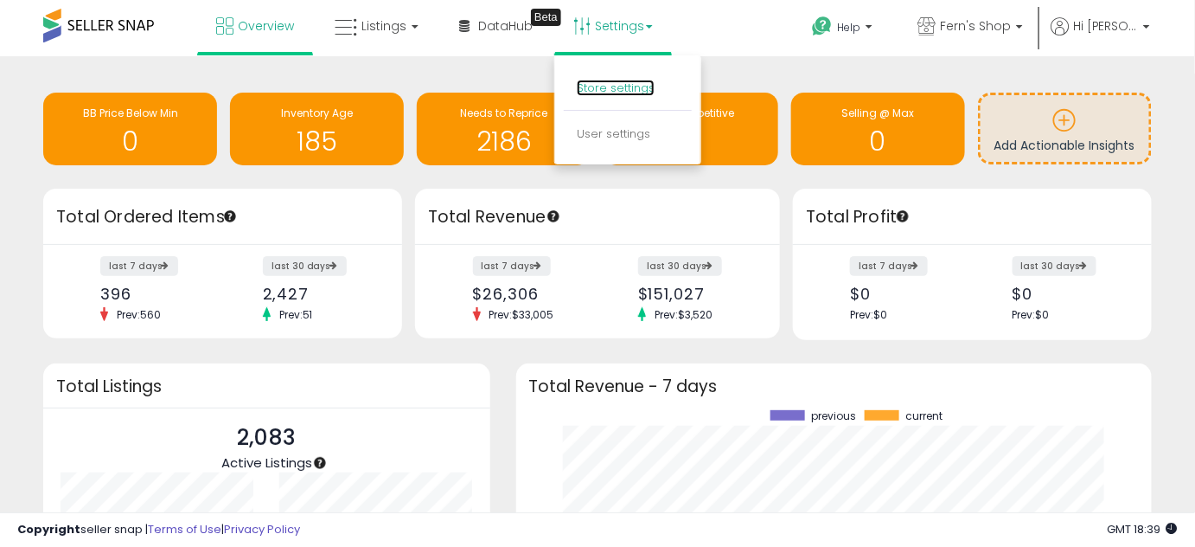
click at [586, 93] on link "Store settings" at bounding box center [616, 88] width 78 height 16
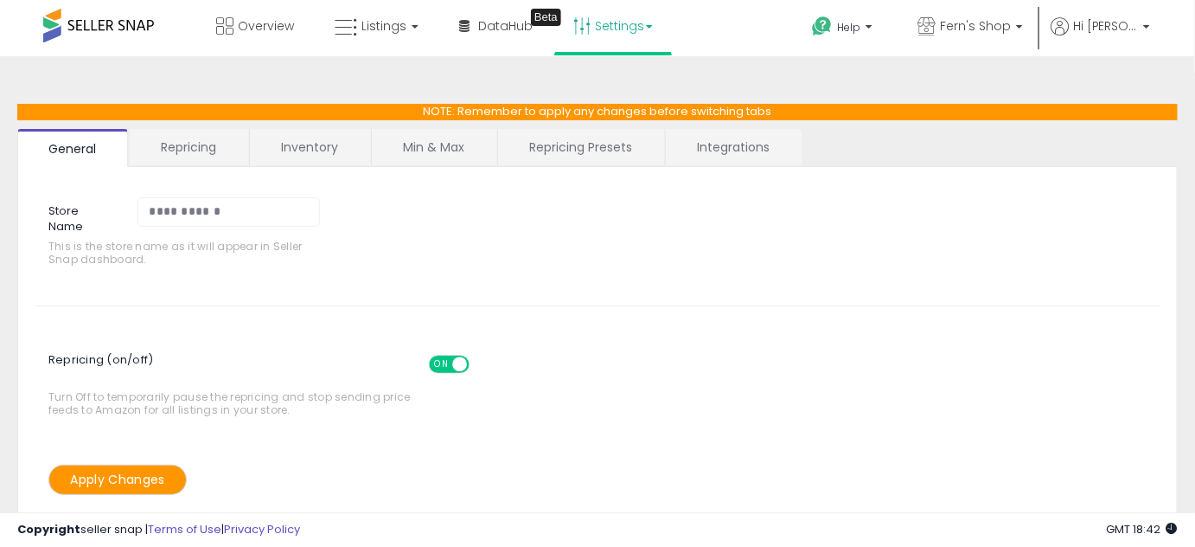
click at [669, 349] on div "Repricing (on/off) ON OFF Turn Off to temporarily pause the repricing and stop …" at bounding box center [597, 380] width 1150 height 89
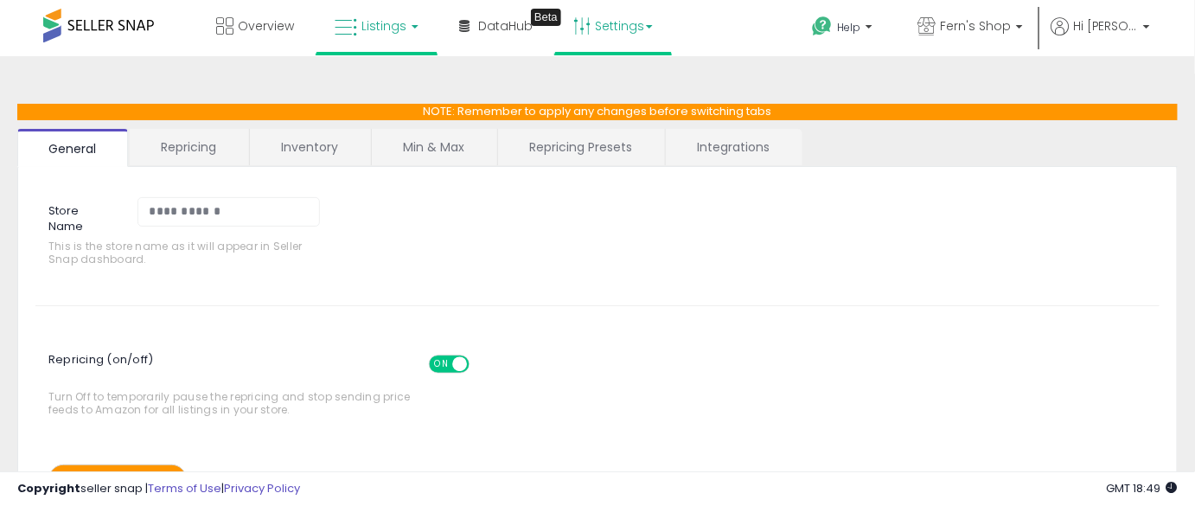
click at [395, 29] on span "Listings" at bounding box center [384, 25] width 45 height 17
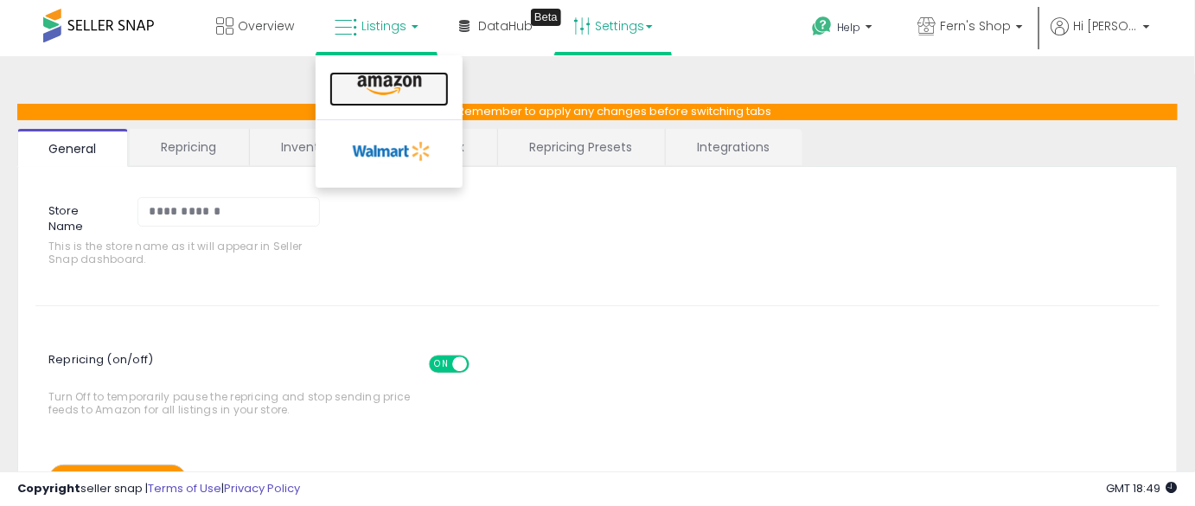
click at [384, 85] on icon at bounding box center [389, 85] width 75 height 22
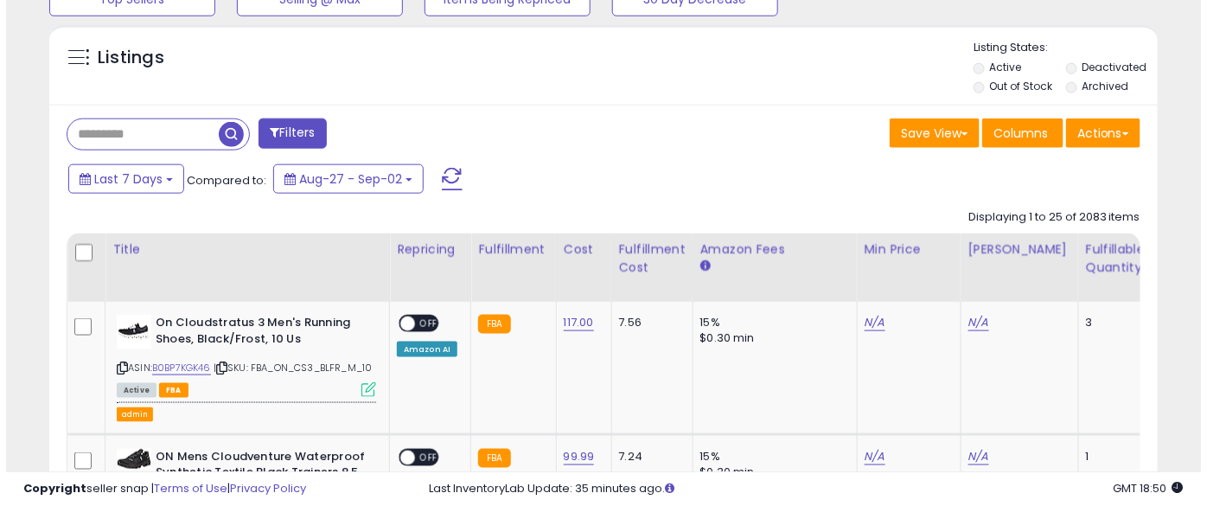
scroll to position [626, 0]
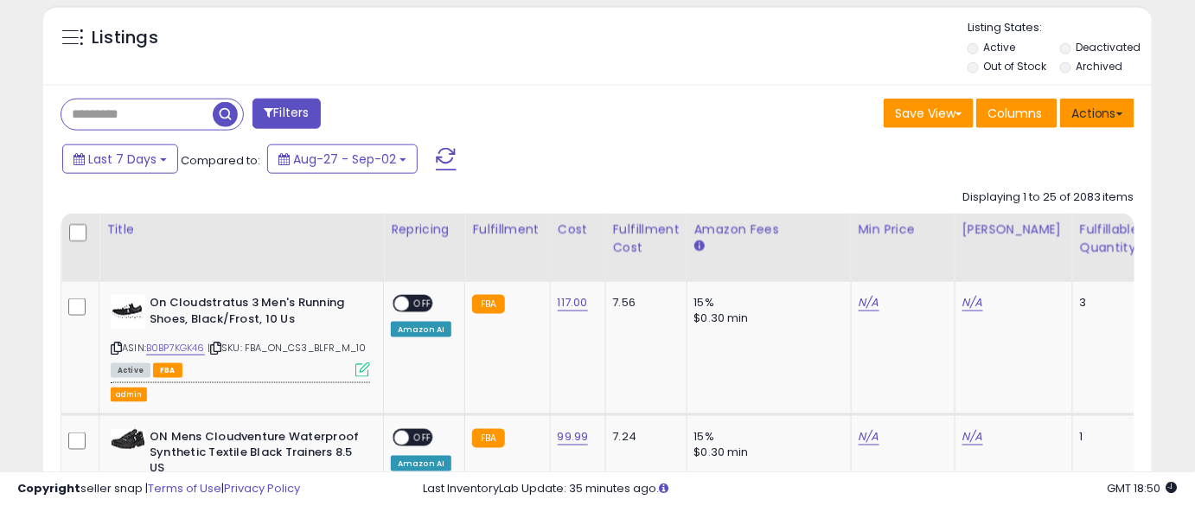
click at [1095, 126] on button "Actions" at bounding box center [1097, 113] width 74 height 29
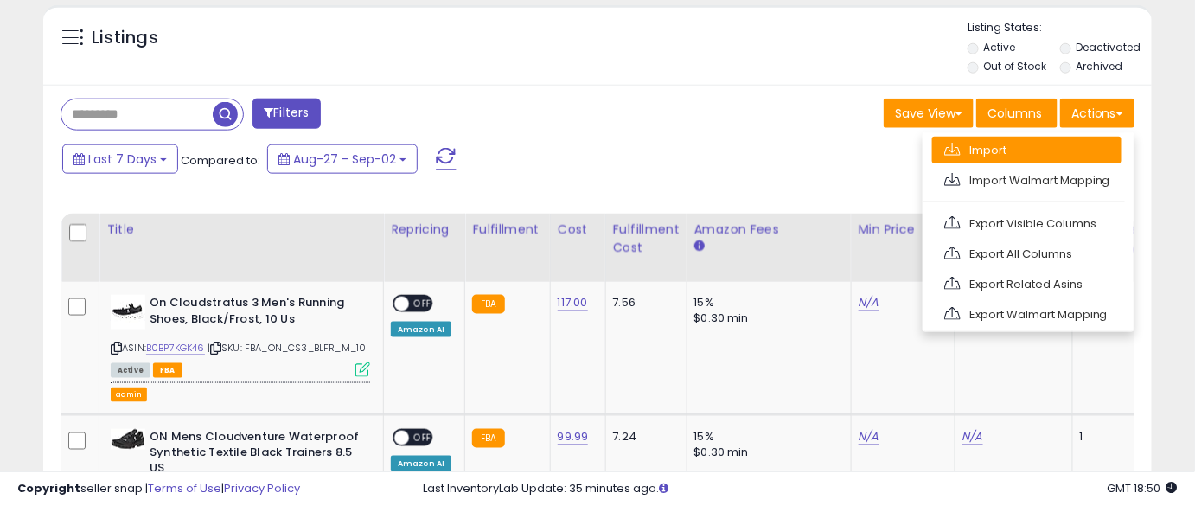
click at [1053, 145] on link "Import" at bounding box center [1026, 150] width 189 height 27
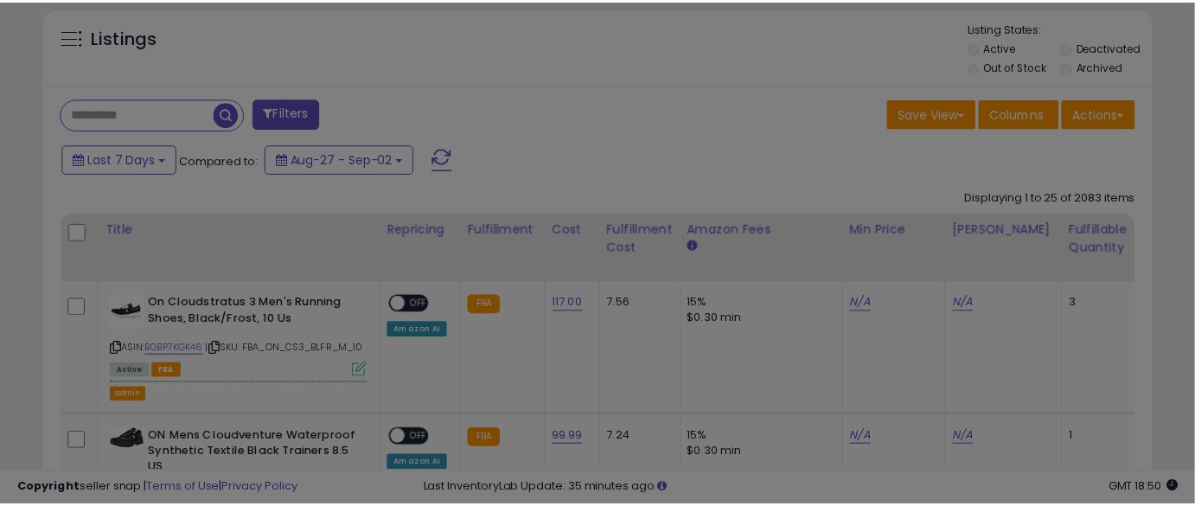
scroll to position [355, 649]
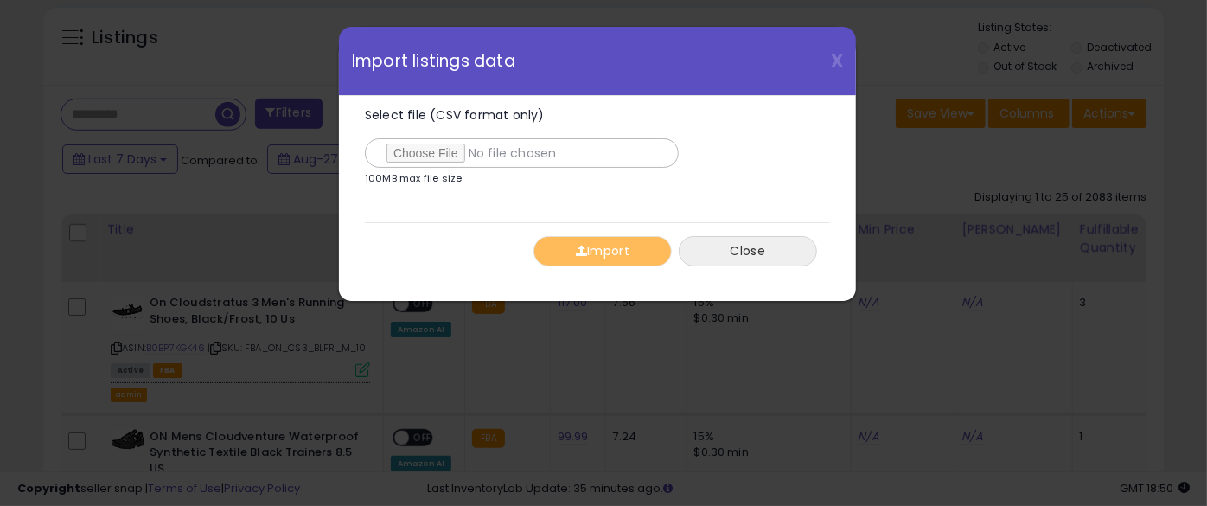
click at [698, 251] on button "Close" at bounding box center [748, 251] width 138 height 30
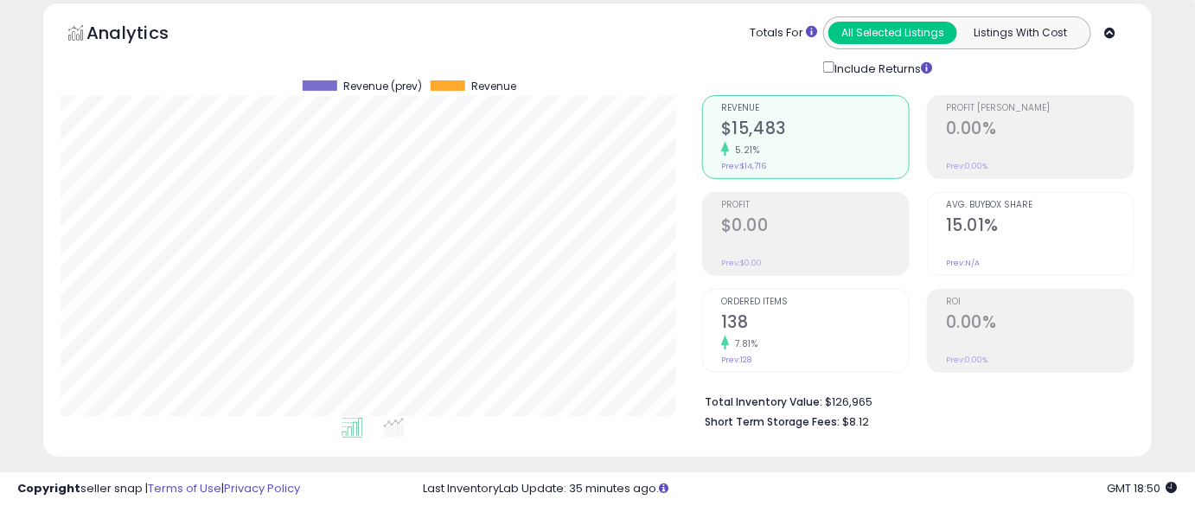
scroll to position [0, 0]
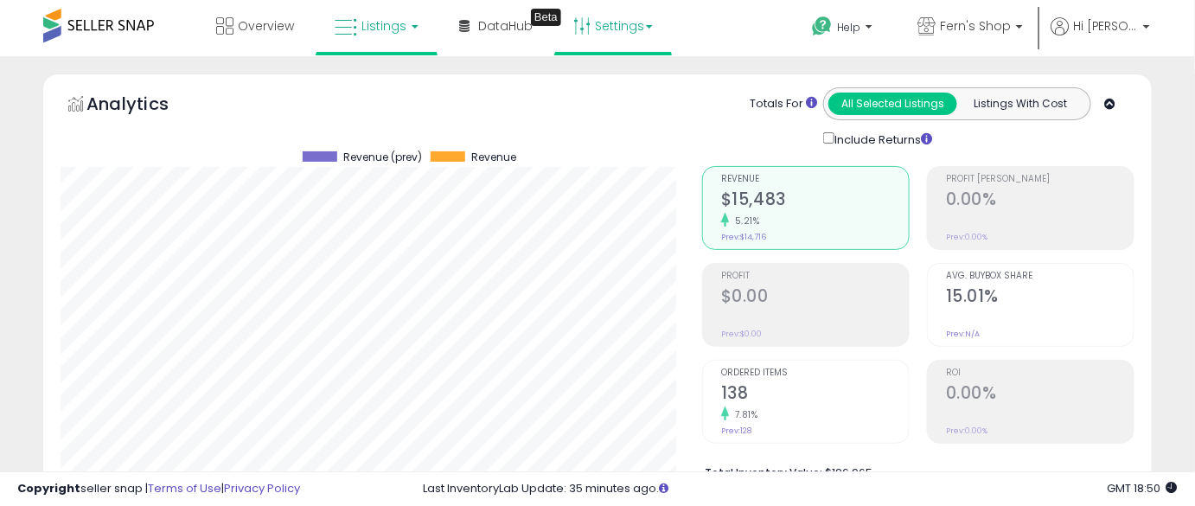
click at [588, 26] on link "Settings" at bounding box center [613, 26] width 106 height 52
click at [588, 83] on link "Store settings" at bounding box center [616, 88] width 78 height 16
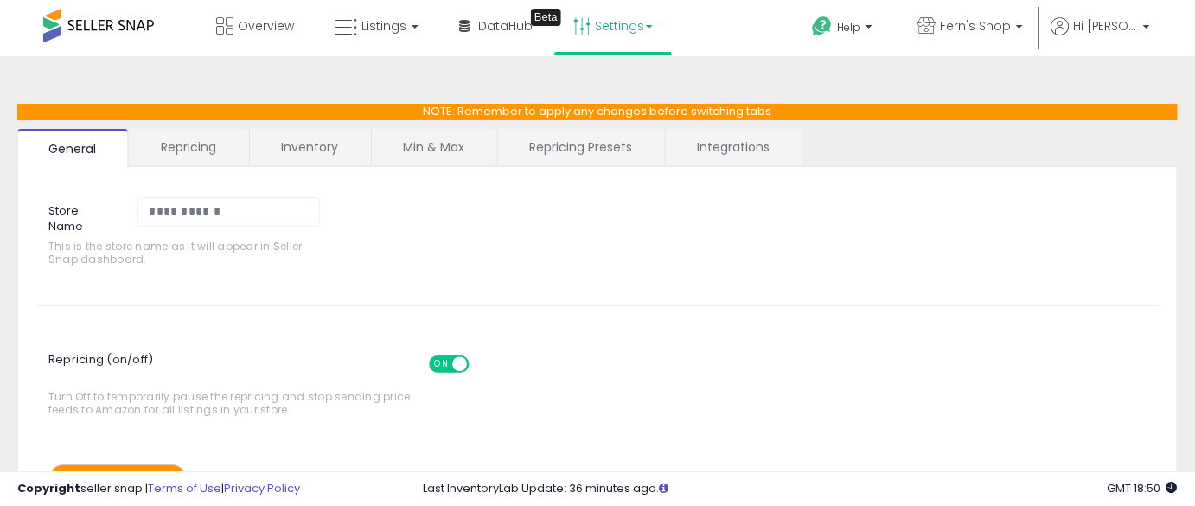
click at [430, 147] on link "Min & Max" at bounding box center [434, 147] width 124 height 36
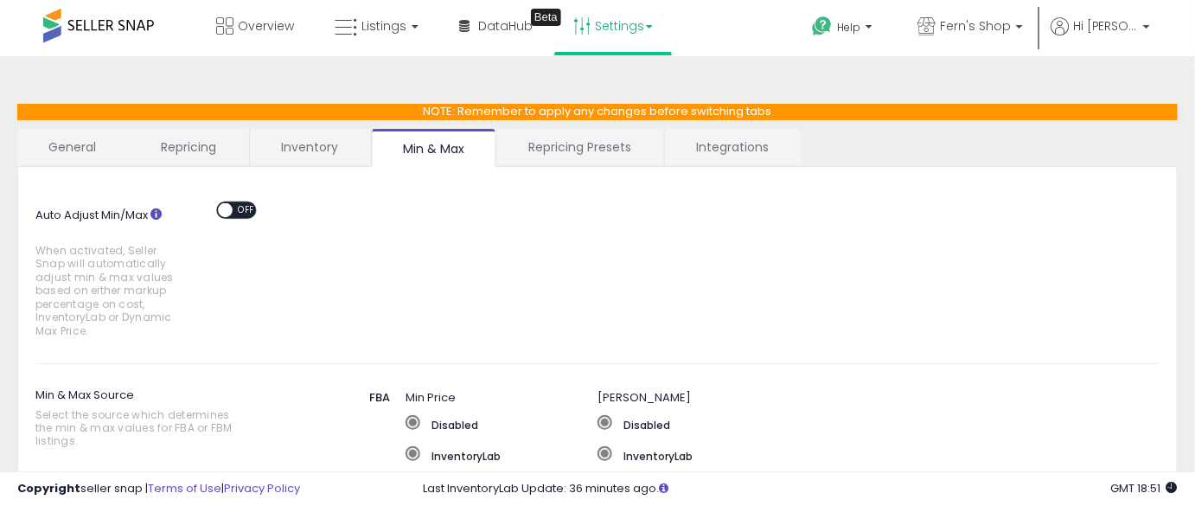
click at [112, 144] on link "General" at bounding box center [72, 147] width 111 height 36
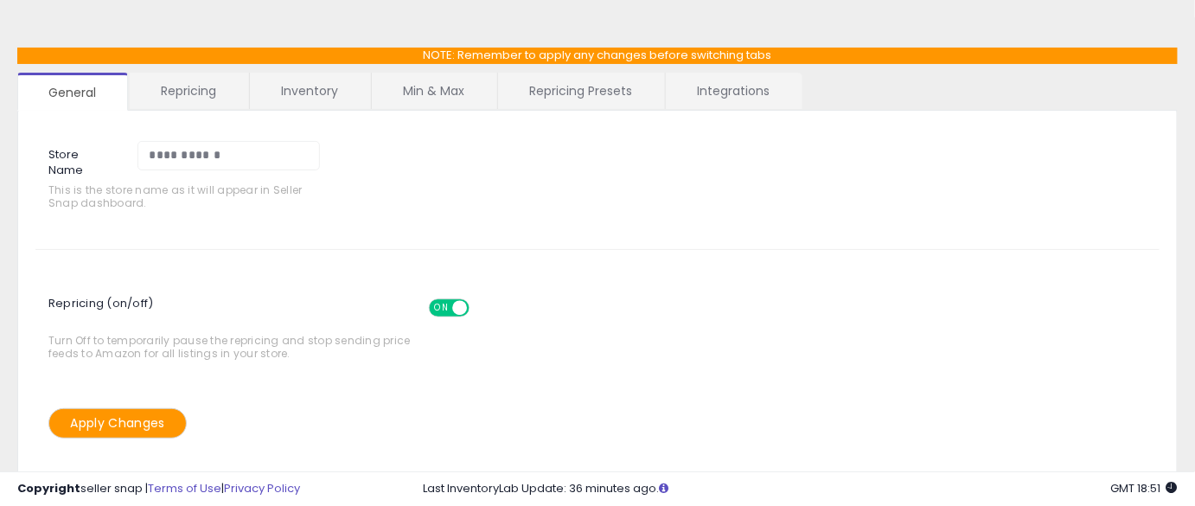
scroll to position [58, 0]
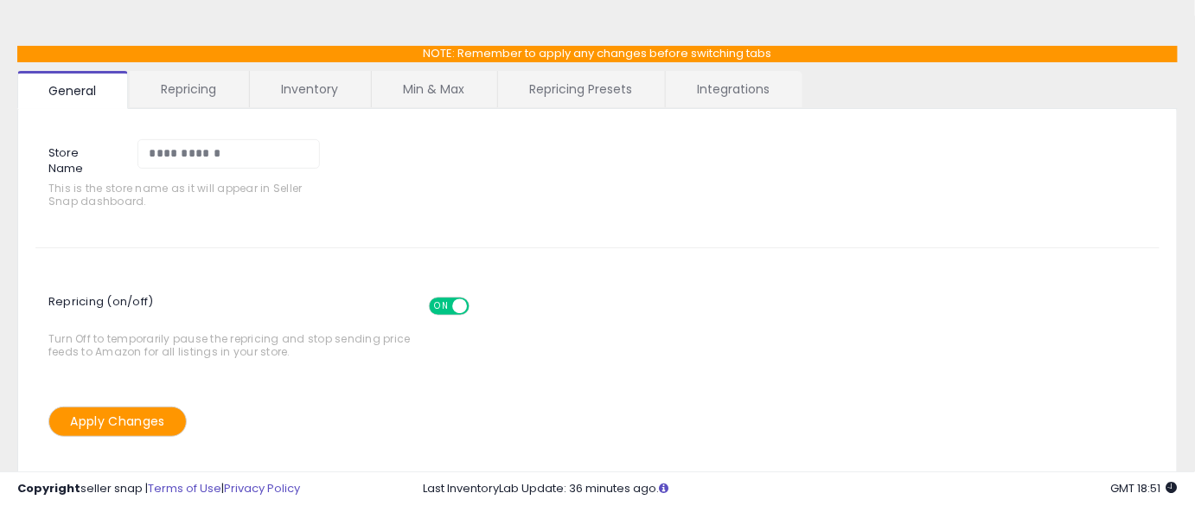
click at [438, 308] on span "ON" at bounding box center [442, 305] width 22 height 15
click at [451, 312] on div "ON OFF" at bounding box center [449, 306] width 41 height 18
click at [445, 310] on span "Repricing (on/off) ON OFF" at bounding box center [266, 309] width 437 height 48
click at [445, 310] on div "ON OFF" at bounding box center [429, 305] width 41 height 15
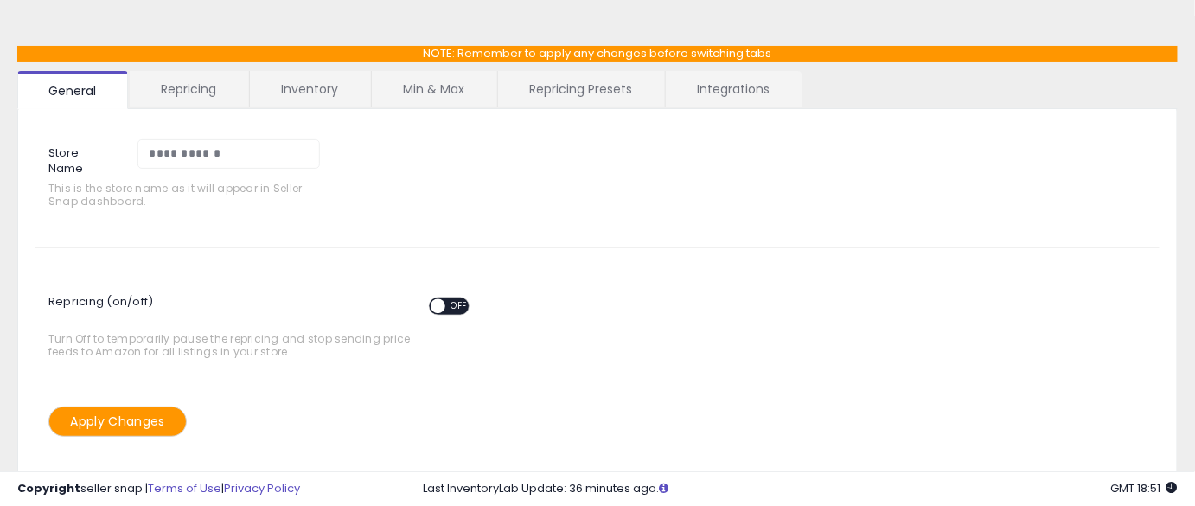
click at [451, 306] on span "OFF" at bounding box center [459, 305] width 28 height 15
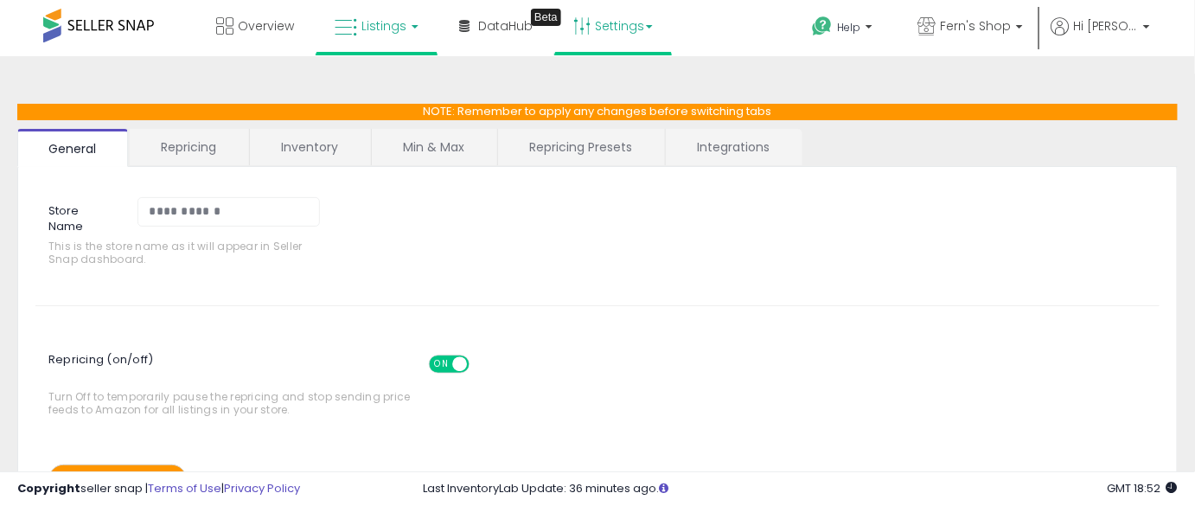
click at [365, 30] on span "Listings" at bounding box center [384, 25] width 45 height 17
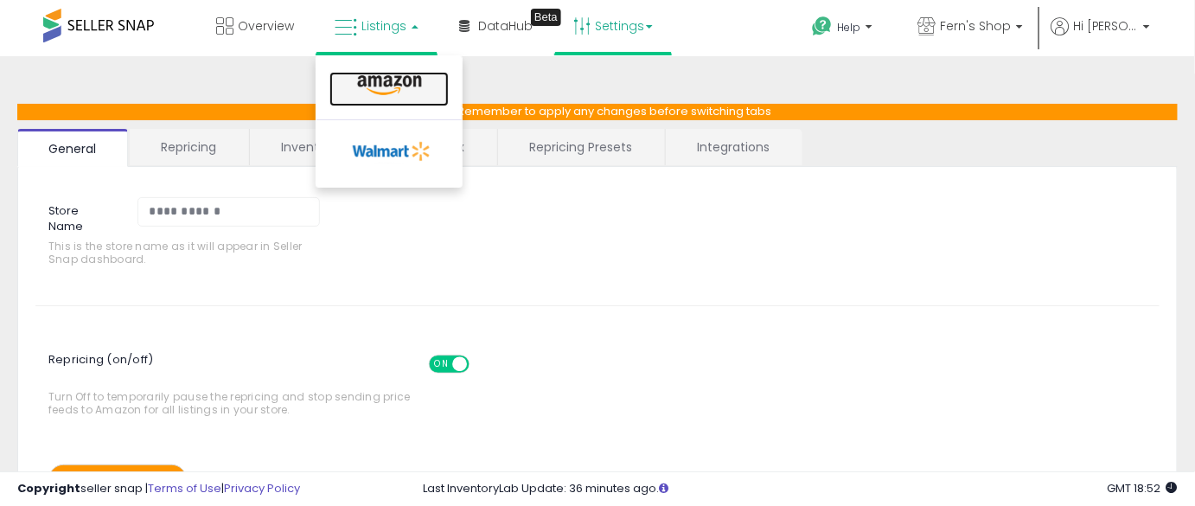
click at [375, 73] on link at bounding box center [389, 89] width 119 height 35
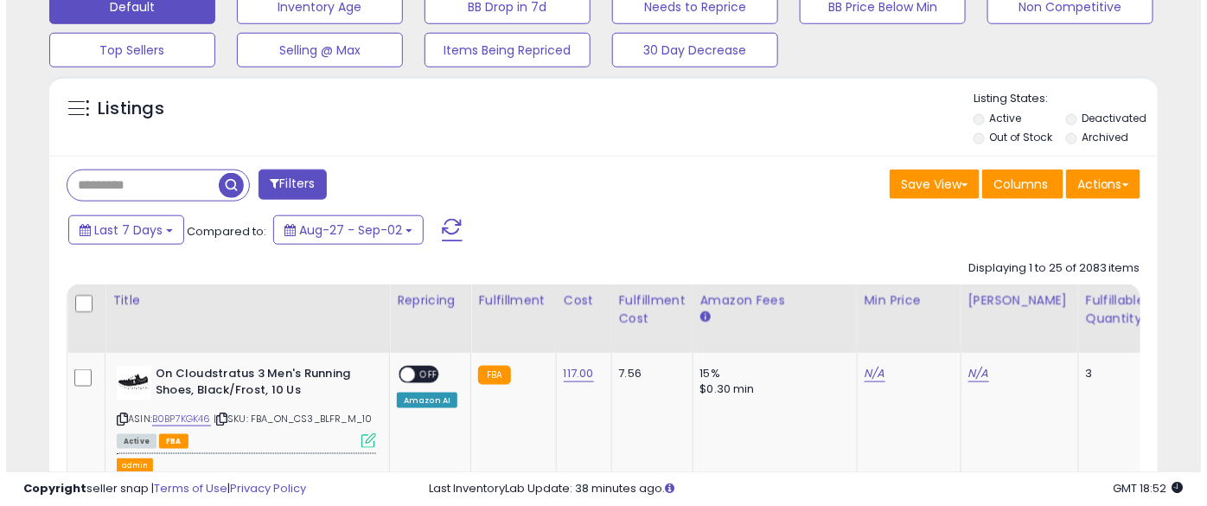
scroll to position [556, 0]
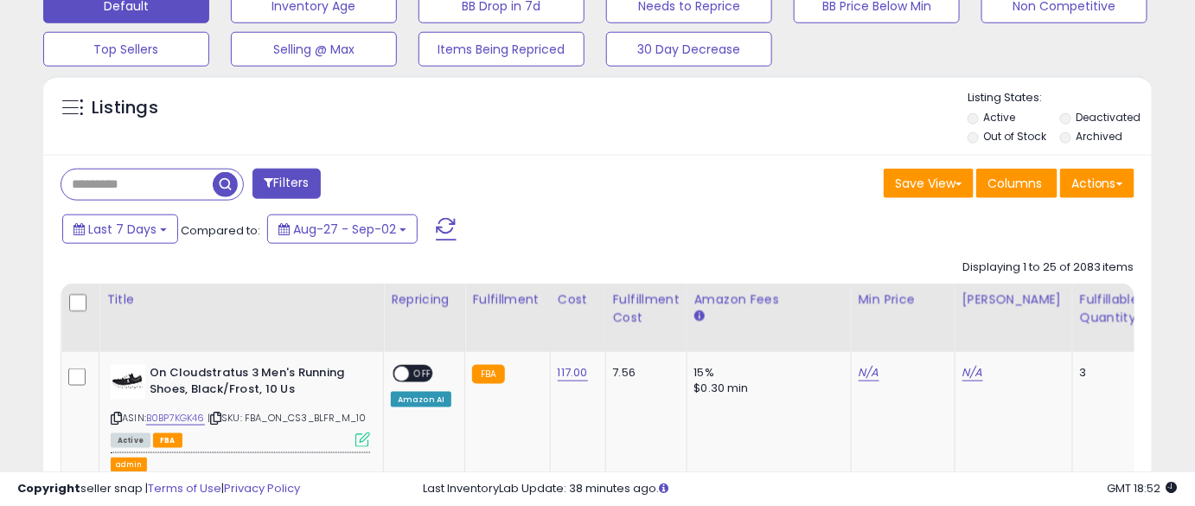
click at [1084, 142] on label "Archived" at bounding box center [1100, 136] width 47 height 15
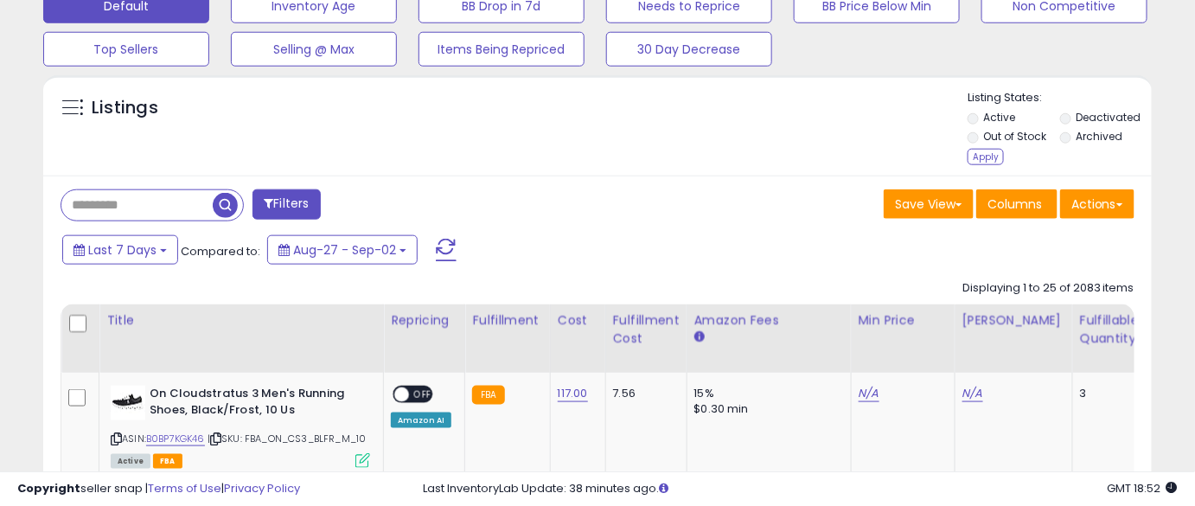
click at [1010, 144] on li "Out of Stock" at bounding box center [1013, 138] width 90 height 19
click at [976, 154] on div "Apply" at bounding box center [986, 157] width 36 height 16
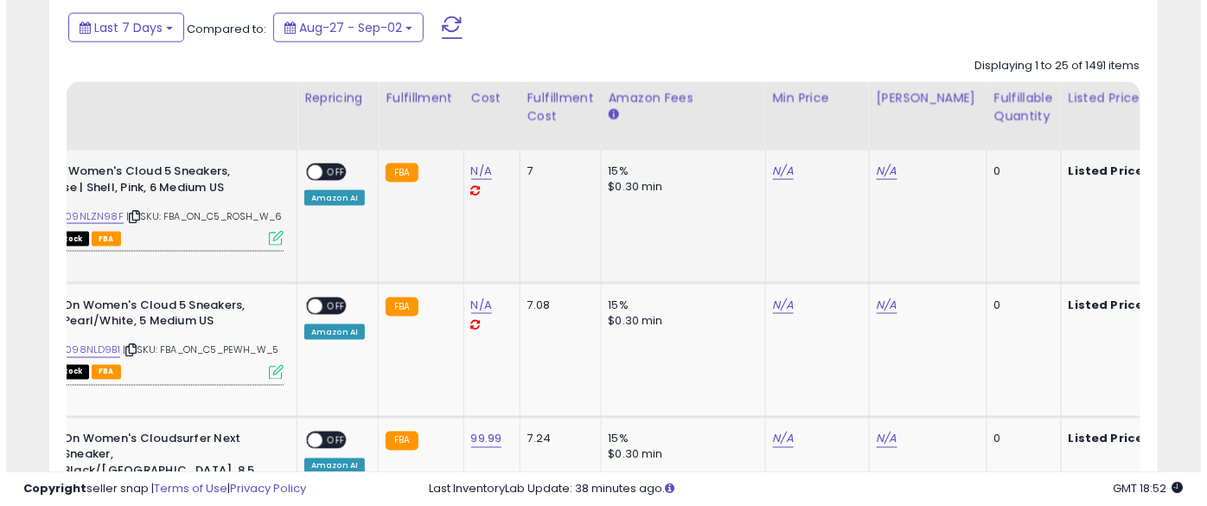
scroll to position [0, 93]
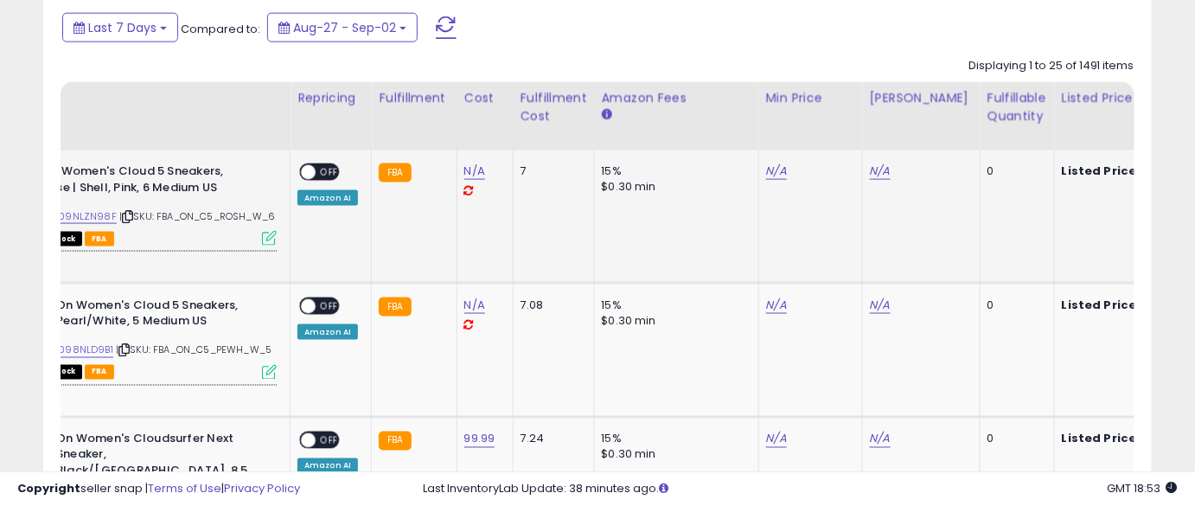
click at [266, 246] on icon at bounding box center [269, 238] width 15 height 15
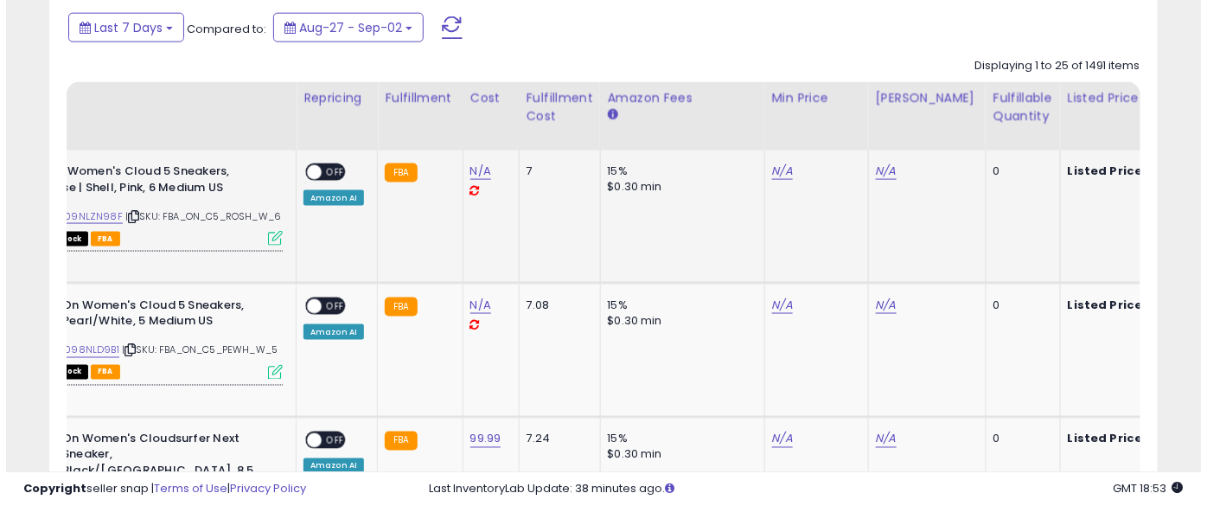
scroll to position [355, 649]
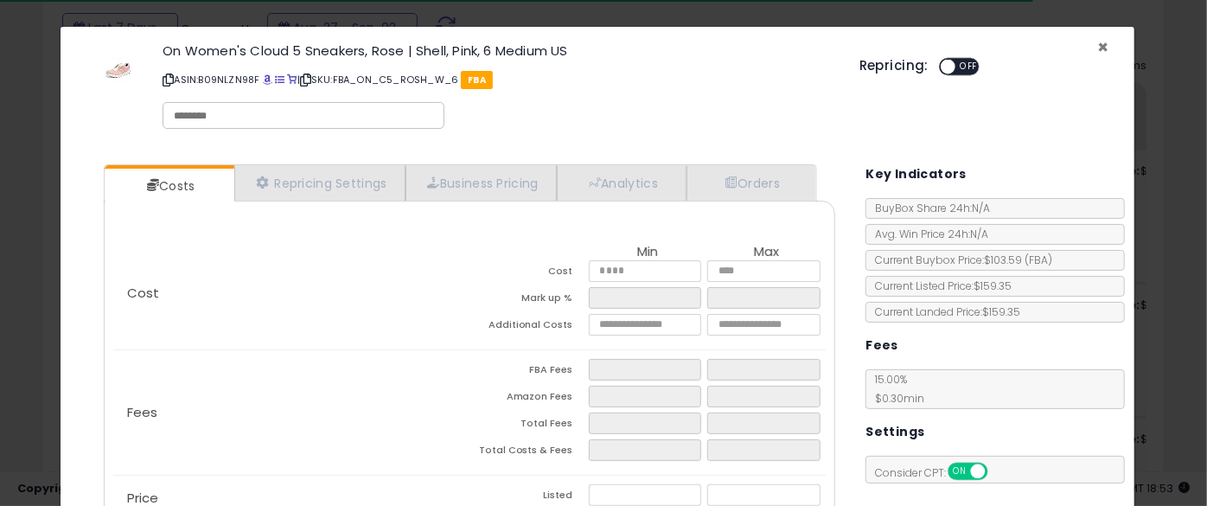
click at [1098, 46] on span "×" at bounding box center [1103, 47] width 11 height 25
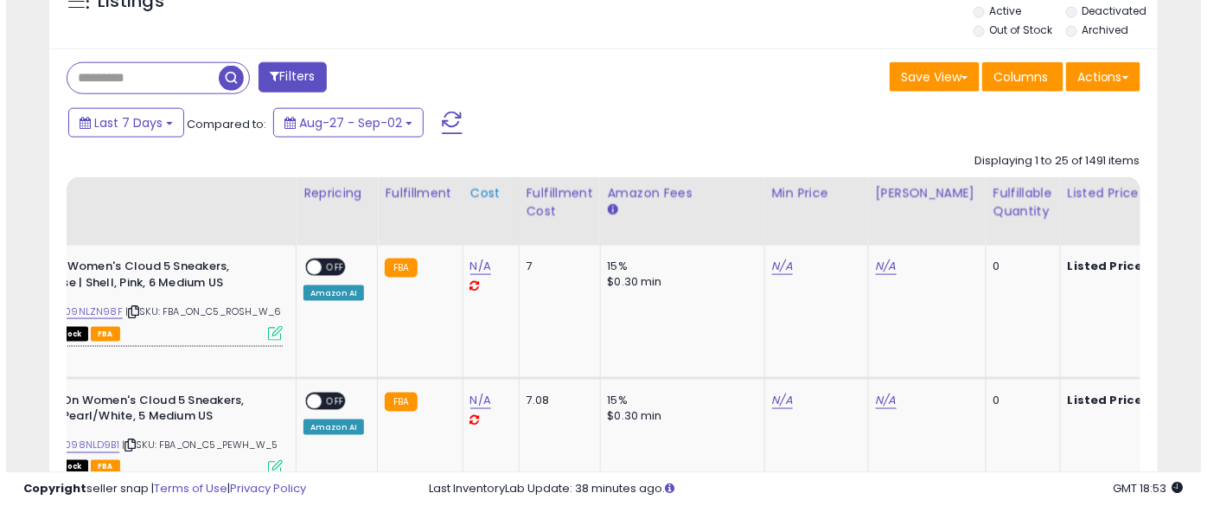
scroll to position [0, 0]
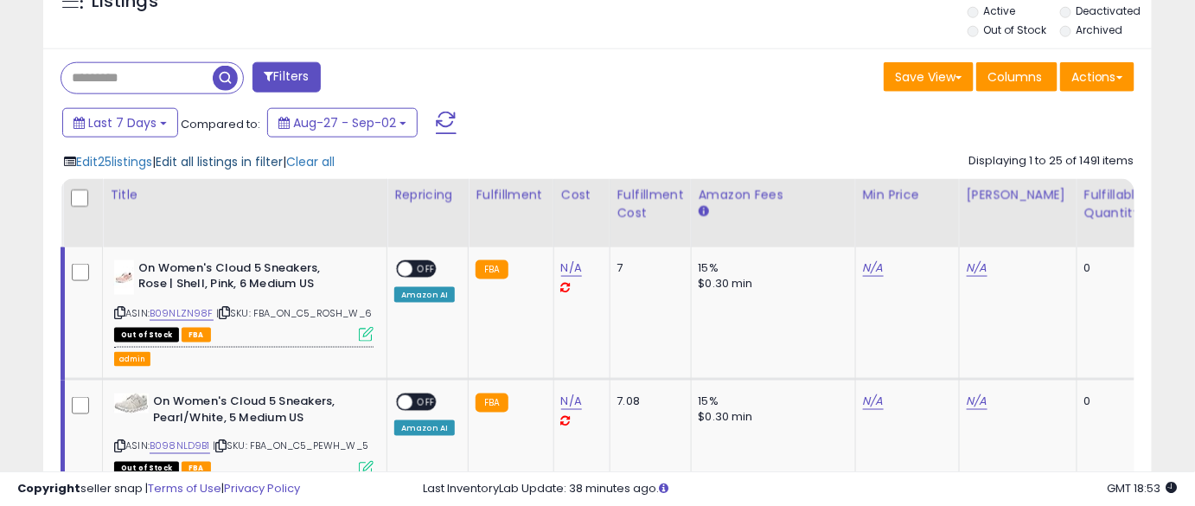
click at [200, 157] on span "Edit all listings in filter" at bounding box center [219, 161] width 127 height 17
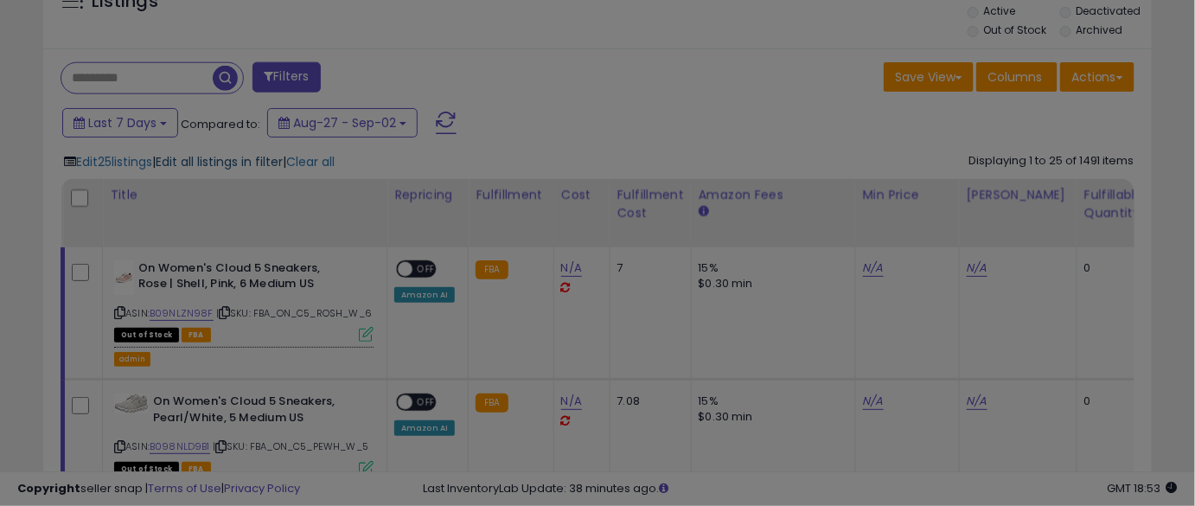
scroll to position [355, 649]
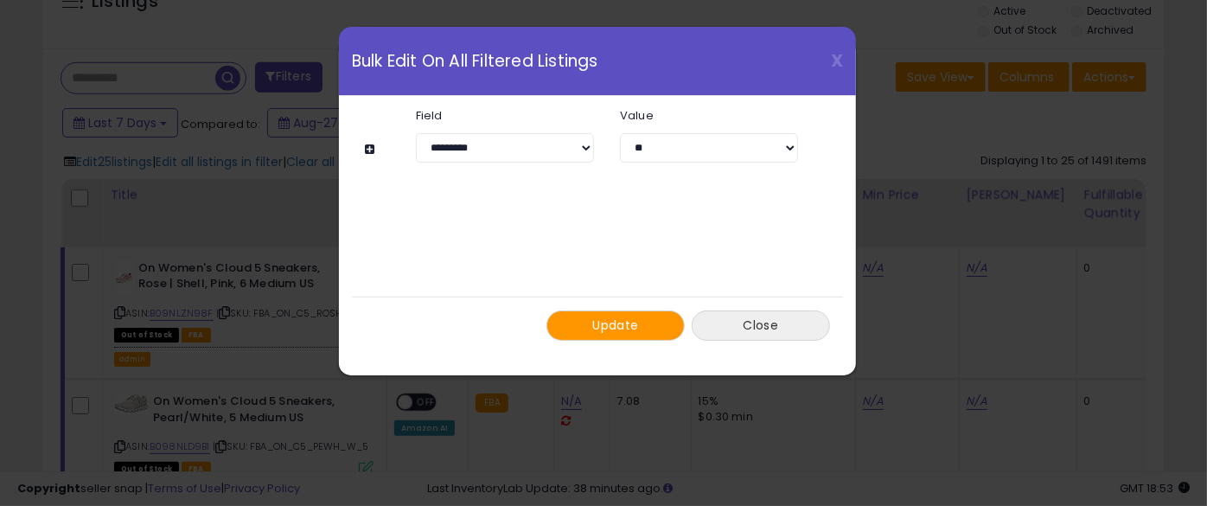
click at [739, 324] on button "Close" at bounding box center [761, 326] width 138 height 30
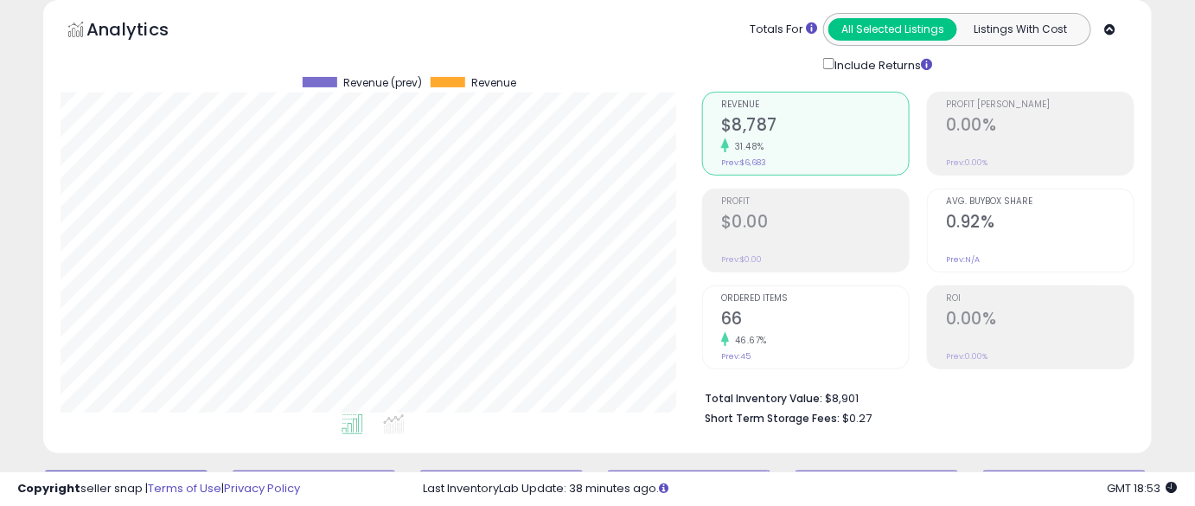
scroll to position [0, 0]
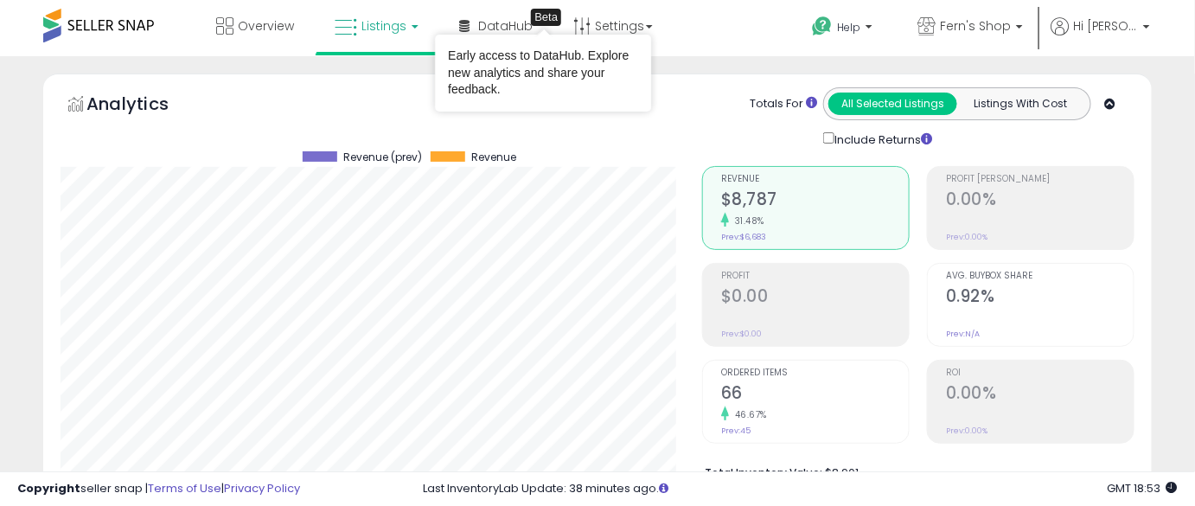
click at [587, 36] on div "Early access to DataHub. Explore new analytics and share your feedback." at bounding box center [543, 73] width 216 height 77
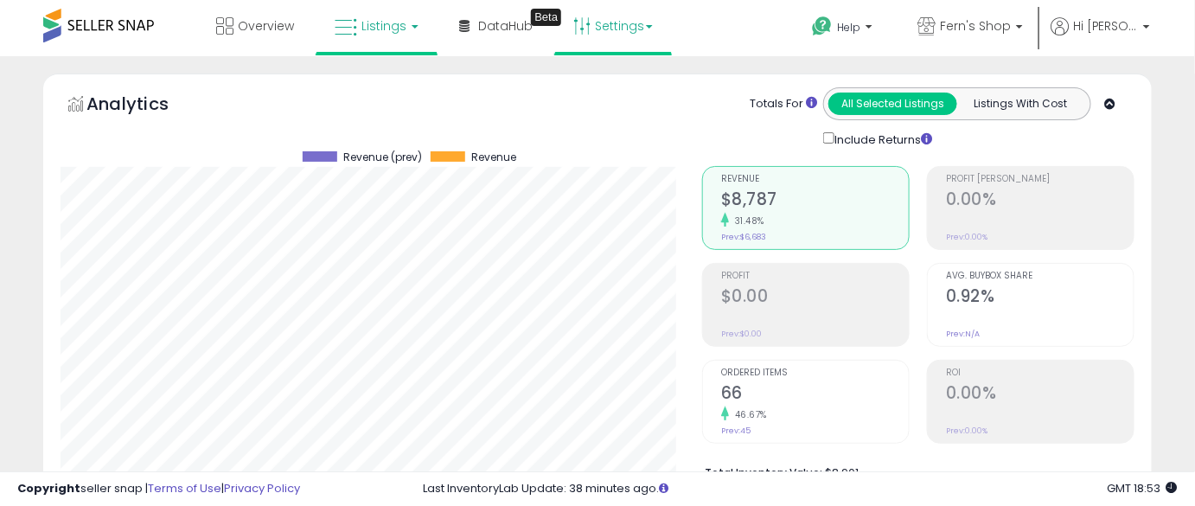
click at [620, 27] on link "Settings" at bounding box center [613, 26] width 106 height 52
click at [596, 90] on link "Store settings" at bounding box center [616, 88] width 78 height 16
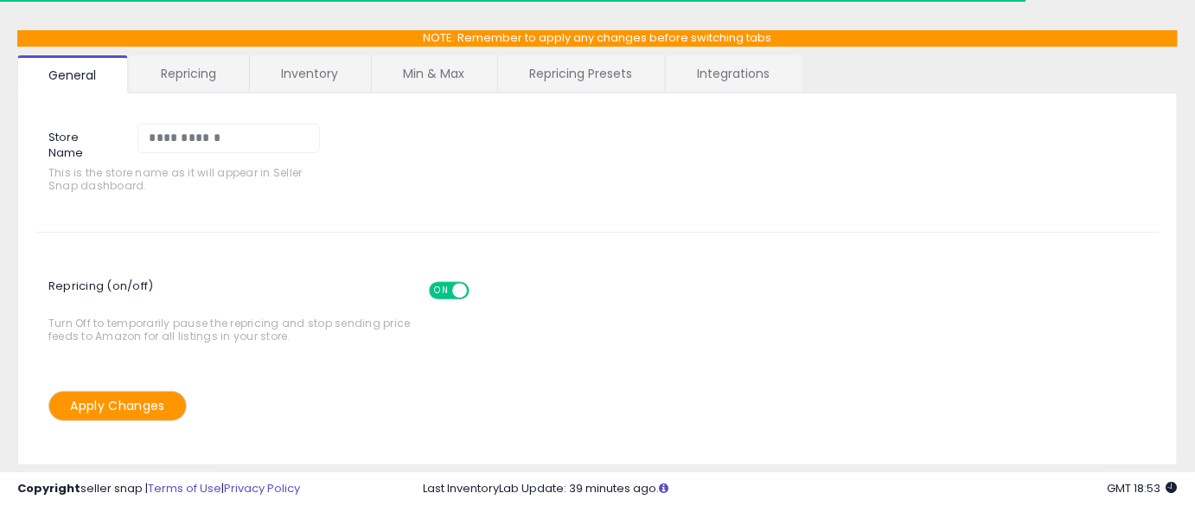
scroll to position [75, 0]
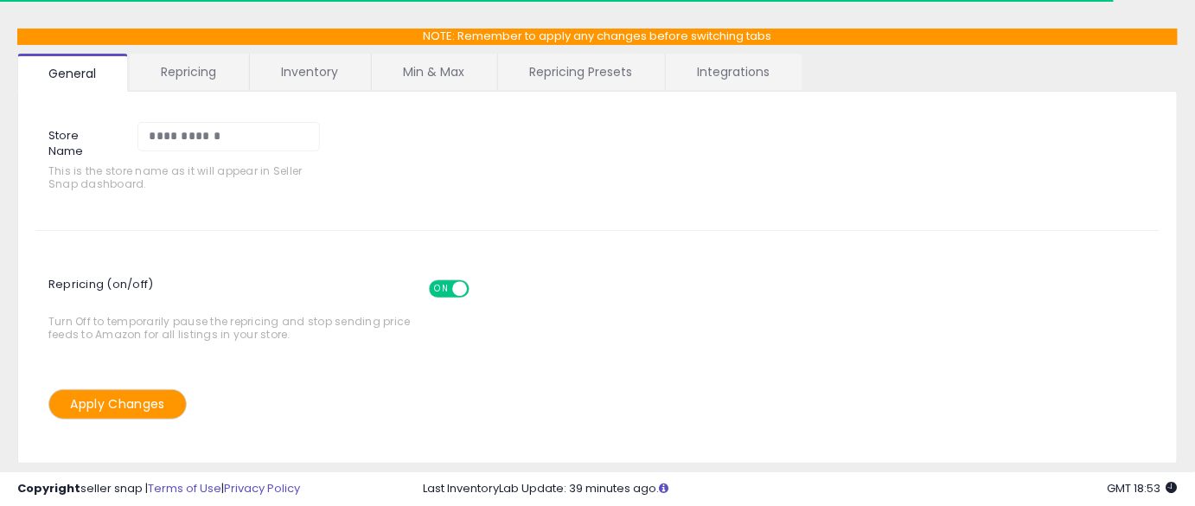
click at [432, 283] on span "ON" at bounding box center [442, 288] width 22 height 15
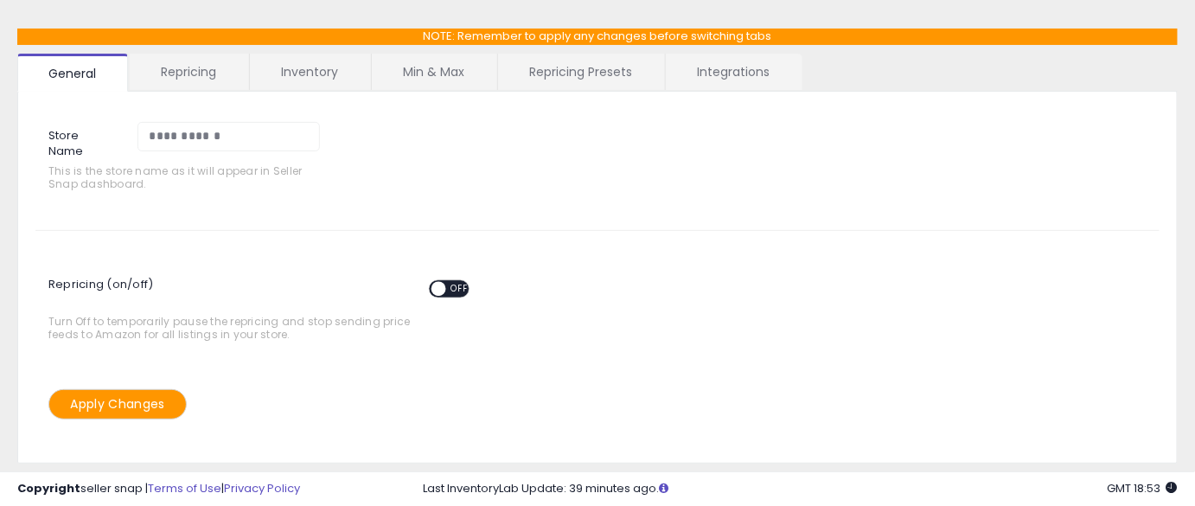
click at [432, 283] on span at bounding box center [438, 288] width 15 height 15
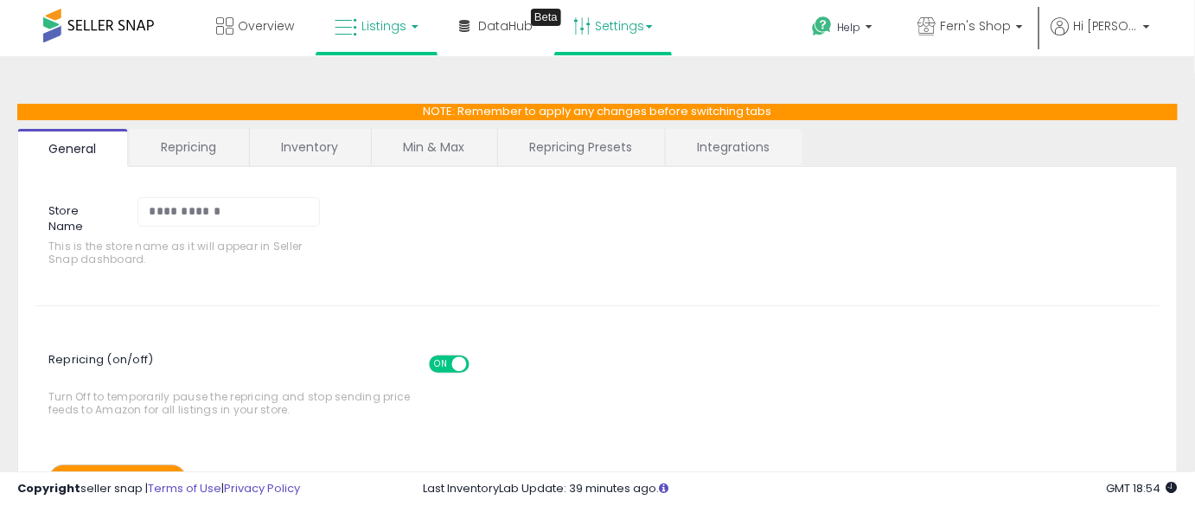
click at [391, 34] on span "Listings" at bounding box center [384, 25] width 45 height 17
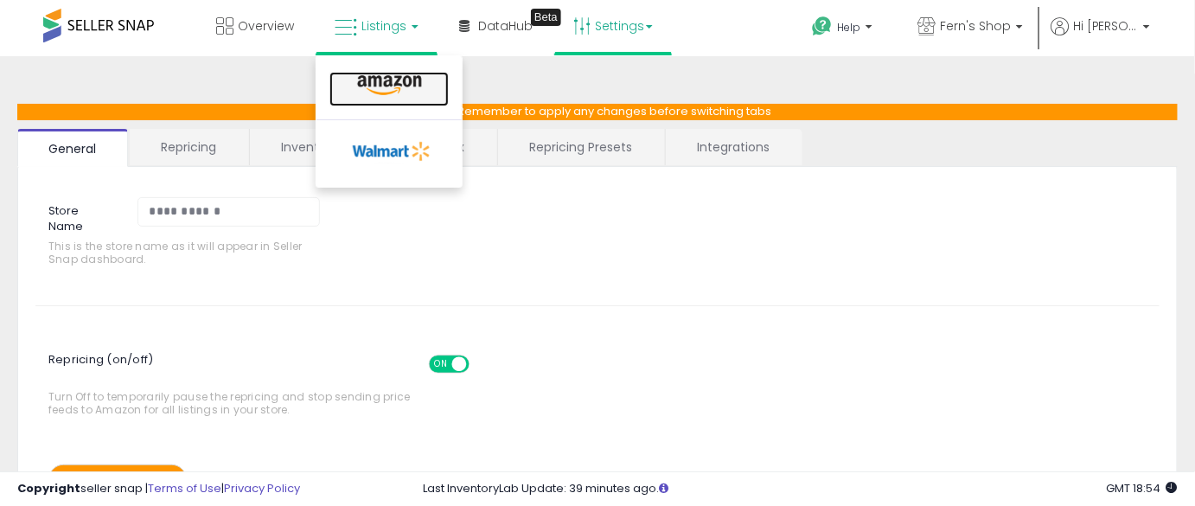
click at [387, 78] on icon at bounding box center [389, 85] width 75 height 22
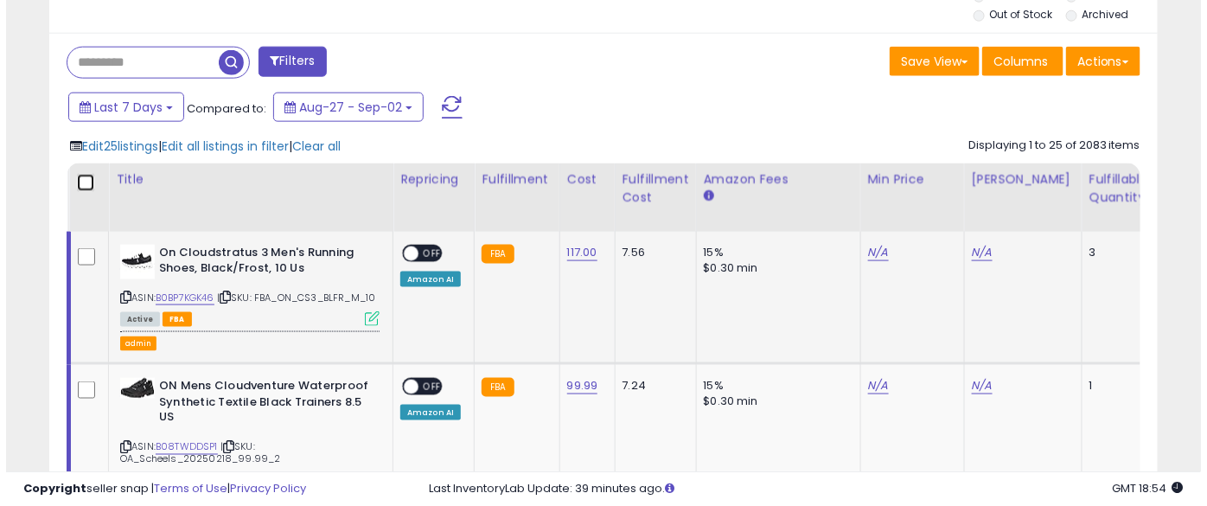
scroll to position [666, 0]
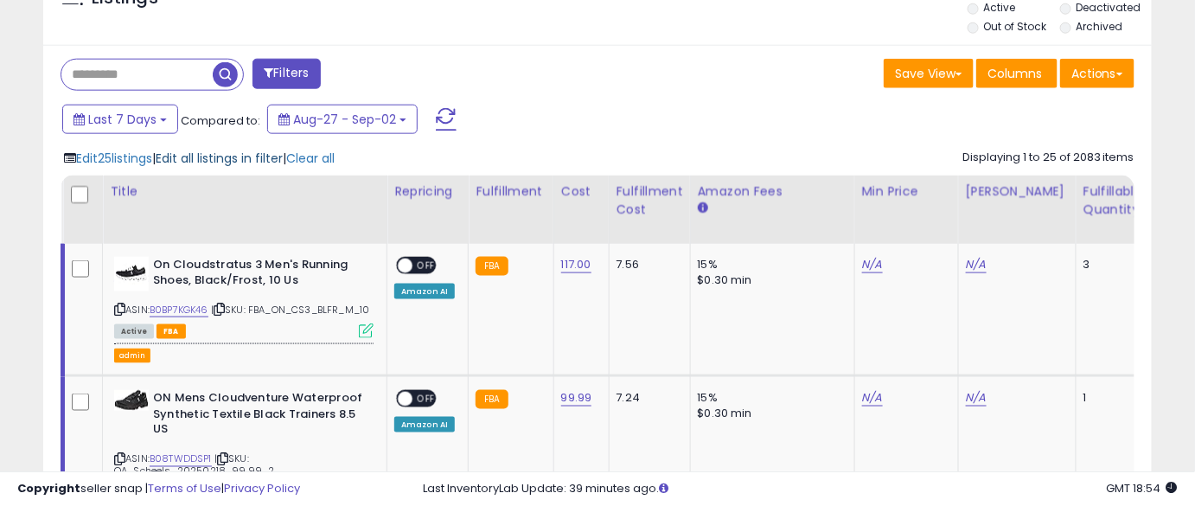
click at [210, 163] on span "Edit all listings in filter" at bounding box center [219, 158] width 127 height 17
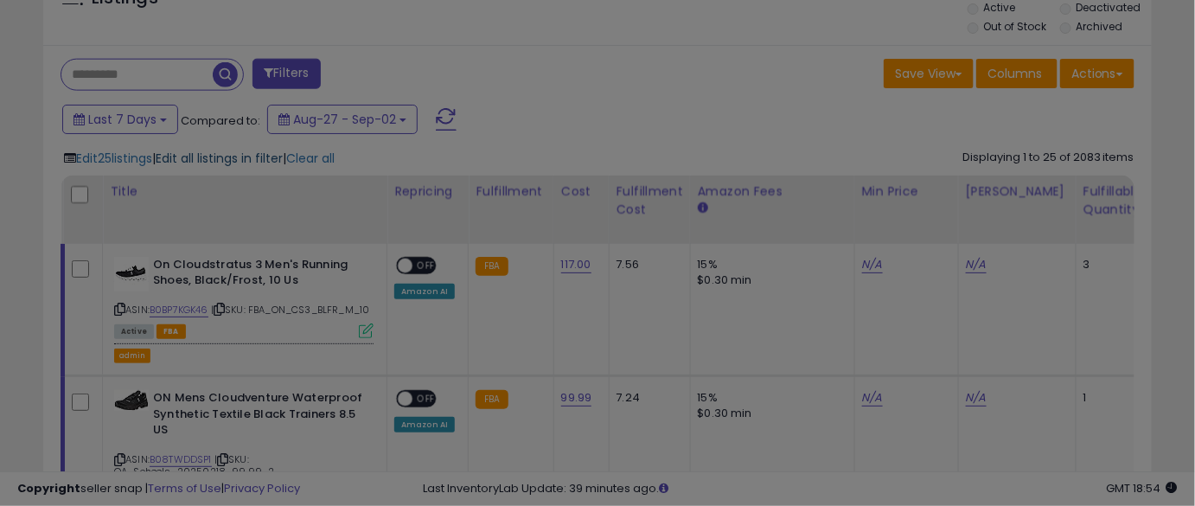
scroll to position [355, 649]
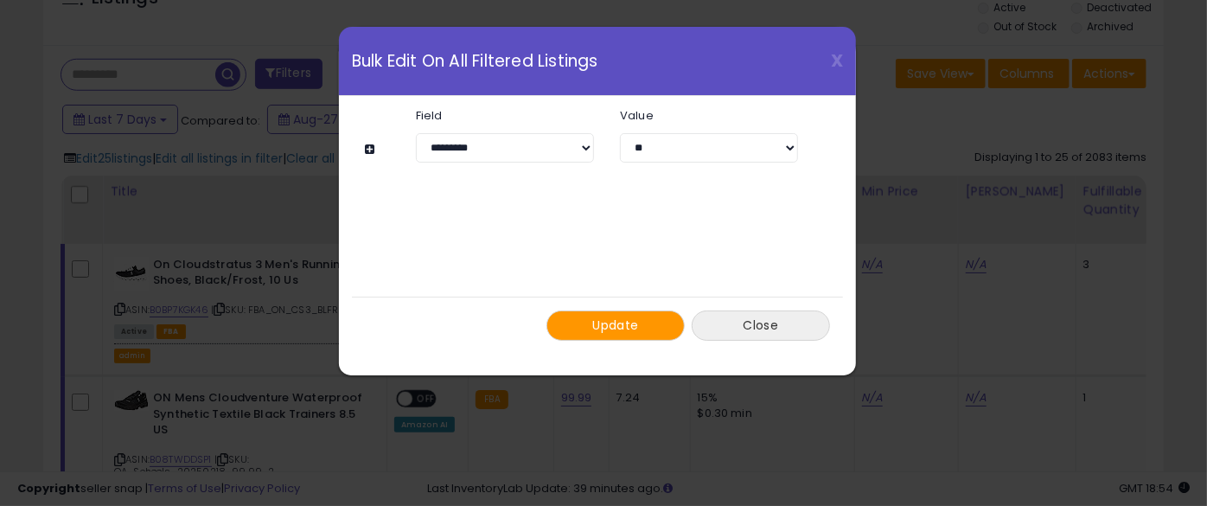
click at [722, 334] on button "Close" at bounding box center [761, 326] width 138 height 30
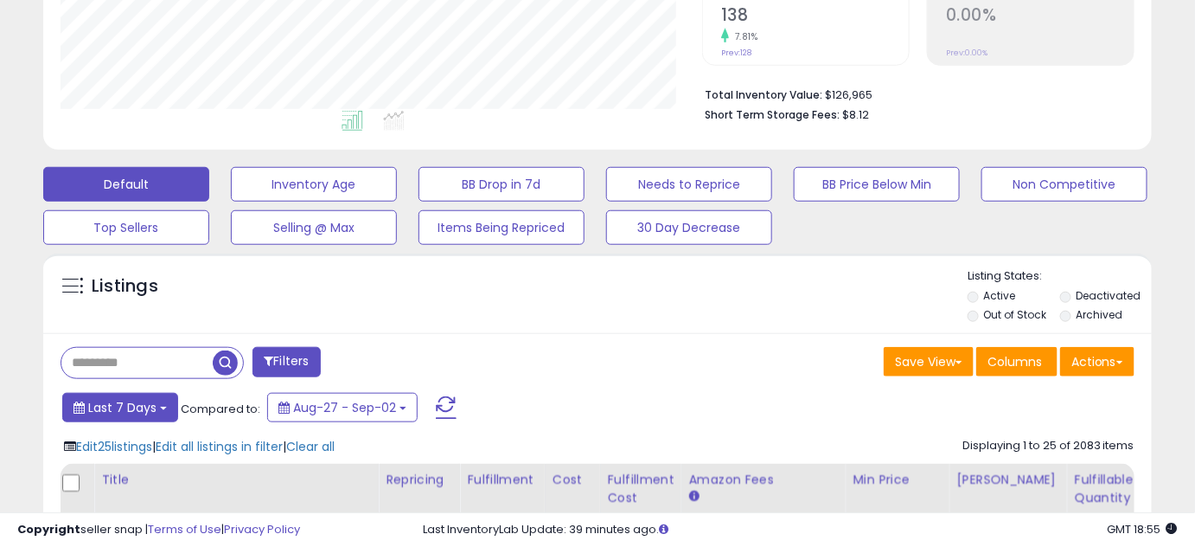
scroll to position [0, 0]
